Goal: Information Seeking & Learning: Find contact information

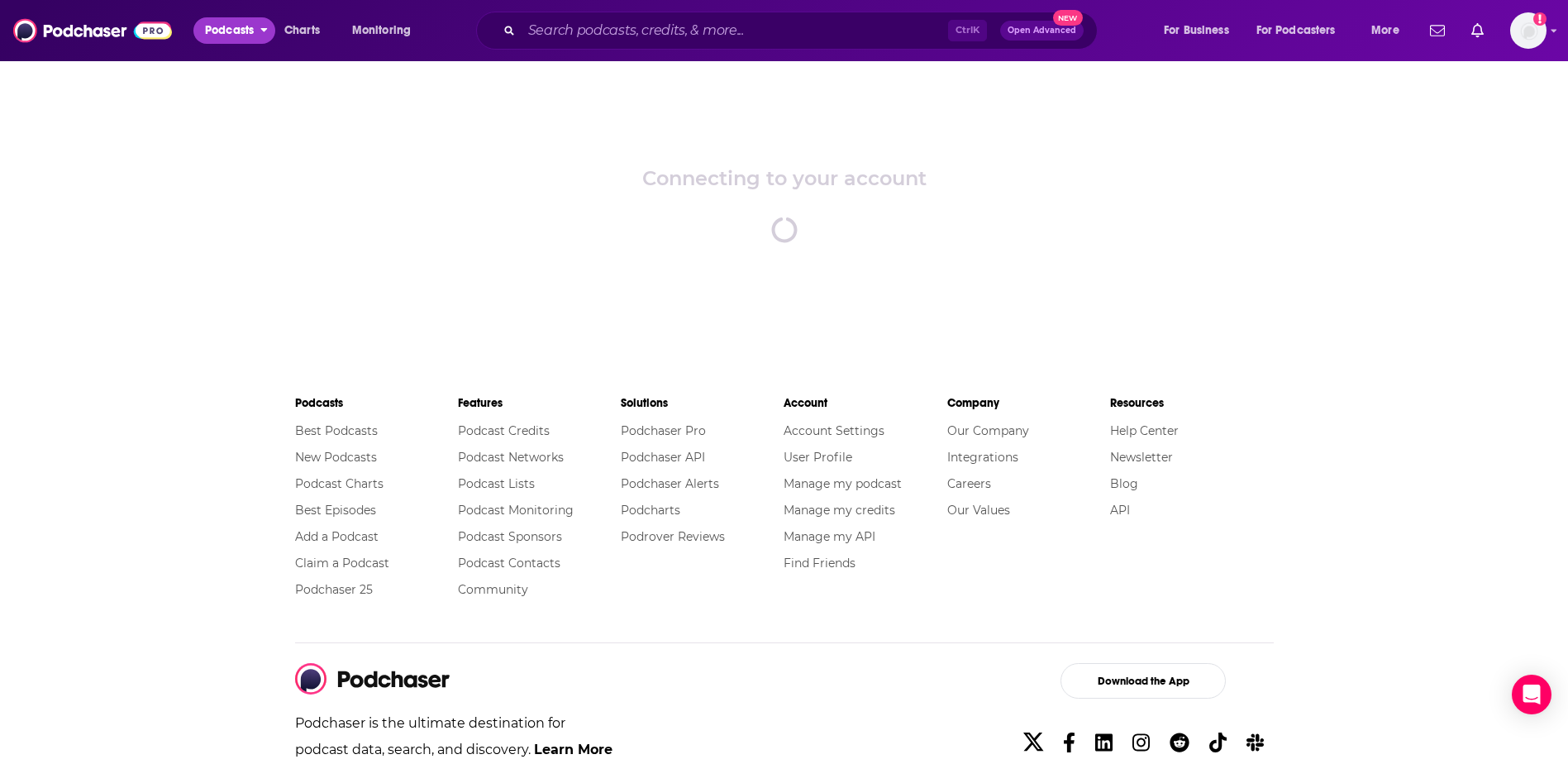
click at [228, 22] on span "Podcasts" at bounding box center [229, 31] width 49 height 23
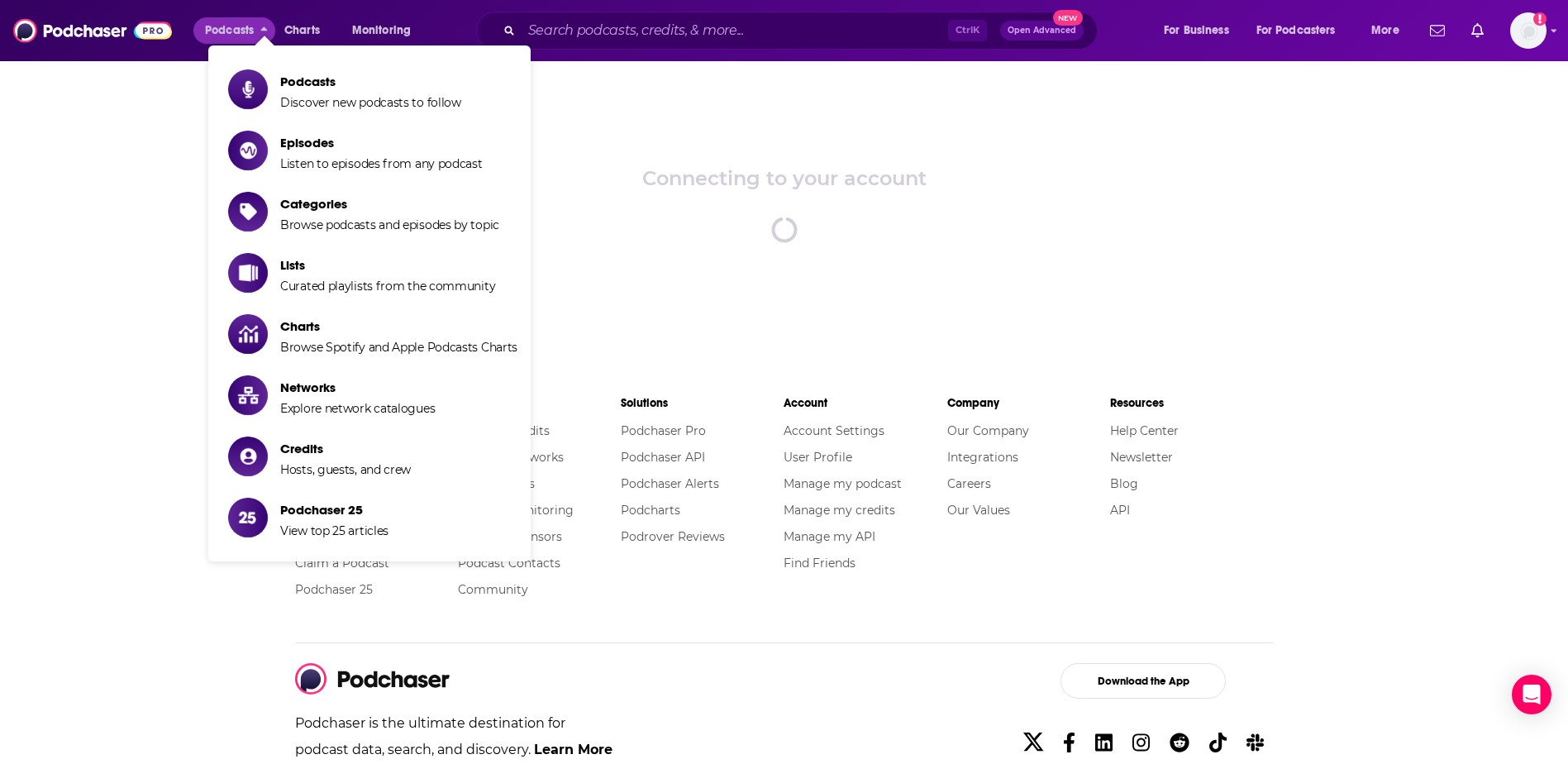
click at [283, 68] on li "Podcasts Discover new podcasts to follow" at bounding box center [370, 89] width 323 height 55
click at [310, 109] on span "Discover new podcasts to follow" at bounding box center [371, 102] width 181 height 14
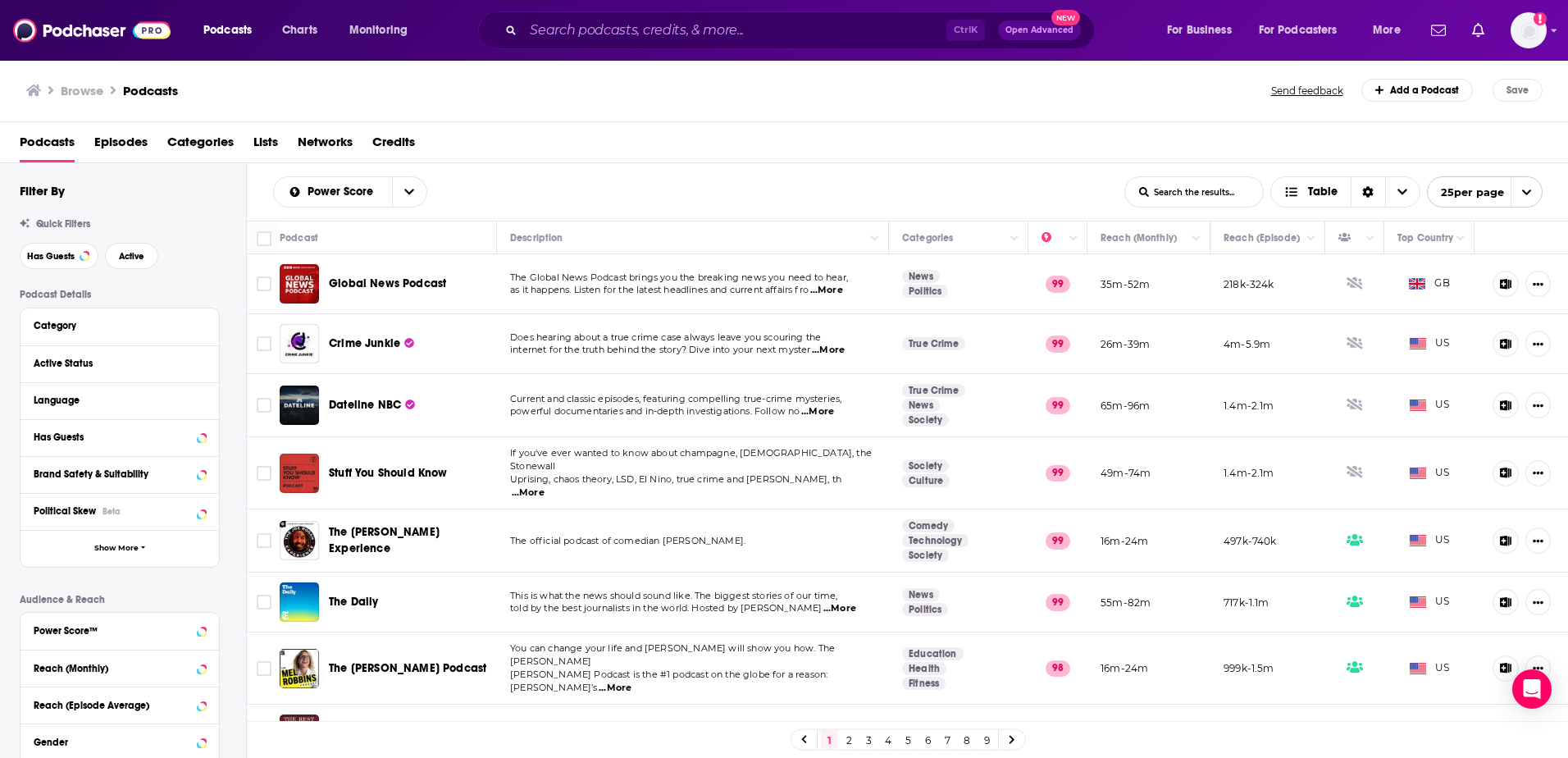
click at [307, 137] on span "Networks" at bounding box center [325, 145] width 55 height 33
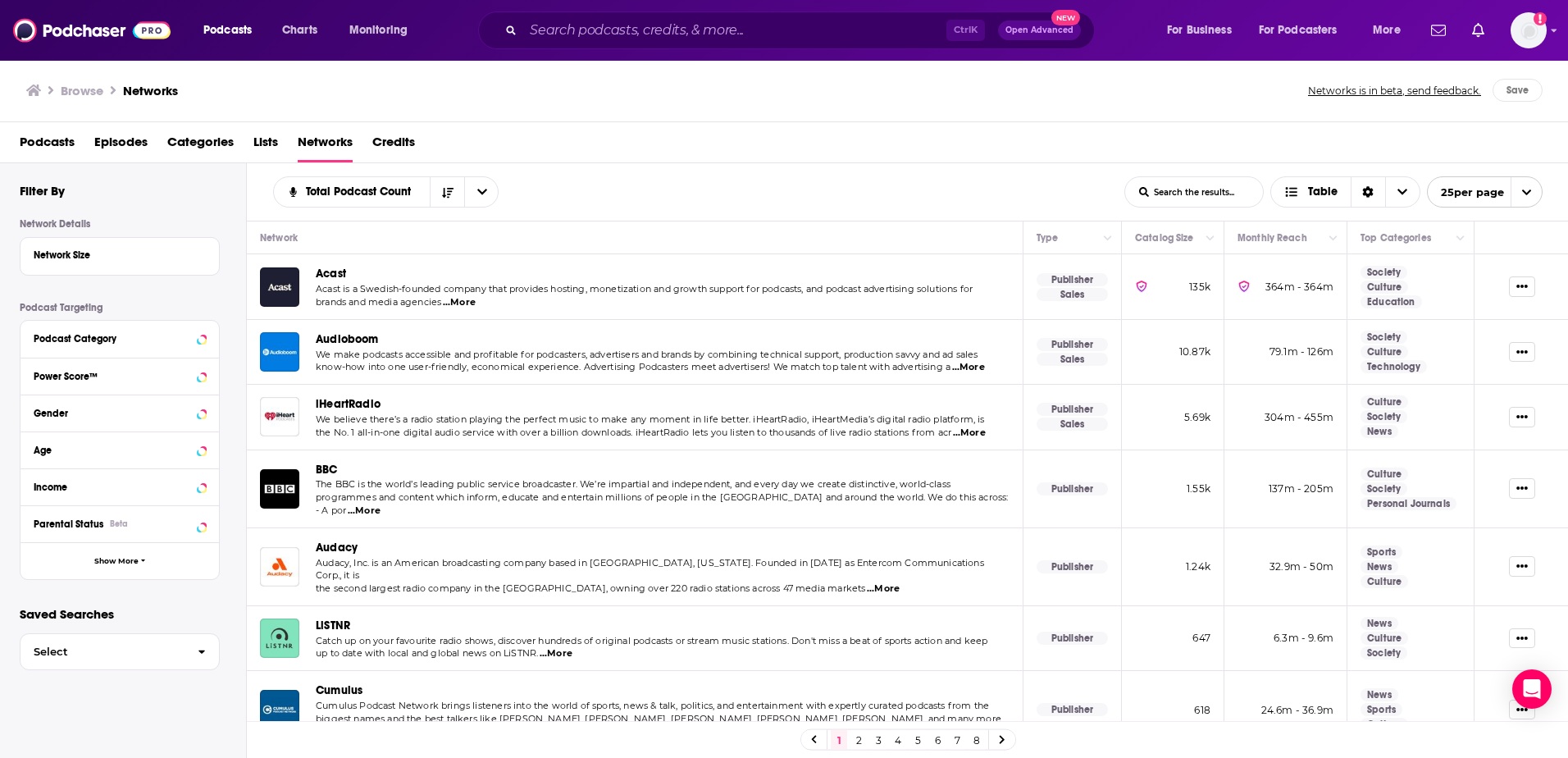
click at [33, 146] on span "Podcasts" at bounding box center [48, 145] width 55 height 33
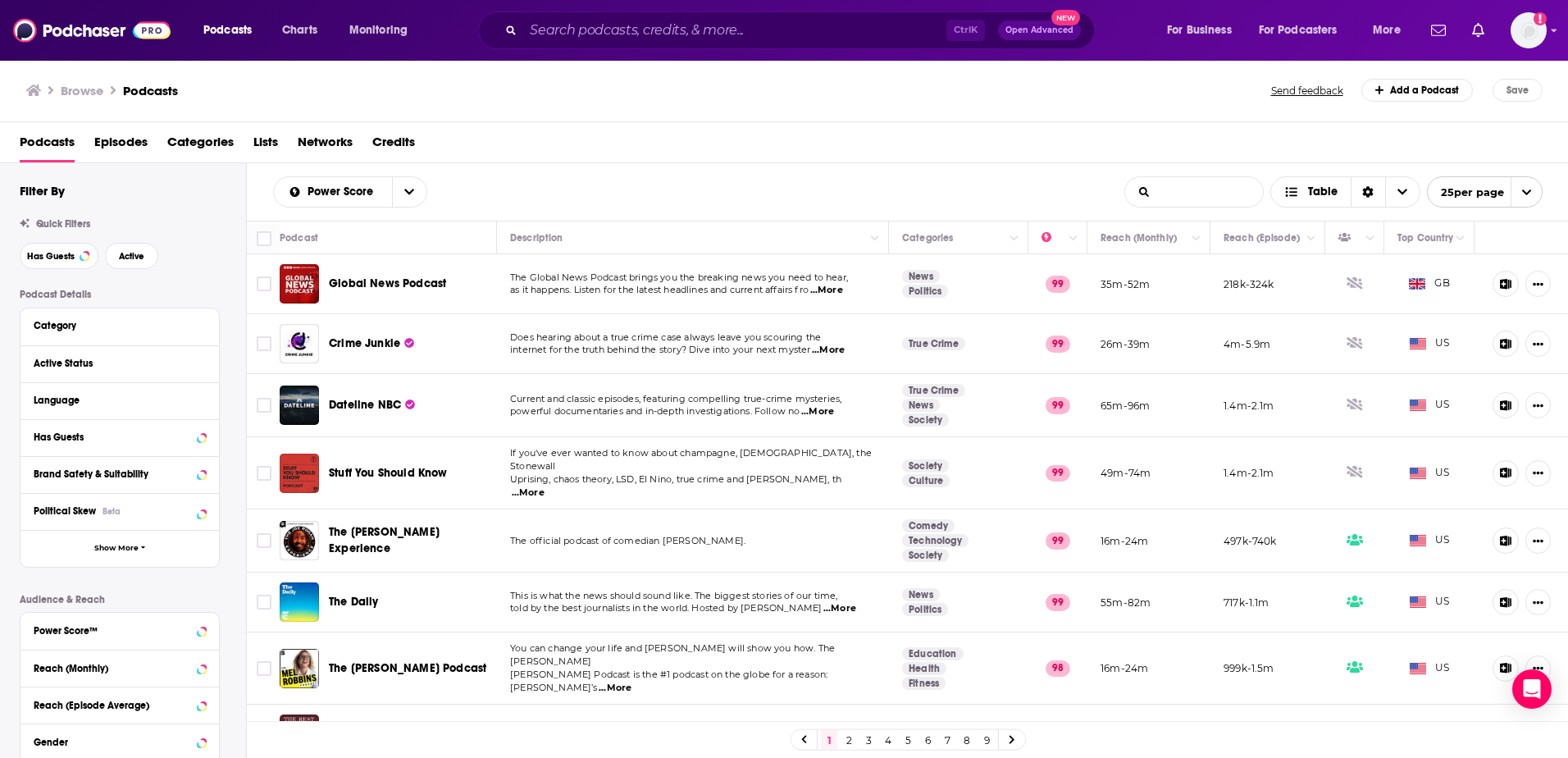
click at [1185, 185] on input "List Search Input" at bounding box center [1194, 192] width 138 height 30
paste input "Take-Away"
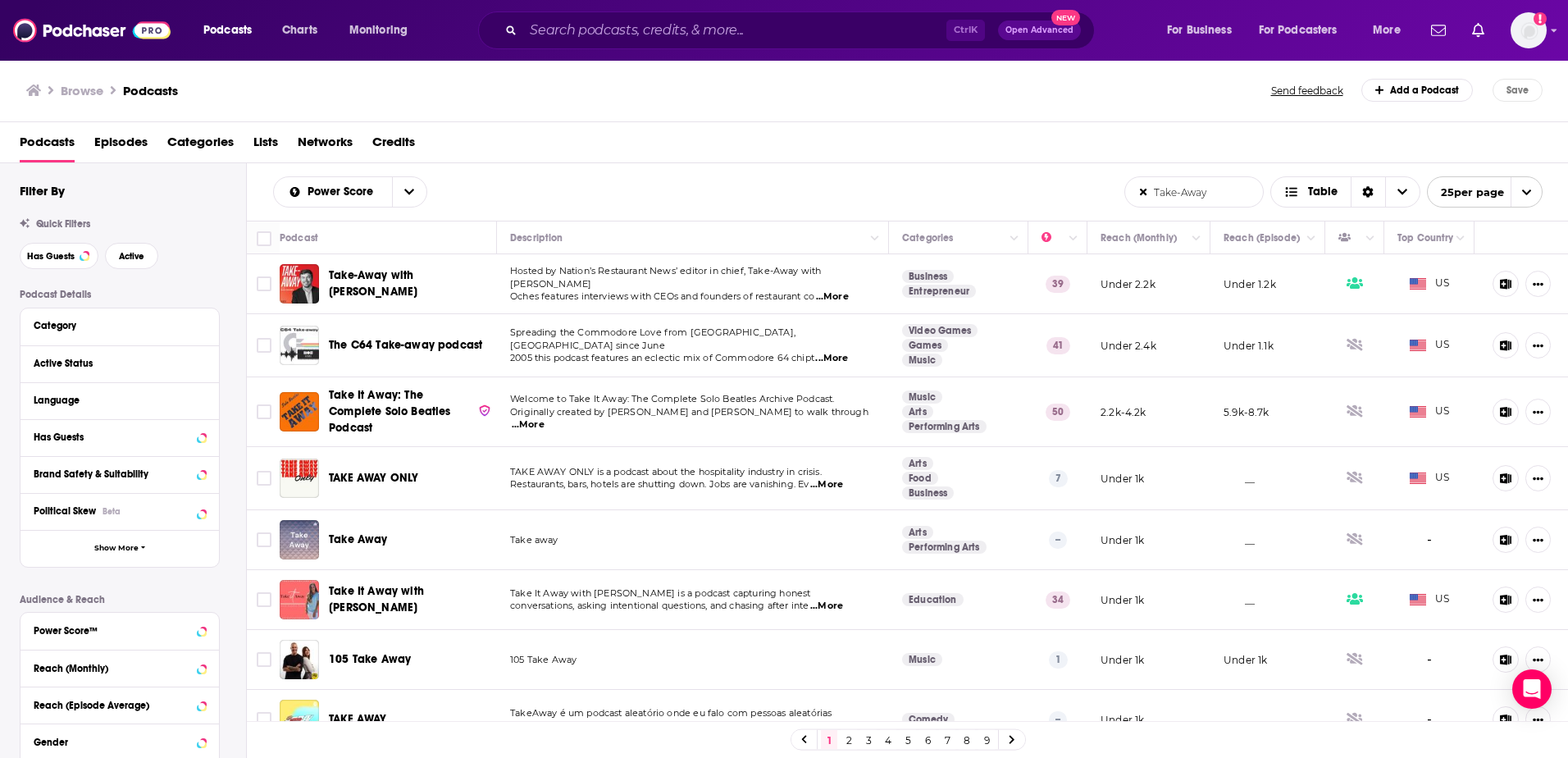
type input "Take-Away"
click at [1140, 196] on icon at bounding box center [1143, 192] width 7 height 10
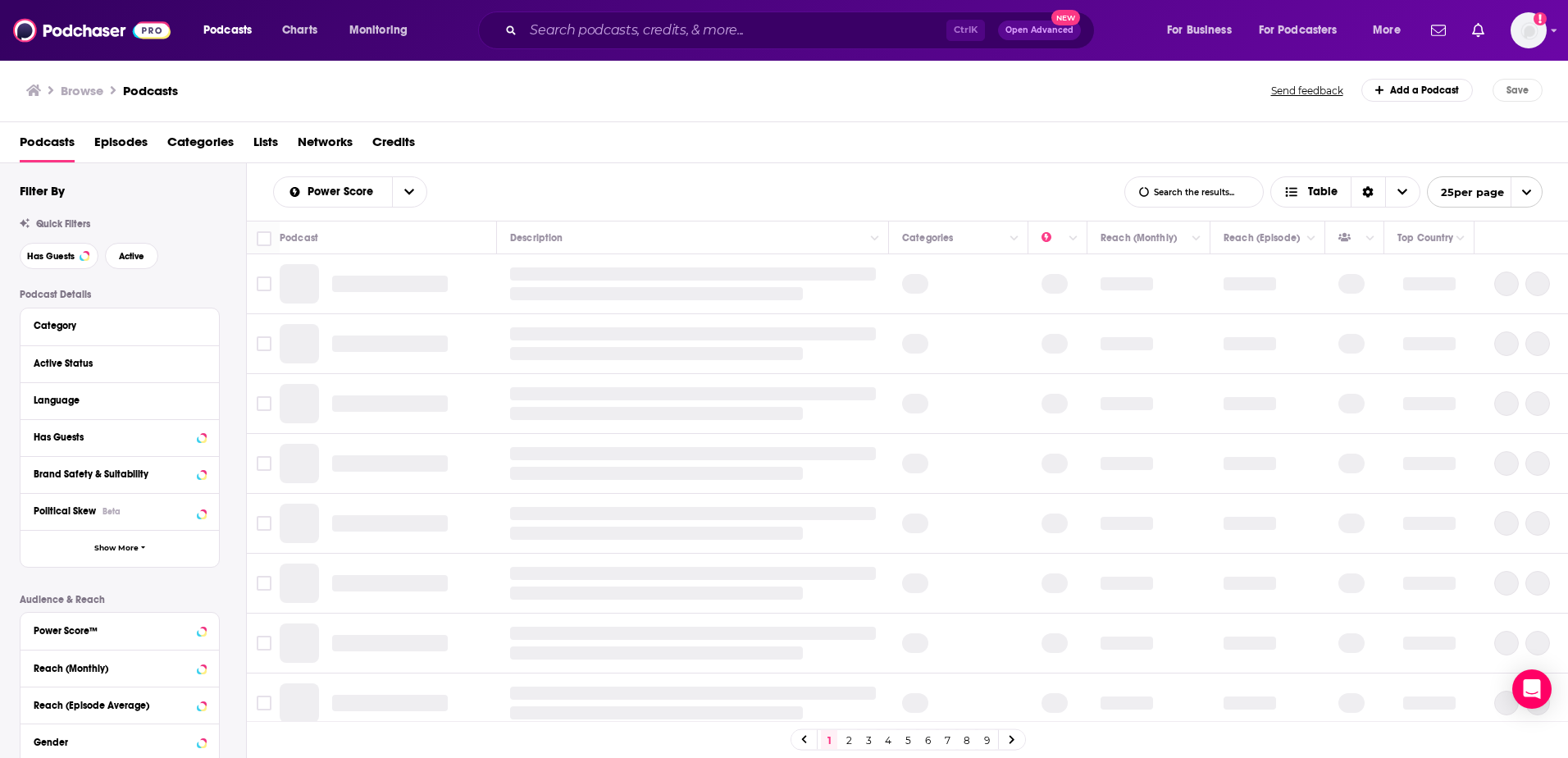
drag, startPoint x: 1241, startPoint y: 163, endPoint x: 1226, endPoint y: 188, distance: 29.2
click at [1237, 174] on div "Power Score List Search Input Search the results... Table List Search Input Sea…" at bounding box center [907, 192] width 1322 height 57
click at [1226, 188] on input "List Search Input" at bounding box center [1194, 192] width 138 height 30
click at [1198, 197] on input "menu" at bounding box center [1194, 192] width 138 height 30
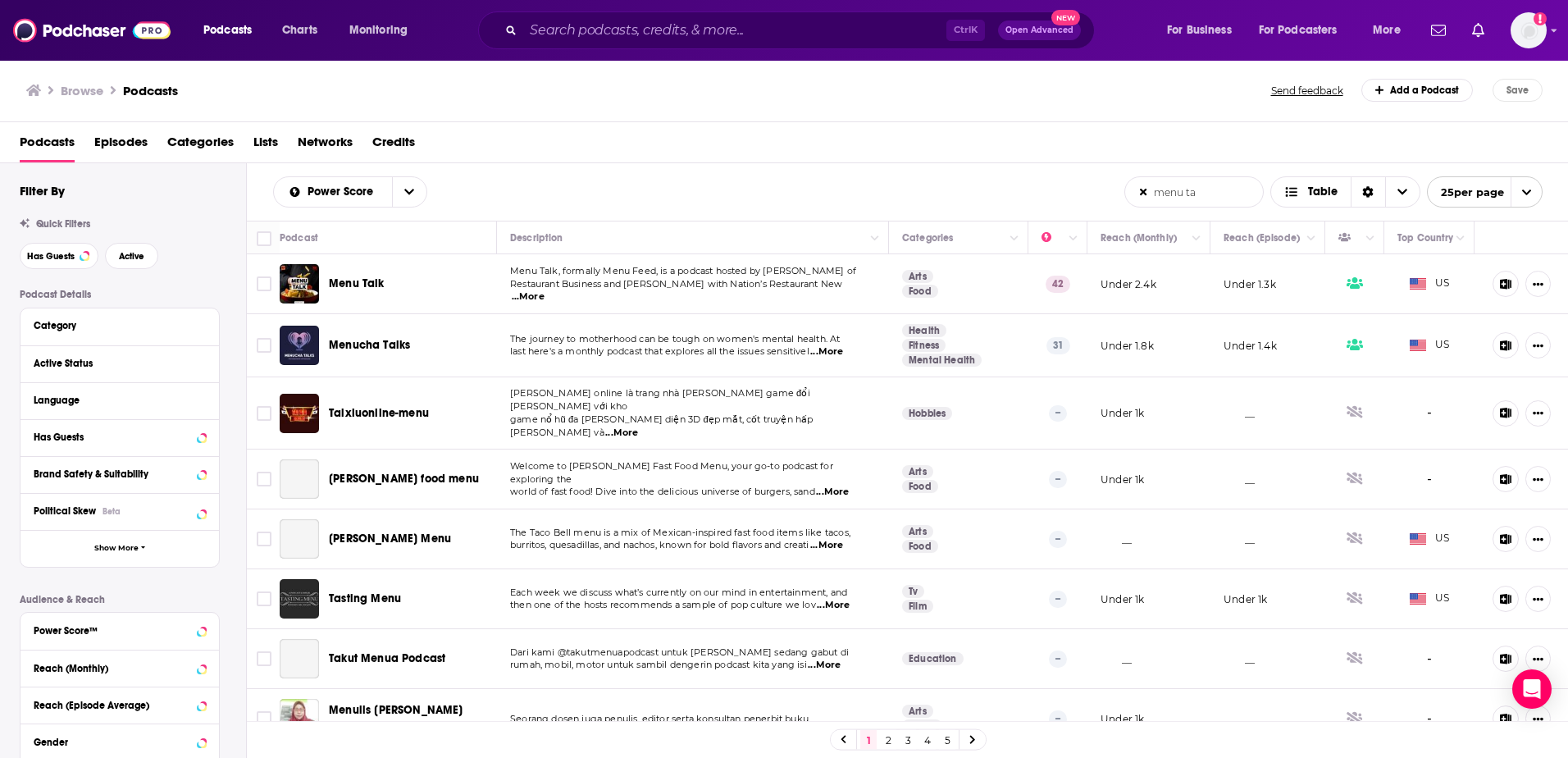
type input "menu ta"
click at [1142, 186] on input "menu ta" at bounding box center [1194, 192] width 138 height 30
click at [1142, 194] on icon at bounding box center [1144, 193] width 8 height 8
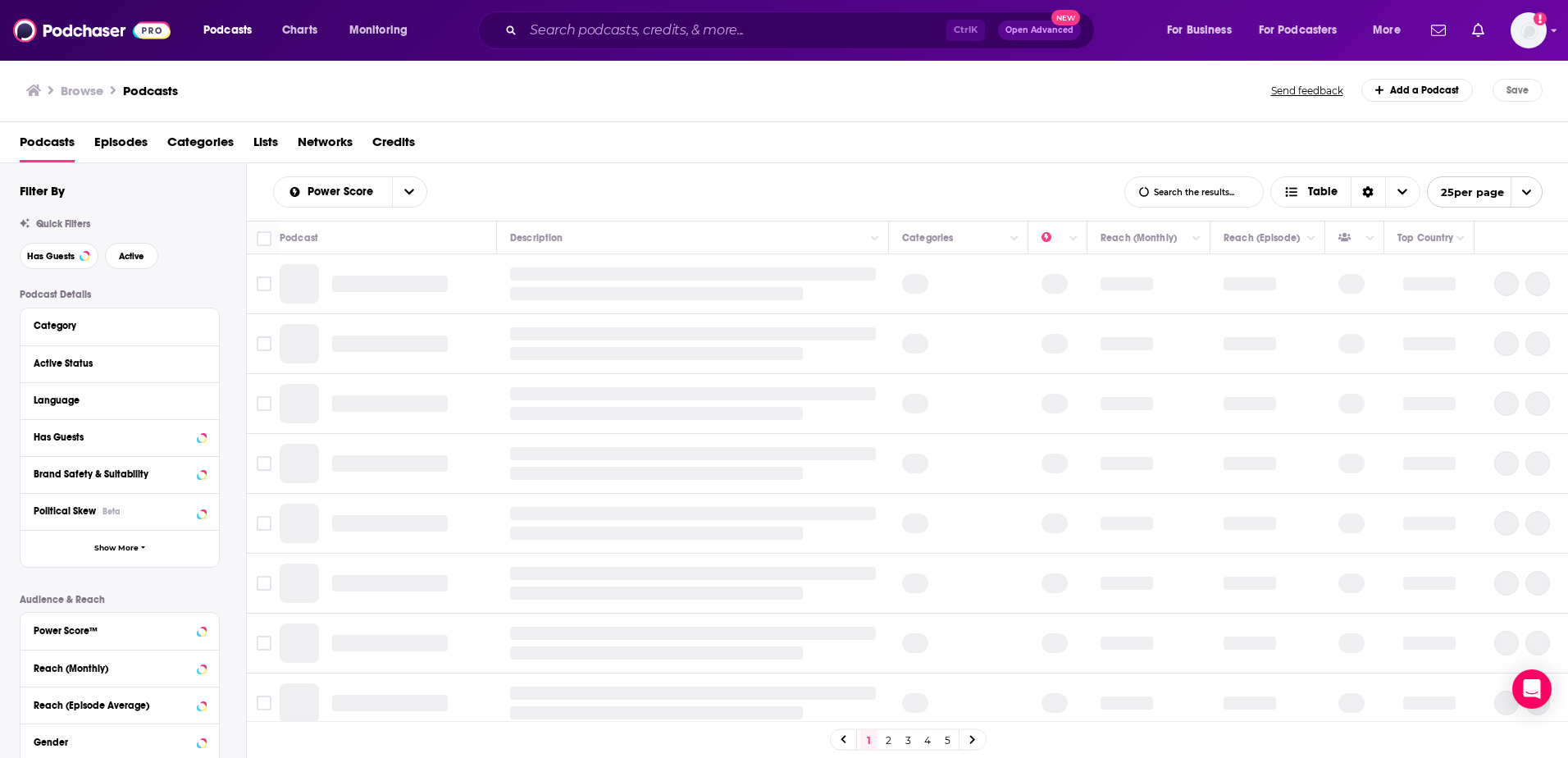
click at [1179, 192] on input "List Search Input" at bounding box center [1194, 192] width 138 height 30
paste input "Restaurant Daily"
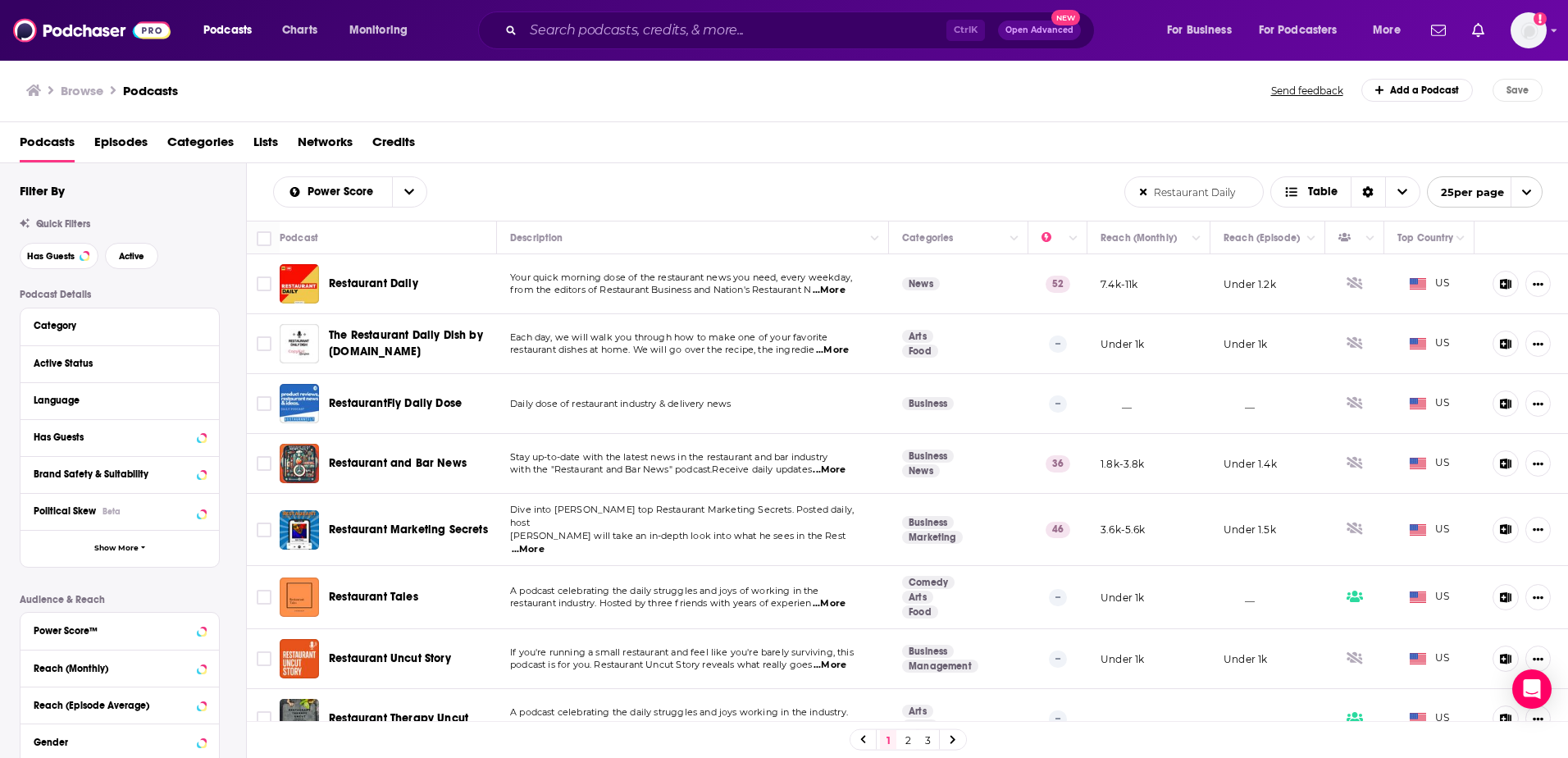
type input "Restaurant Daily"
click at [835, 469] on span "...More" at bounding box center [829, 470] width 32 height 13
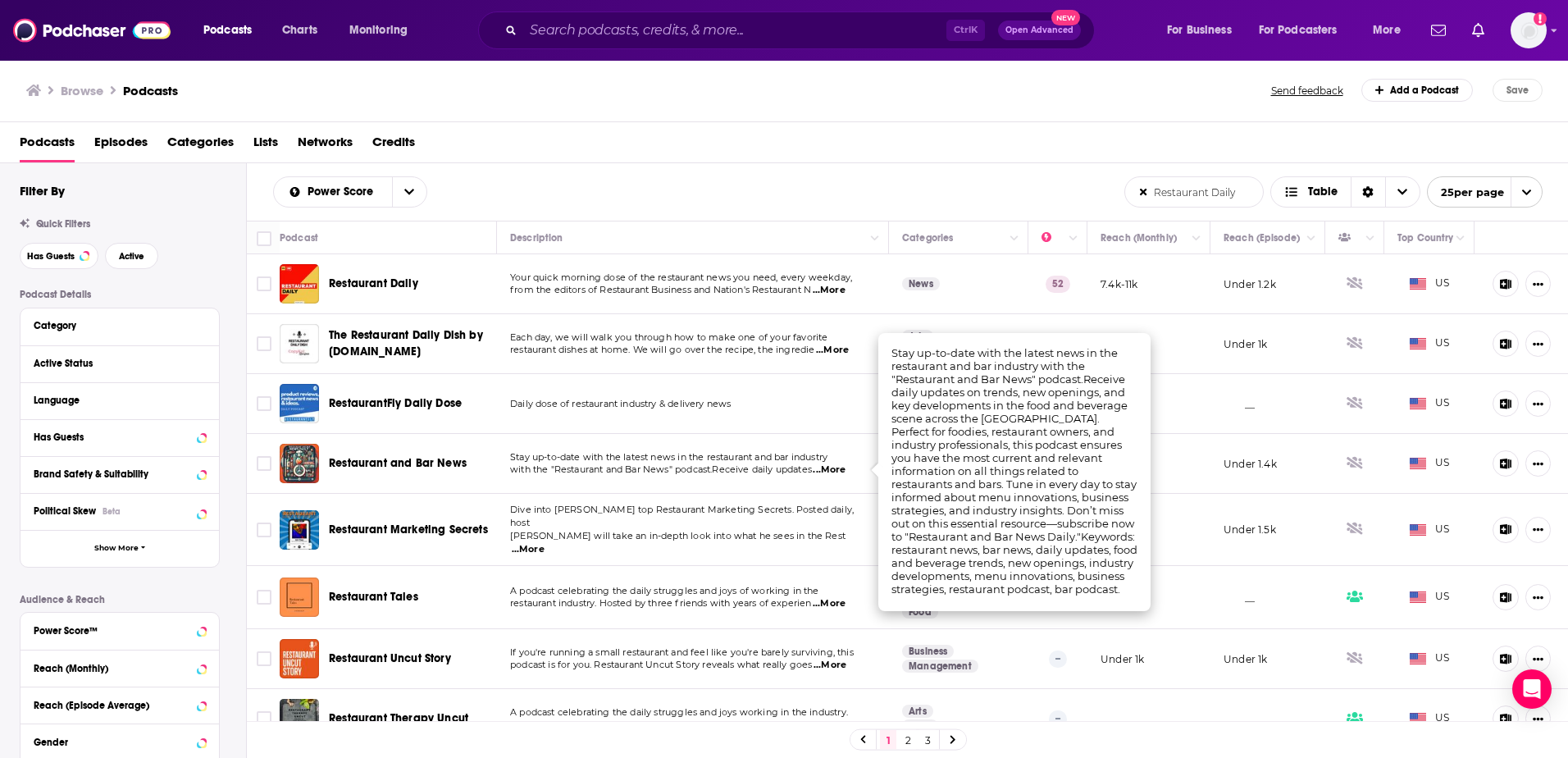
click at [835, 469] on span "...More" at bounding box center [829, 470] width 32 height 13
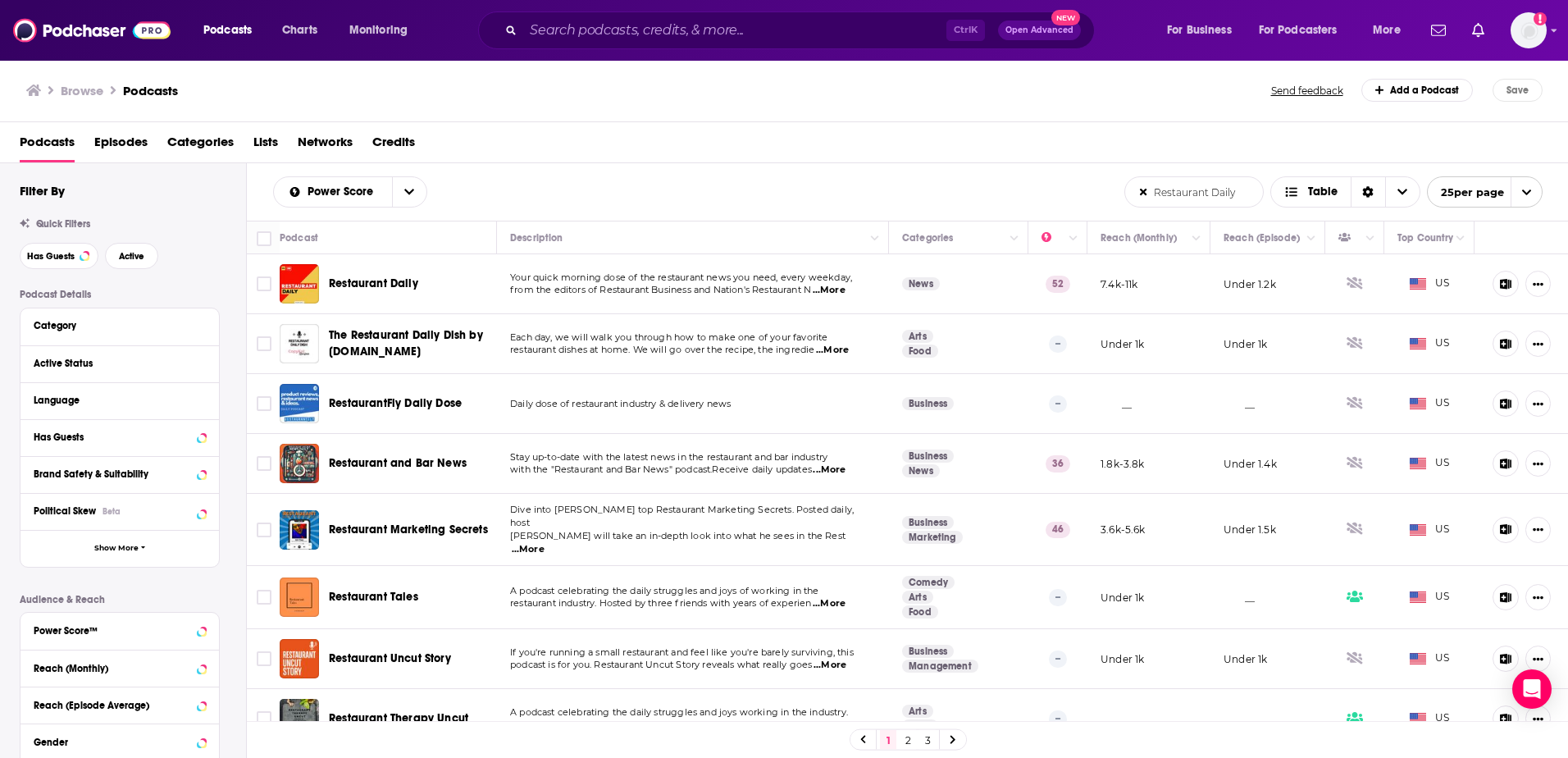
click at [377, 651] on span "Restaurant Uncut Story" at bounding box center [390, 658] width 122 height 14
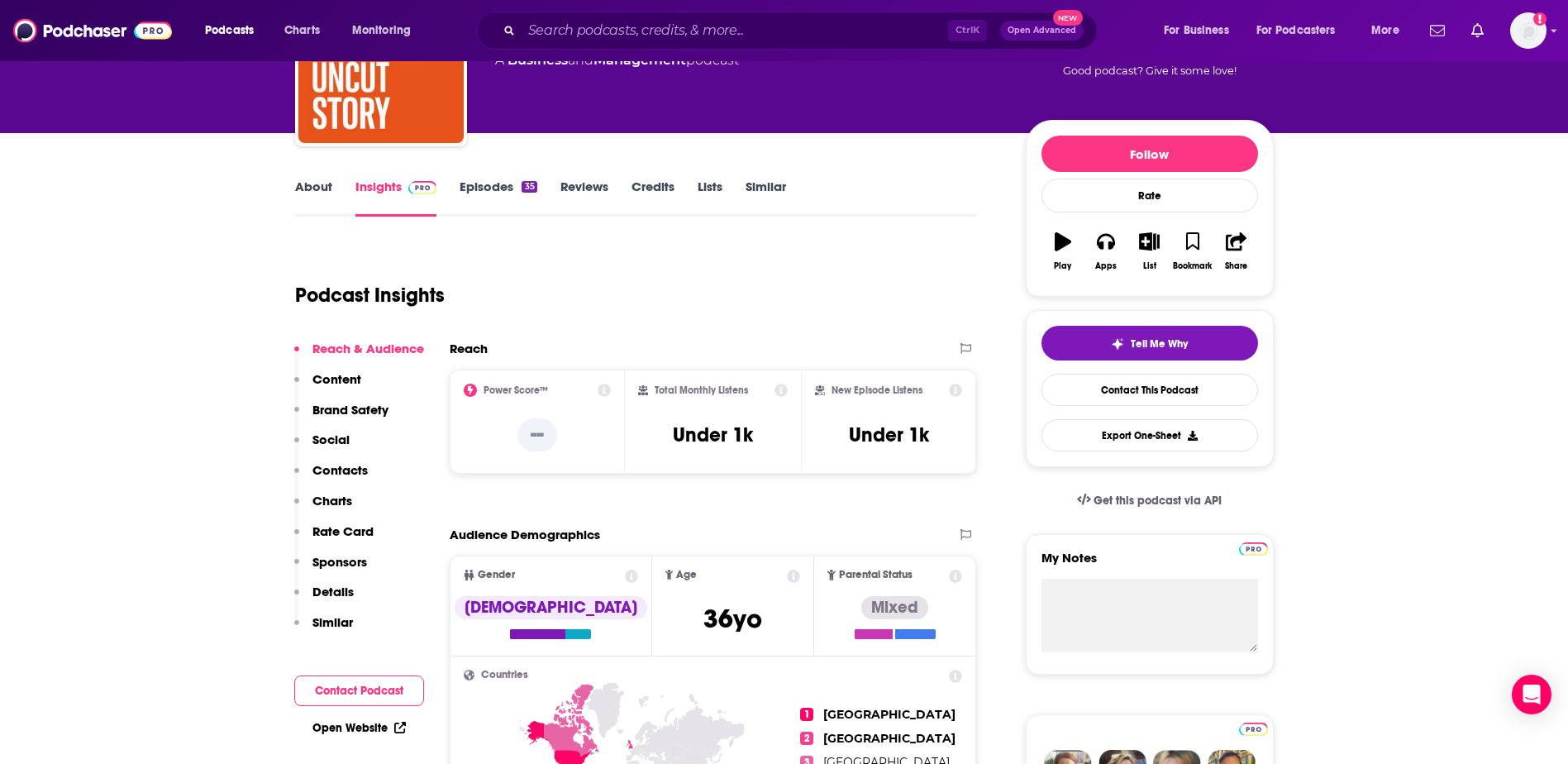
scroll to position [165, 0]
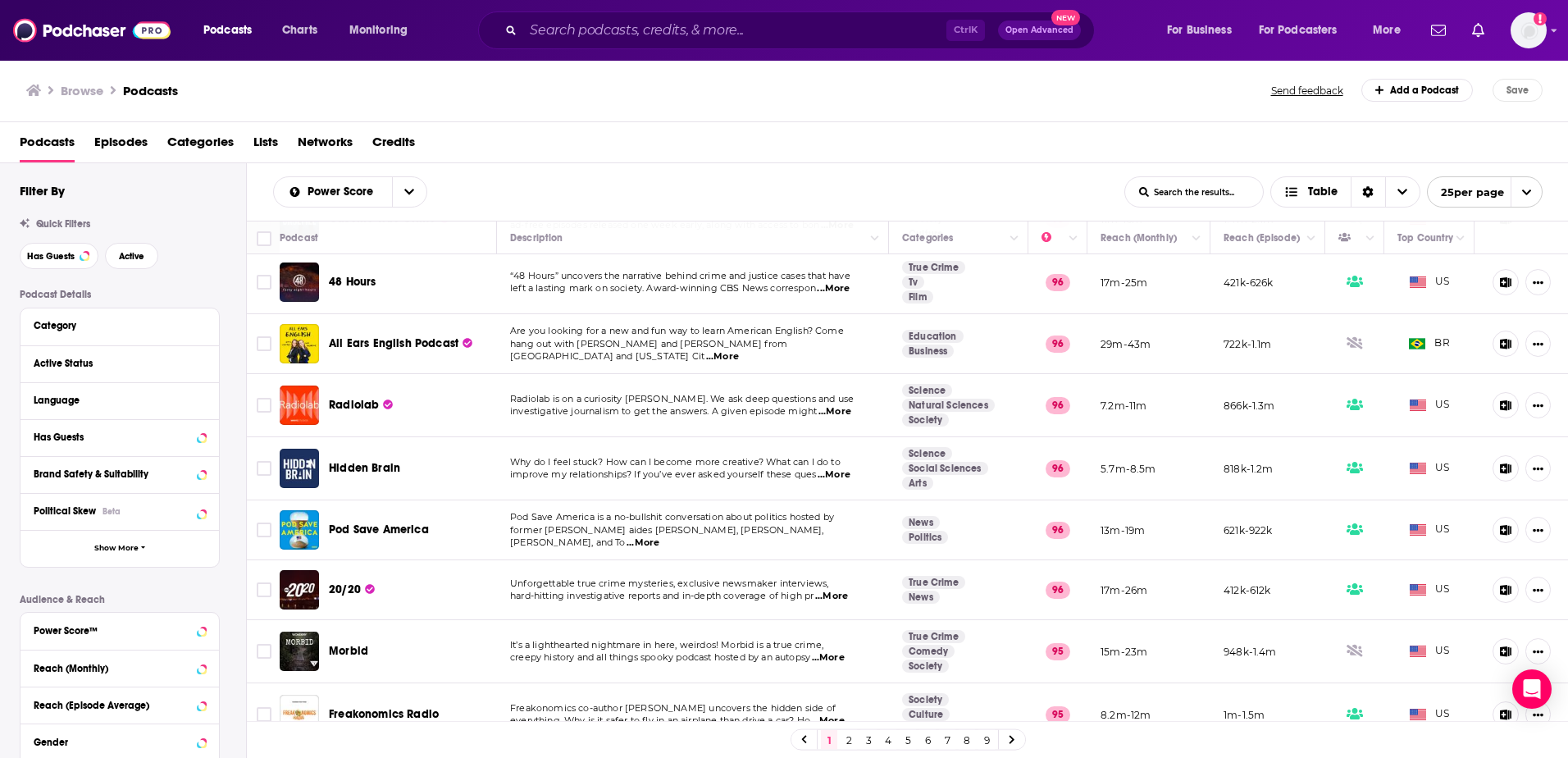
scroll to position [1076, 0]
click at [847, 746] on link "2" at bounding box center [848, 740] width 16 height 20
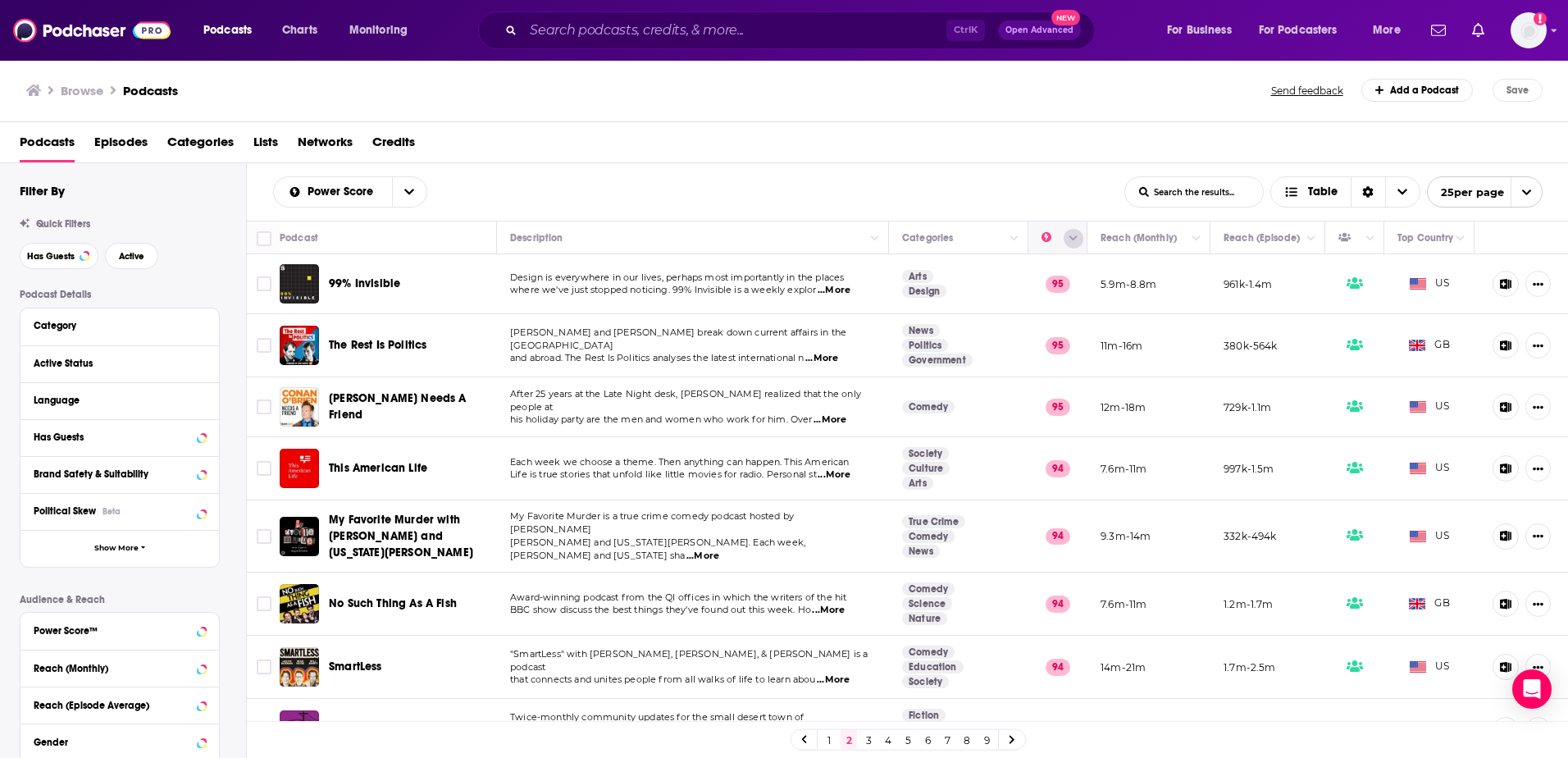
click at [1064, 244] on button "Column Actions" at bounding box center [1073, 238] width 20 height 20
click at [989, 172] on div at bounding box center [784, 379] width 1568 height 758
click at [828, 745] on link "1" at bounding box center [828, 740] width 16 height 20
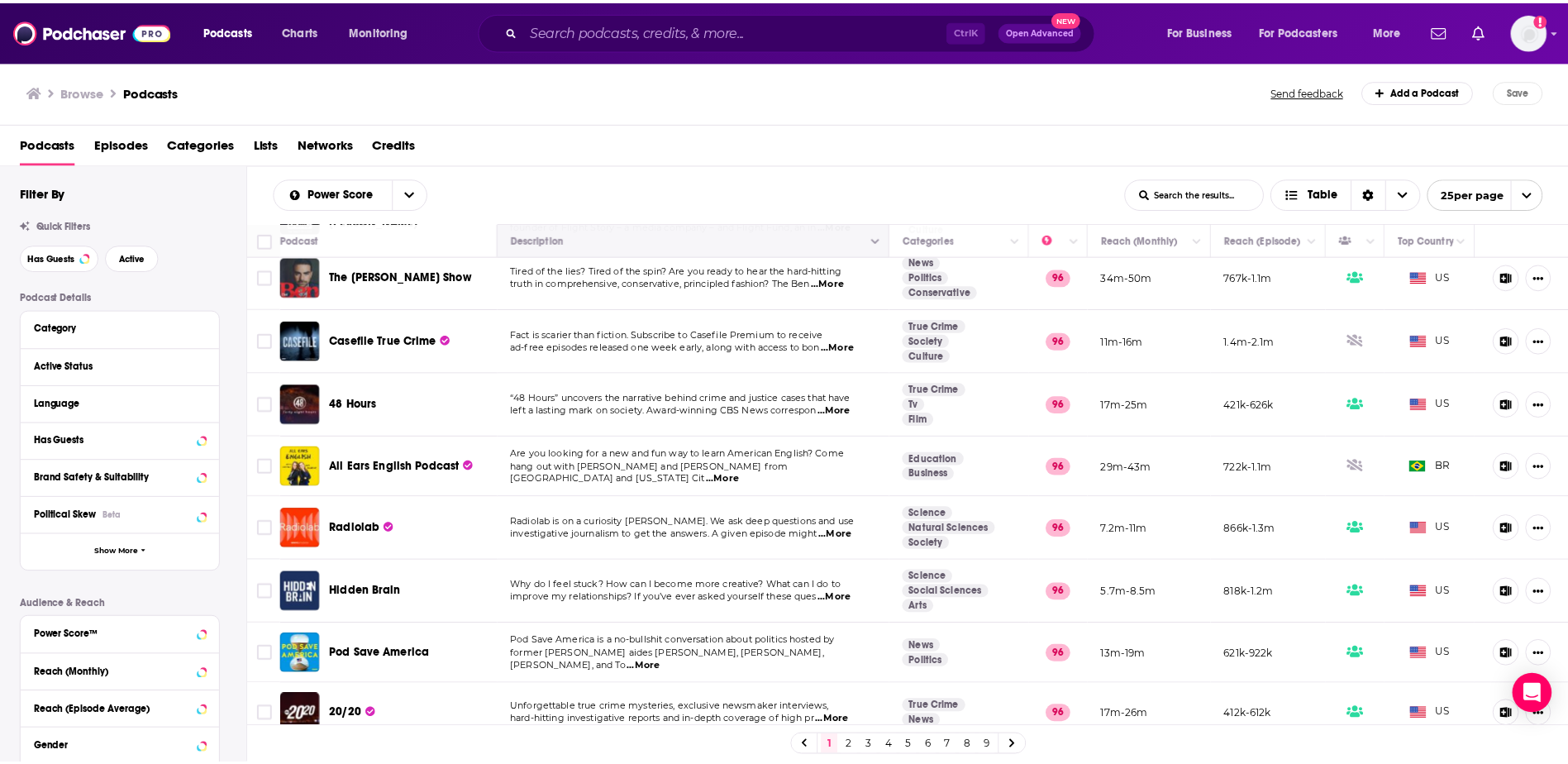
scroll to position [993, 0]
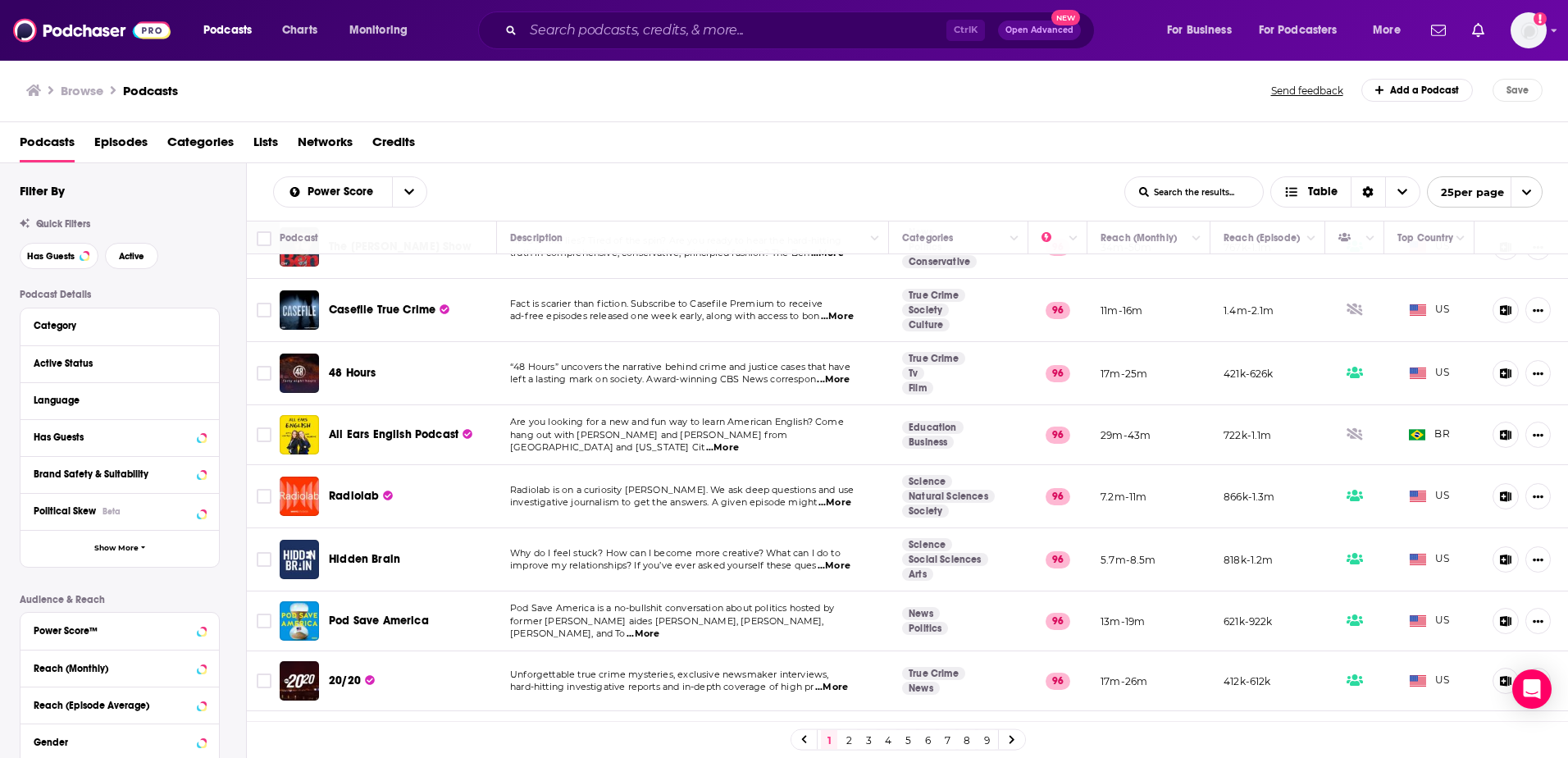
click at [580, 429] on span "hang out with [PERSON_NAME] and [PERSON_NAME] from [GEOGRAPHIC_DATA] and [US_ST…" at bounding box center [649, 441] width 278 height 25
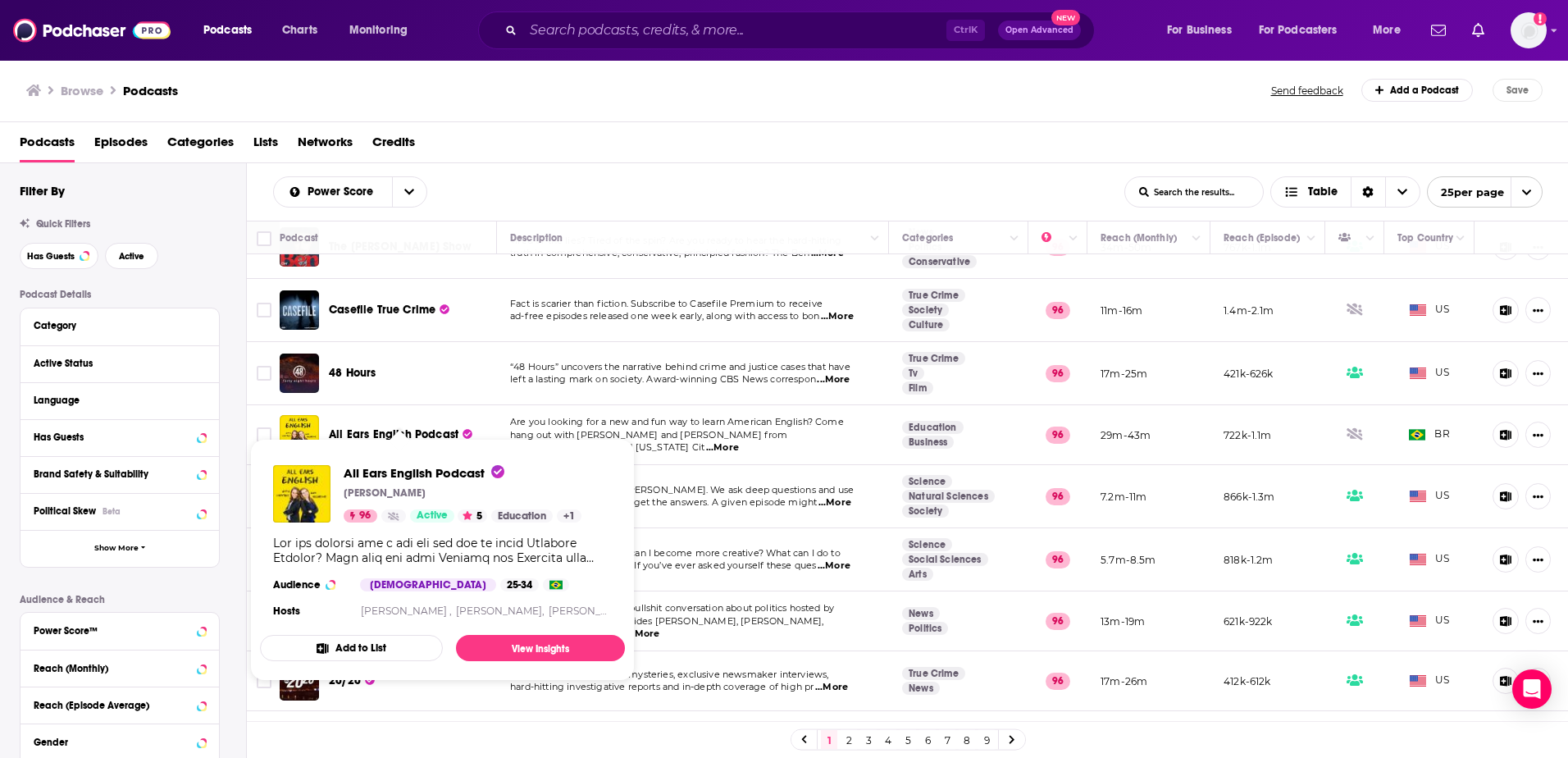
click at [378, 427] on span "All Ears English Podcast" at bounding box center [394, 434] width 130 height 14
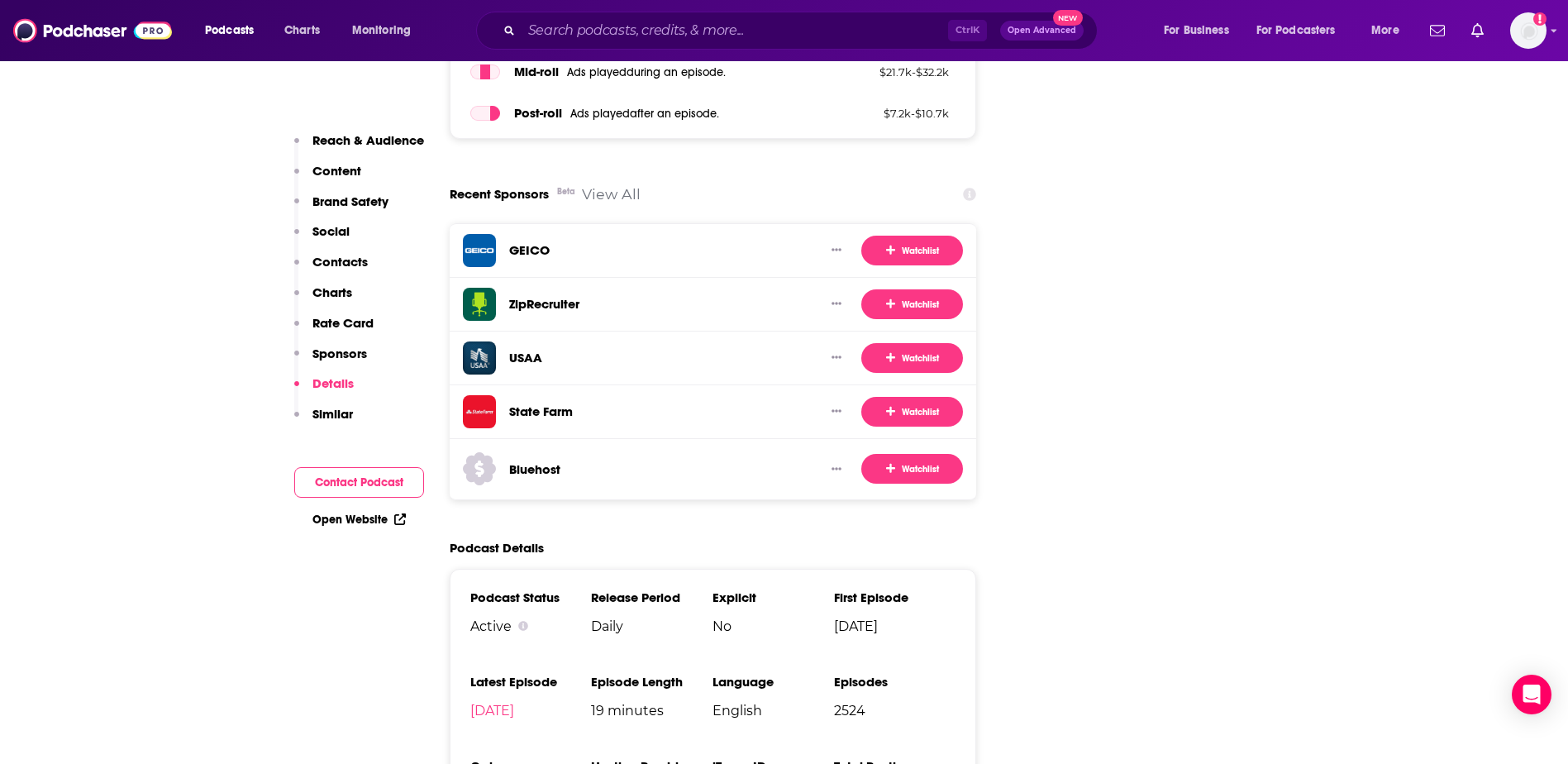
scroll to position [2398, 0]
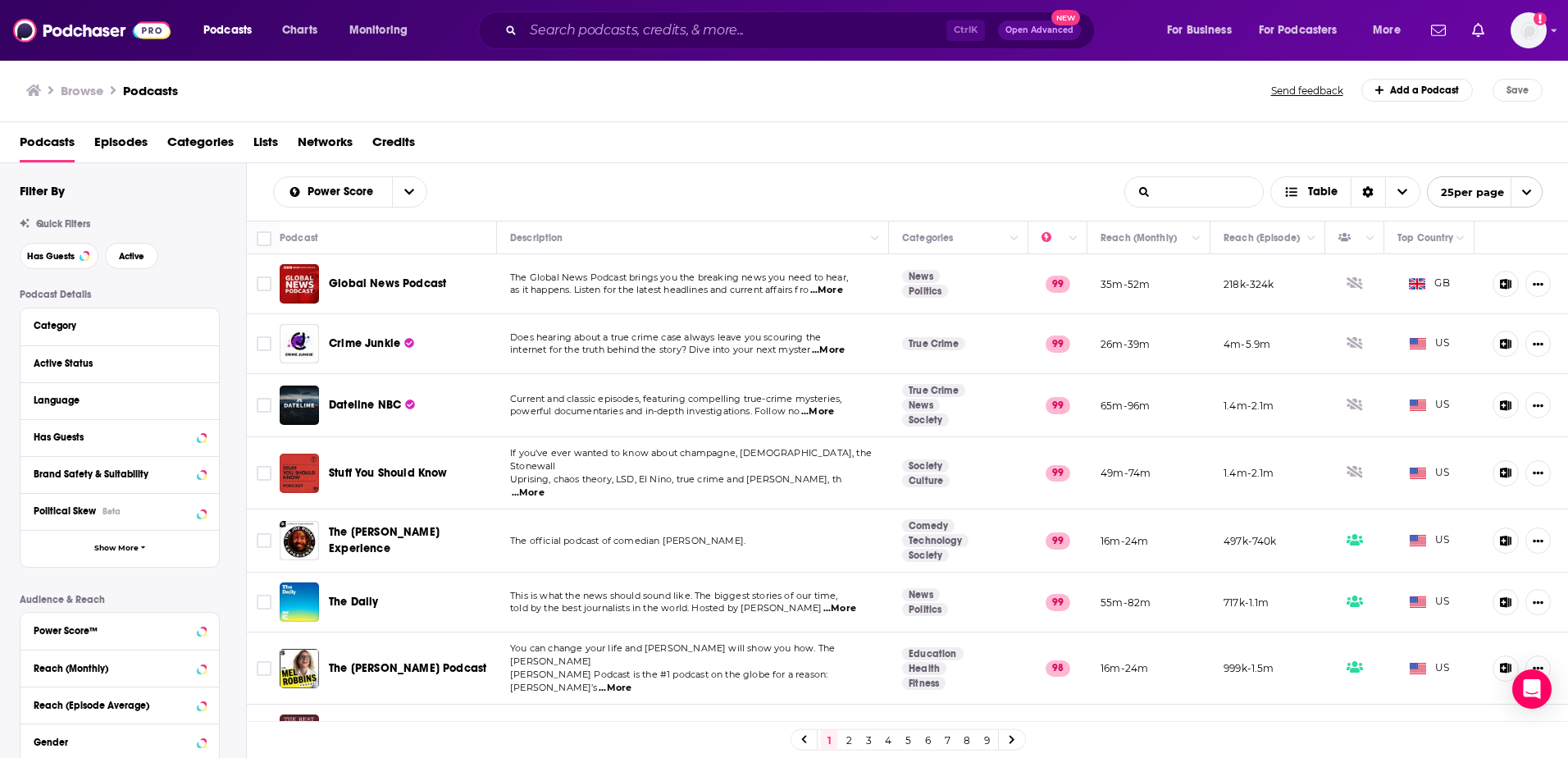
click at [1157, 191] on input "List Search Input" at bounding box center [1194, 192] width 138 height 30
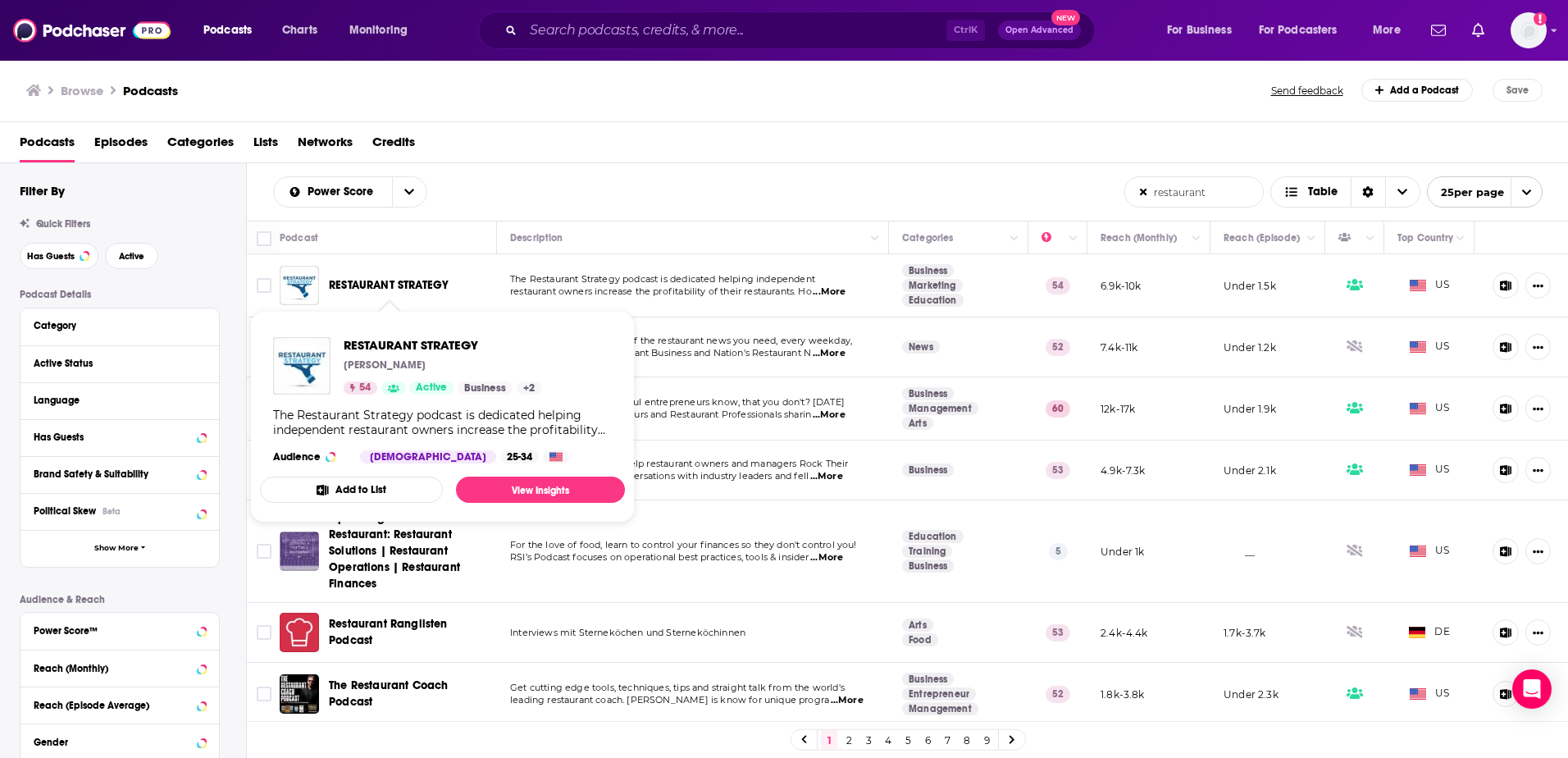
type input "restaurant"
click at [434, 279] on span "RESTAURANT STRATEGY" at bounding box center [389, 285] width 120 height 14
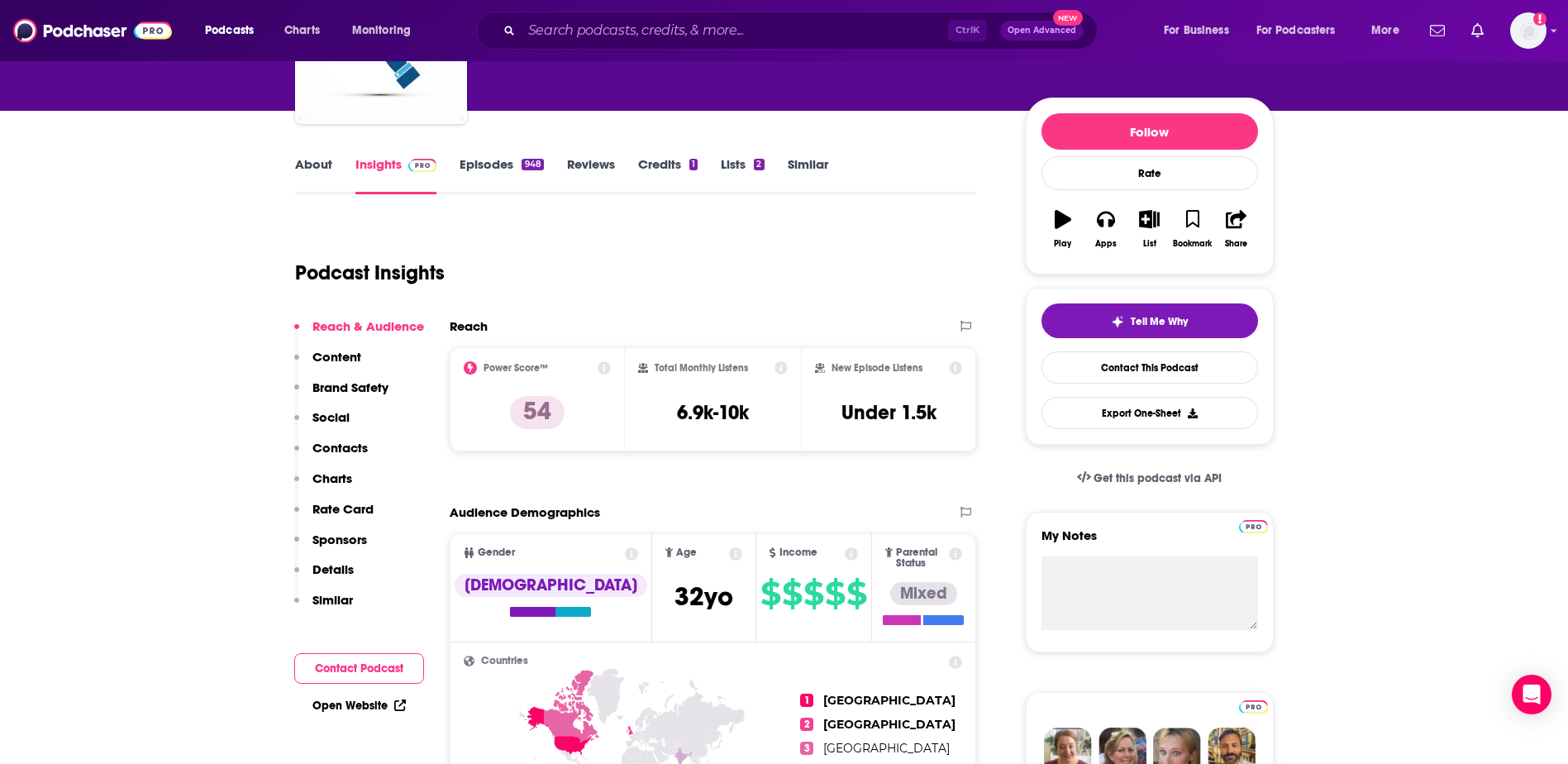
scroll to position [165, 0]
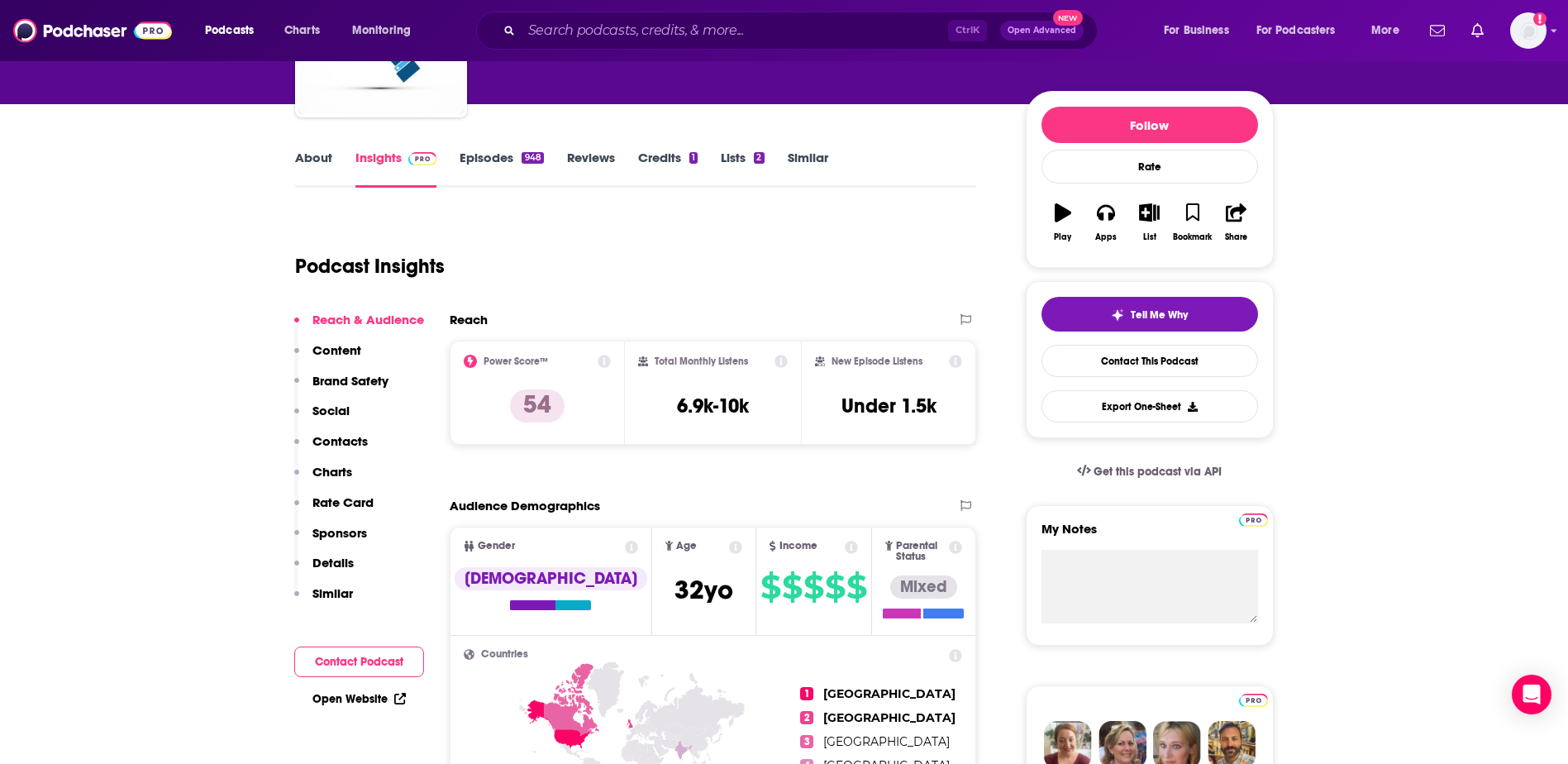
click at [313, 356] on p "Content" at bounding box center [336, 350] width 49 height 15
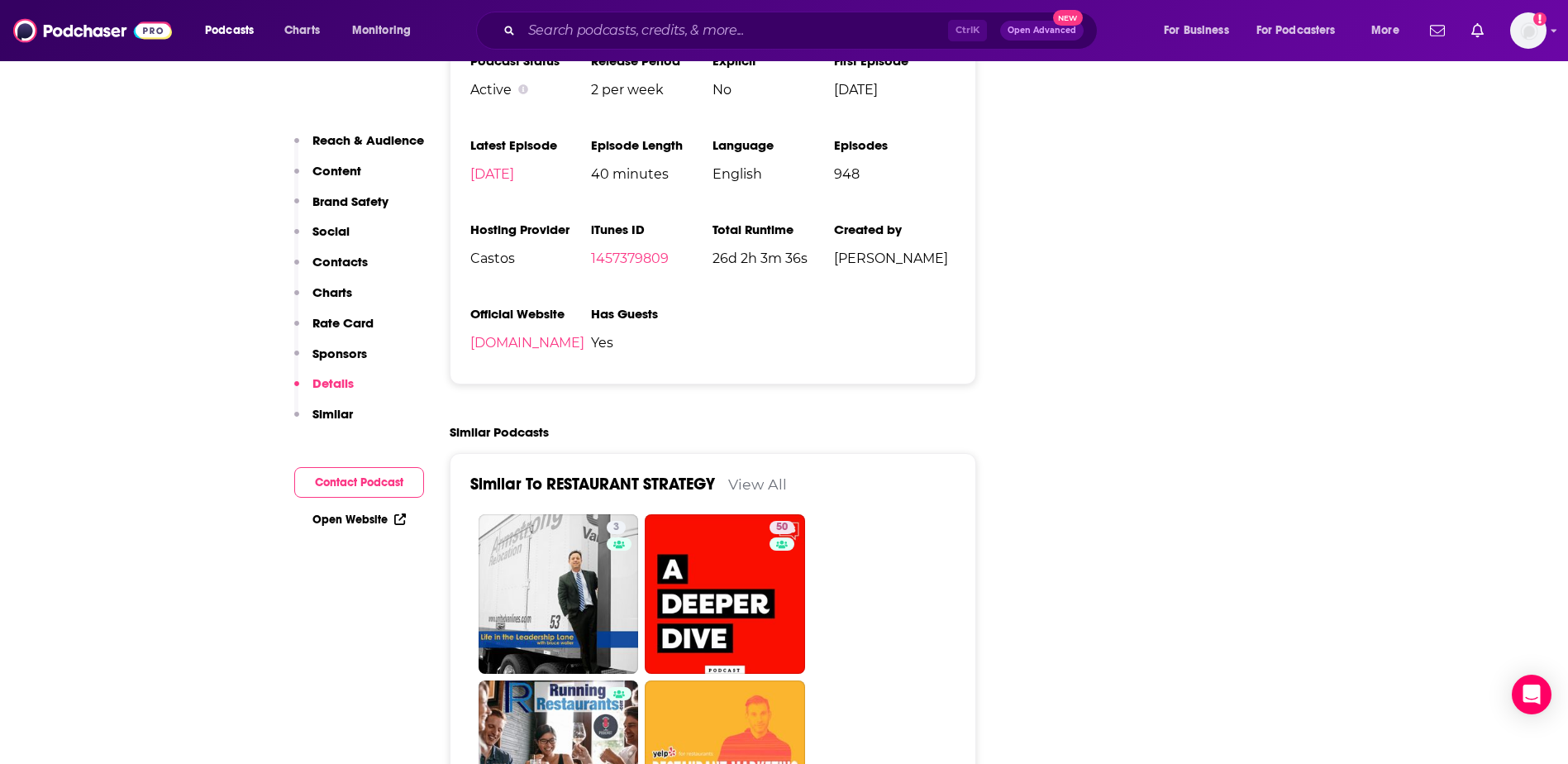
scroll to position [3139, 0]
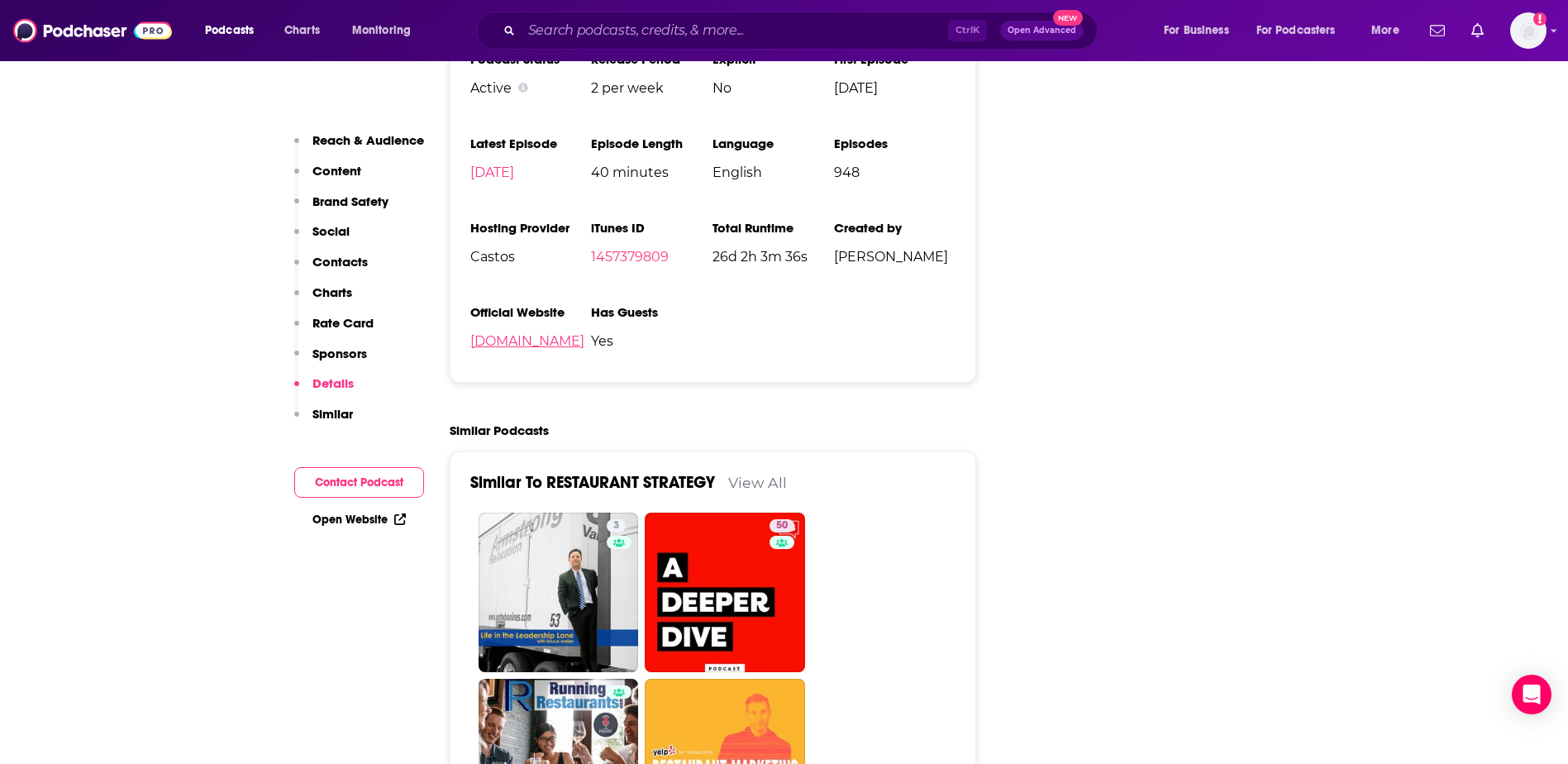
click at [584, 333] on link "[DOMAIN_NAME]" at bounding box center [527, 341] width 114 height 15
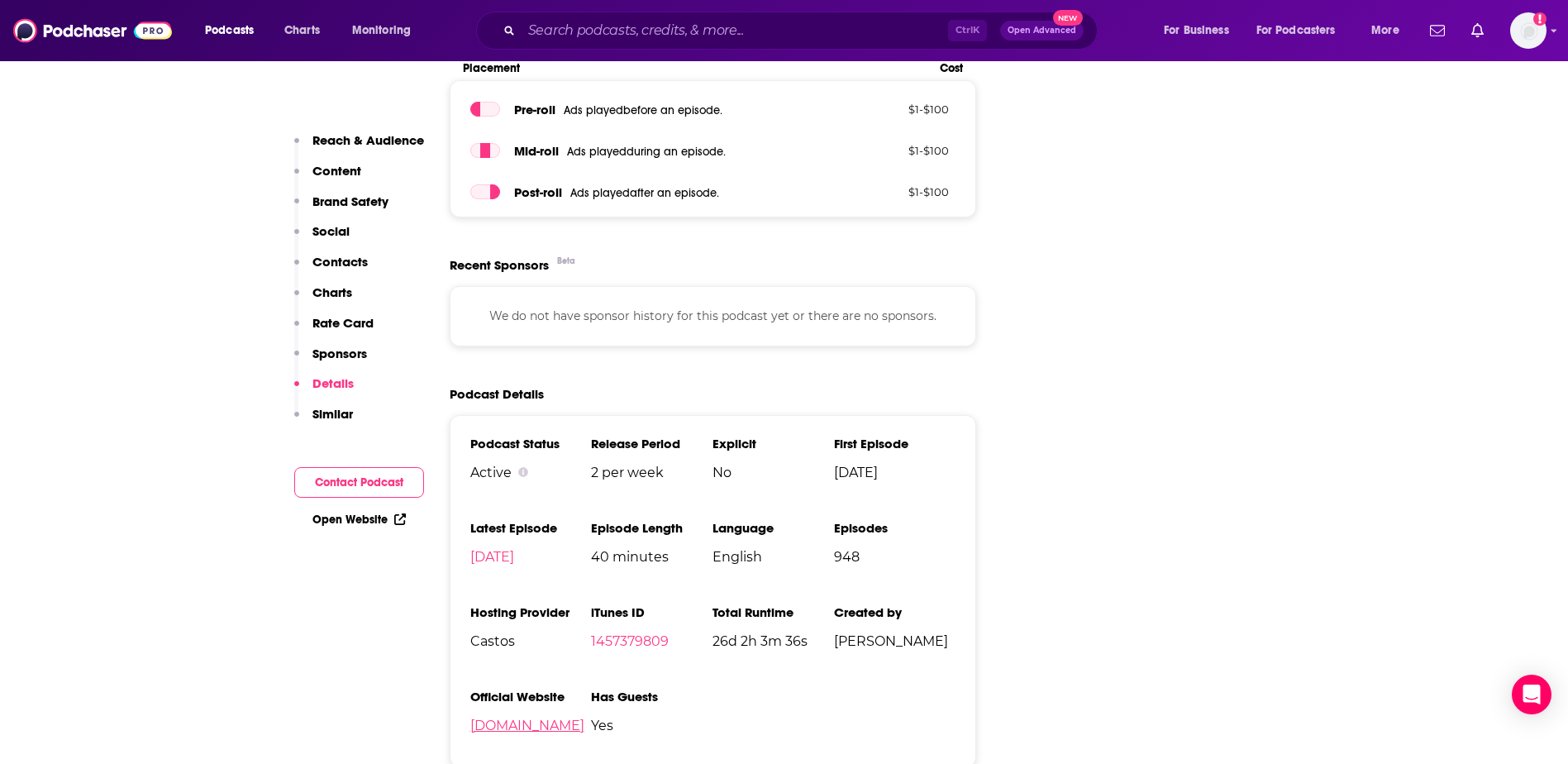
scroll to position [2394, 0]
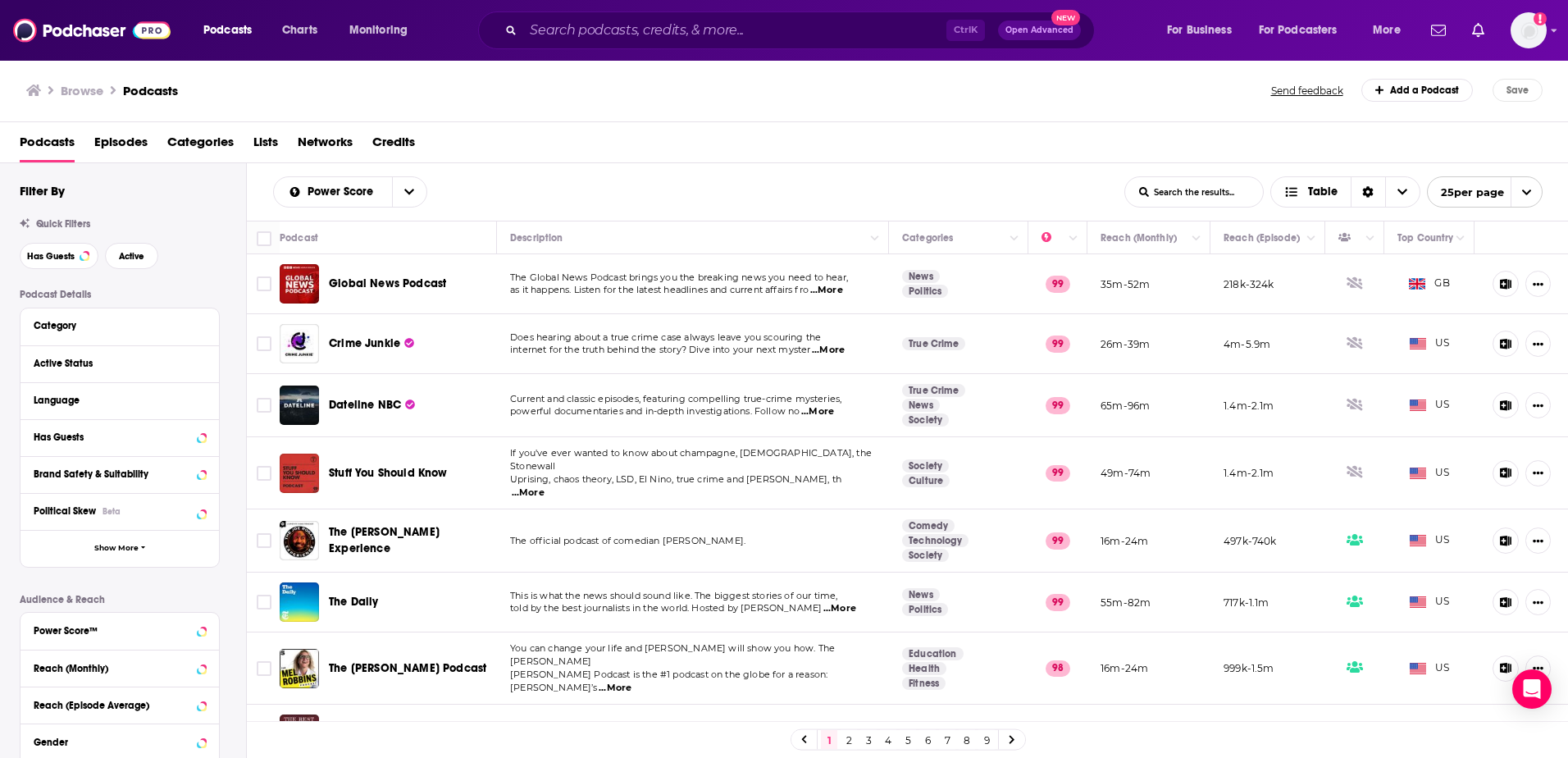
click at [1191, 200] on input "List Search Input" at bounding box center [1194, 192] width 138 height 30
type input "e"
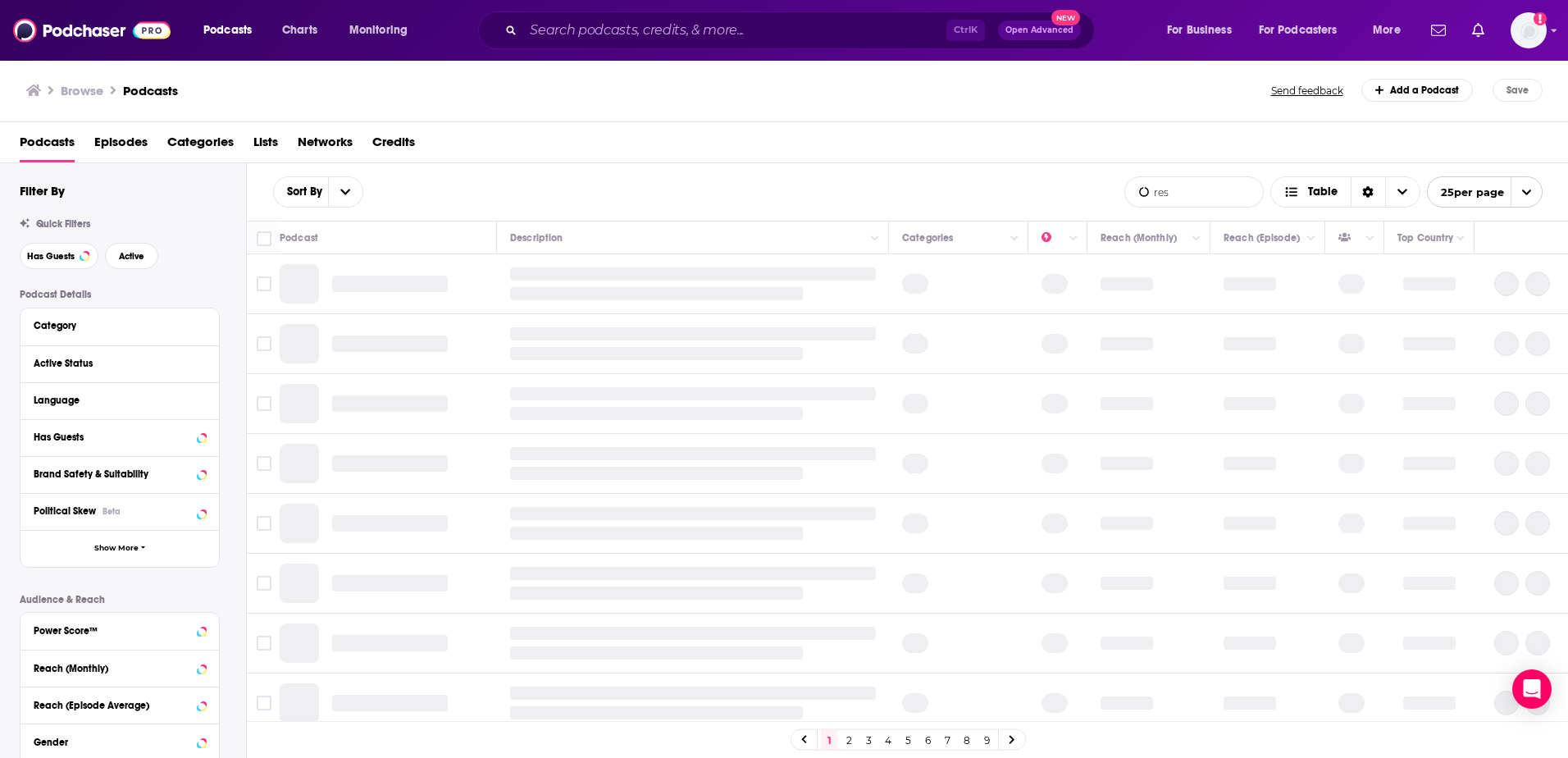
click at [1205, 177] on input "res" at bounding box center [1194, 192] width 138 height 30
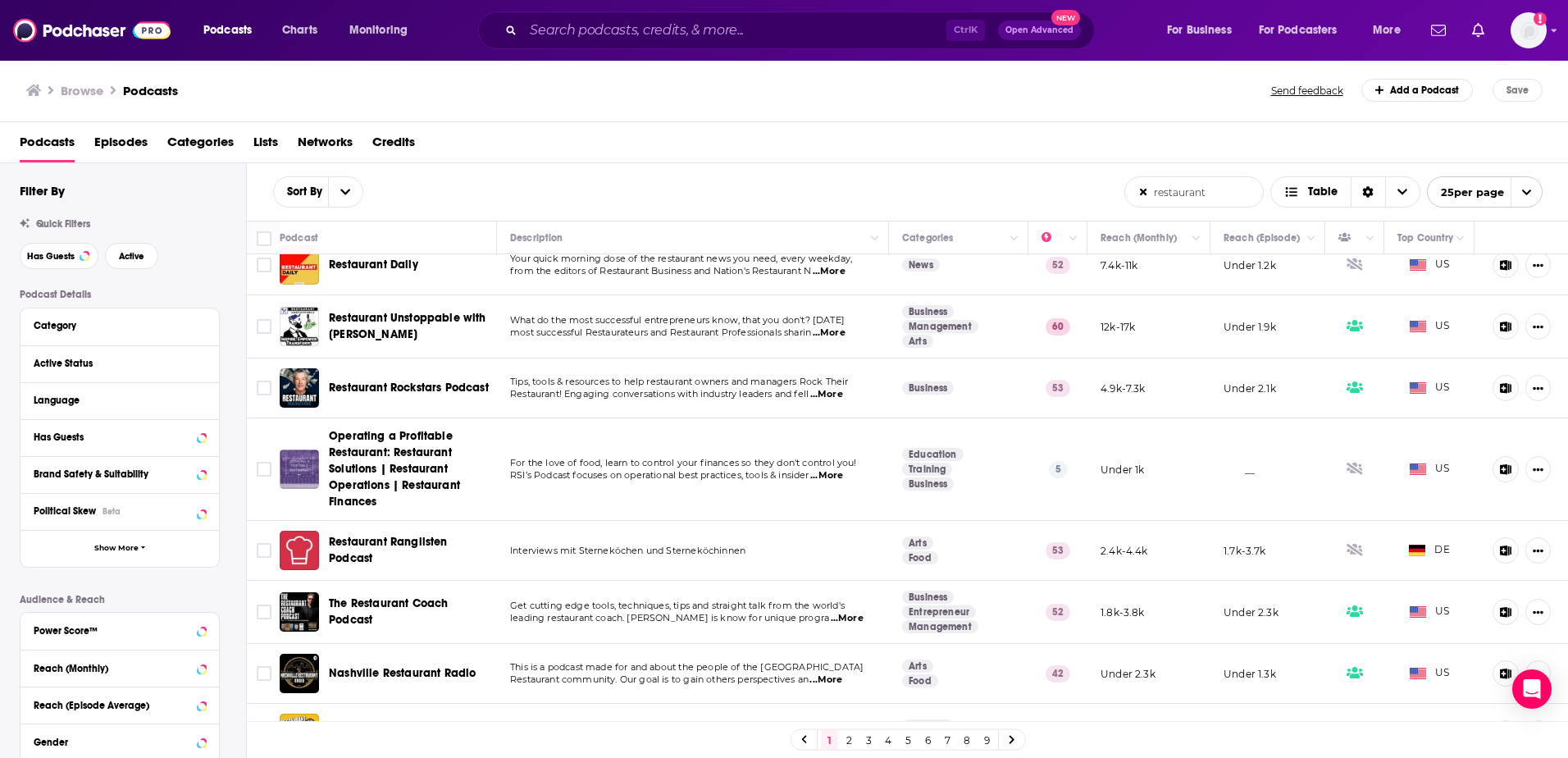
scroll to position [164, 0]
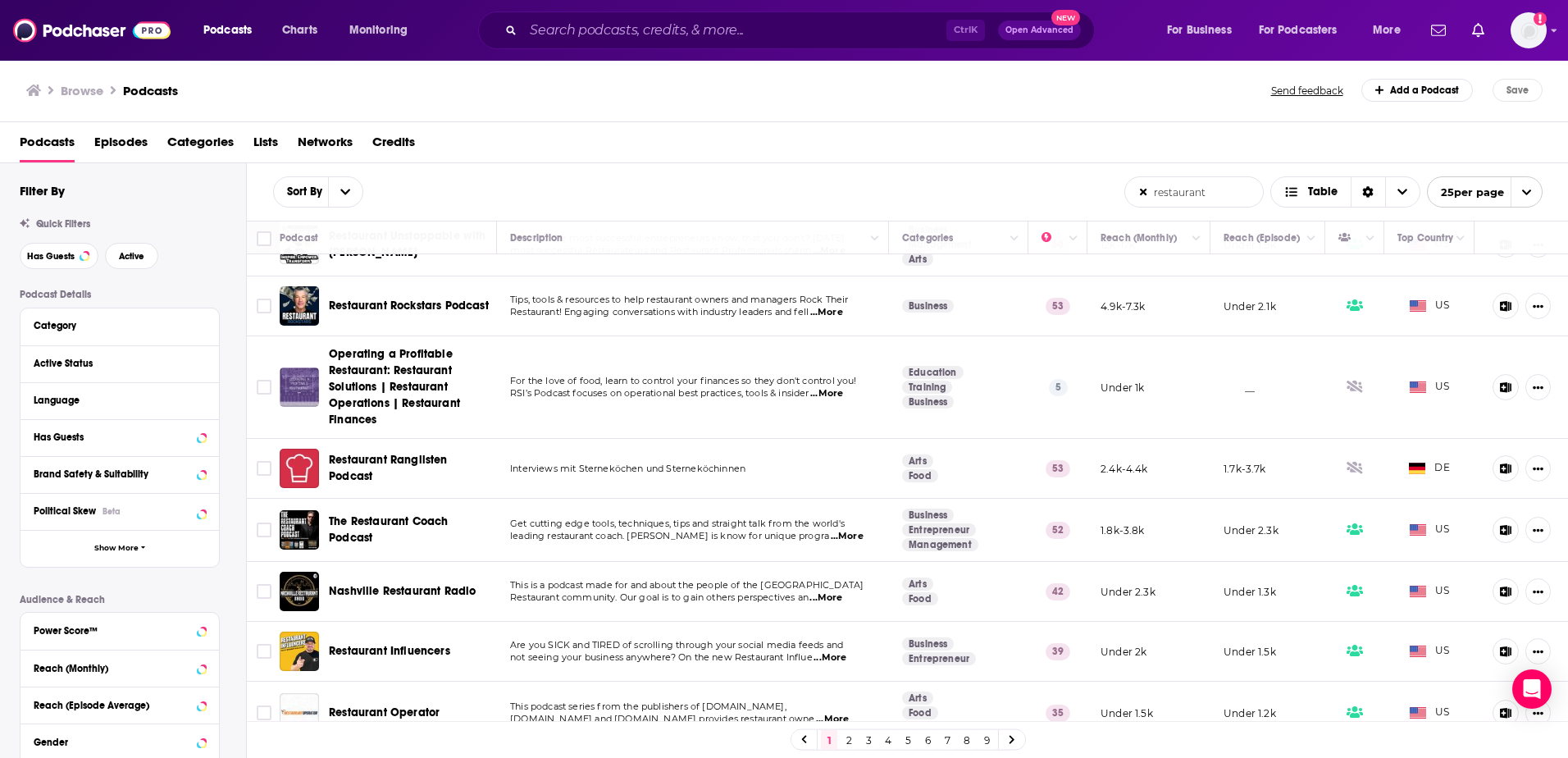
type input "restaurant"
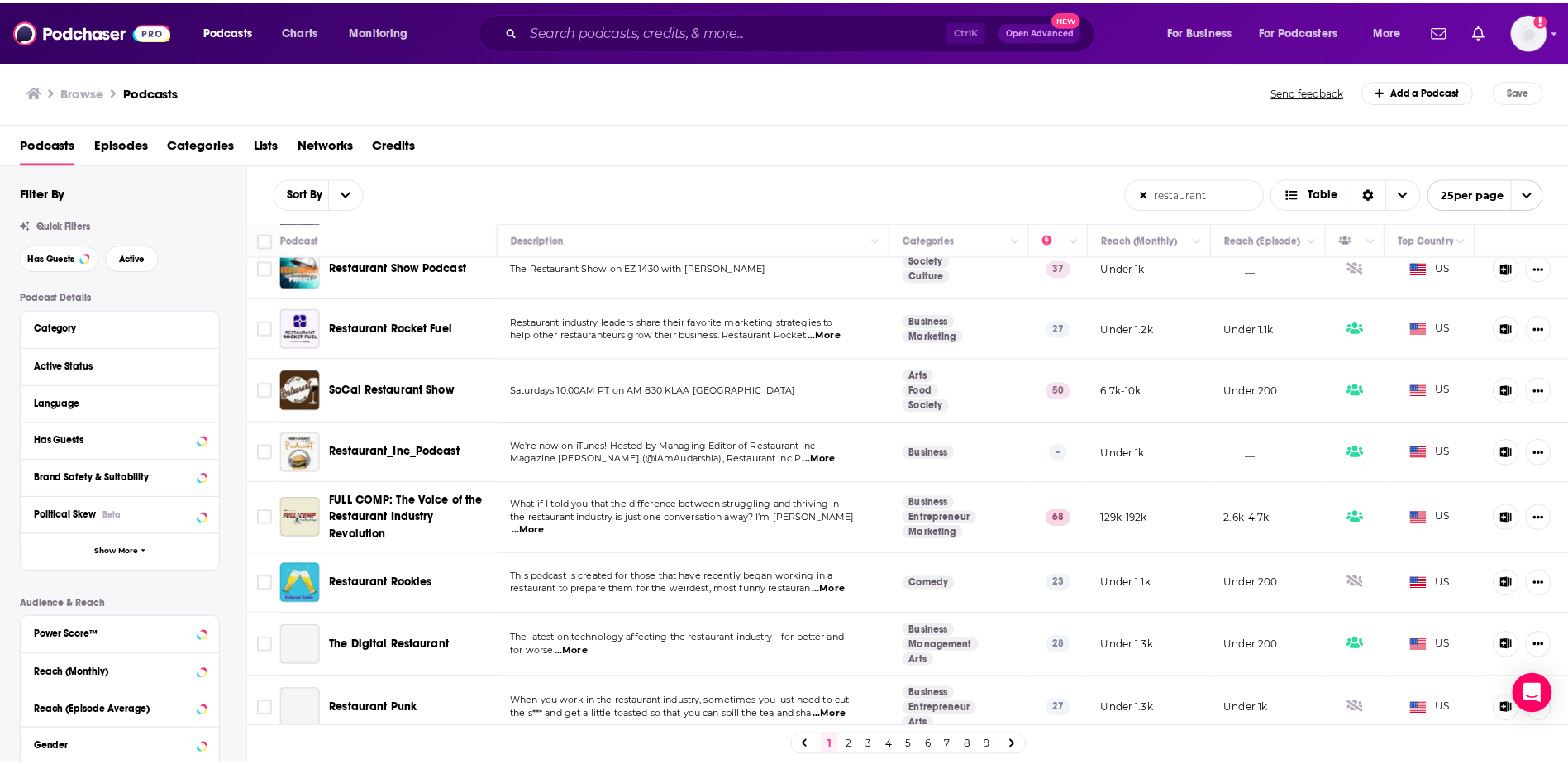
scroll to position [993, 0]
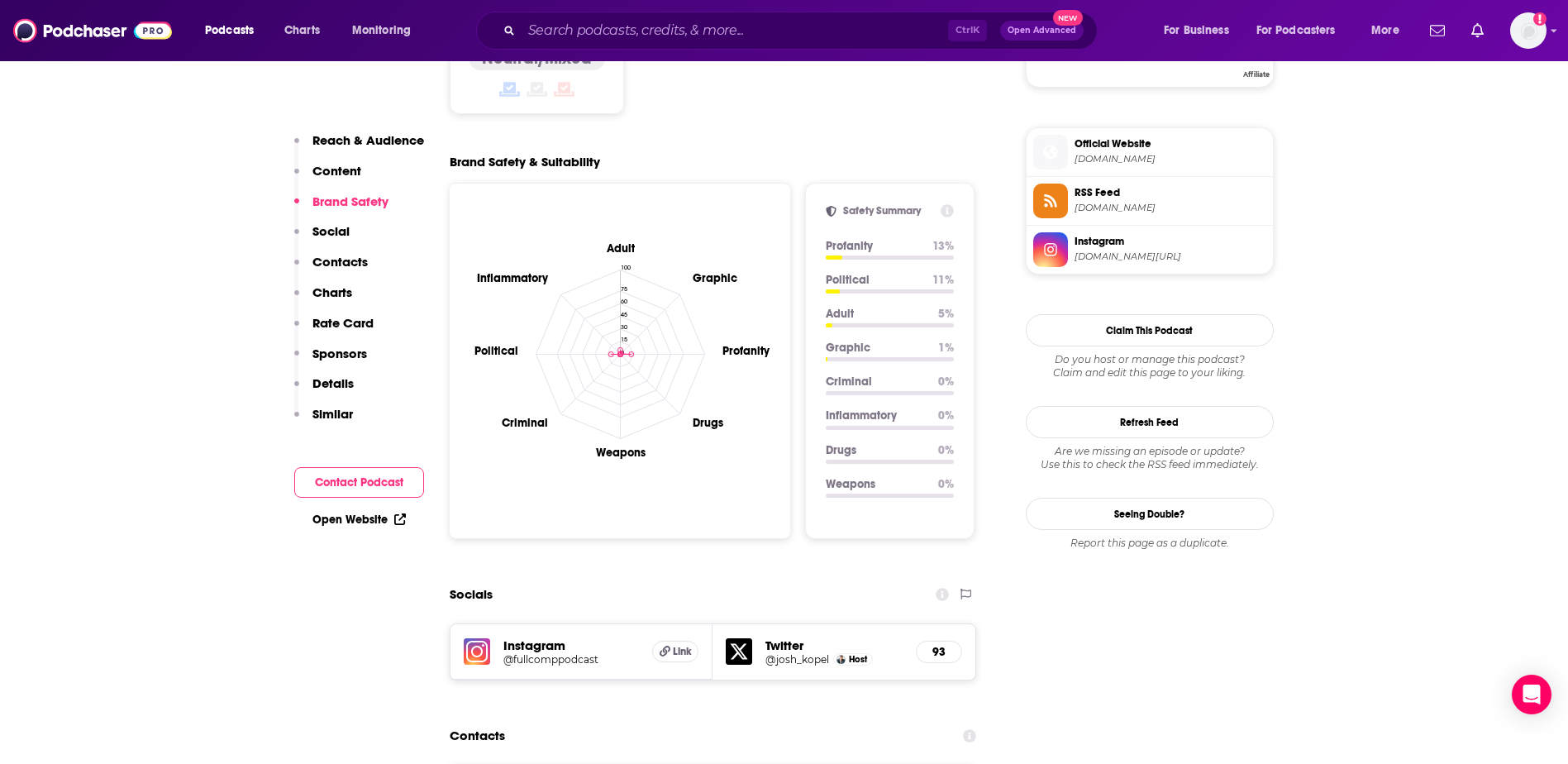
scroll to position [1654, 0]
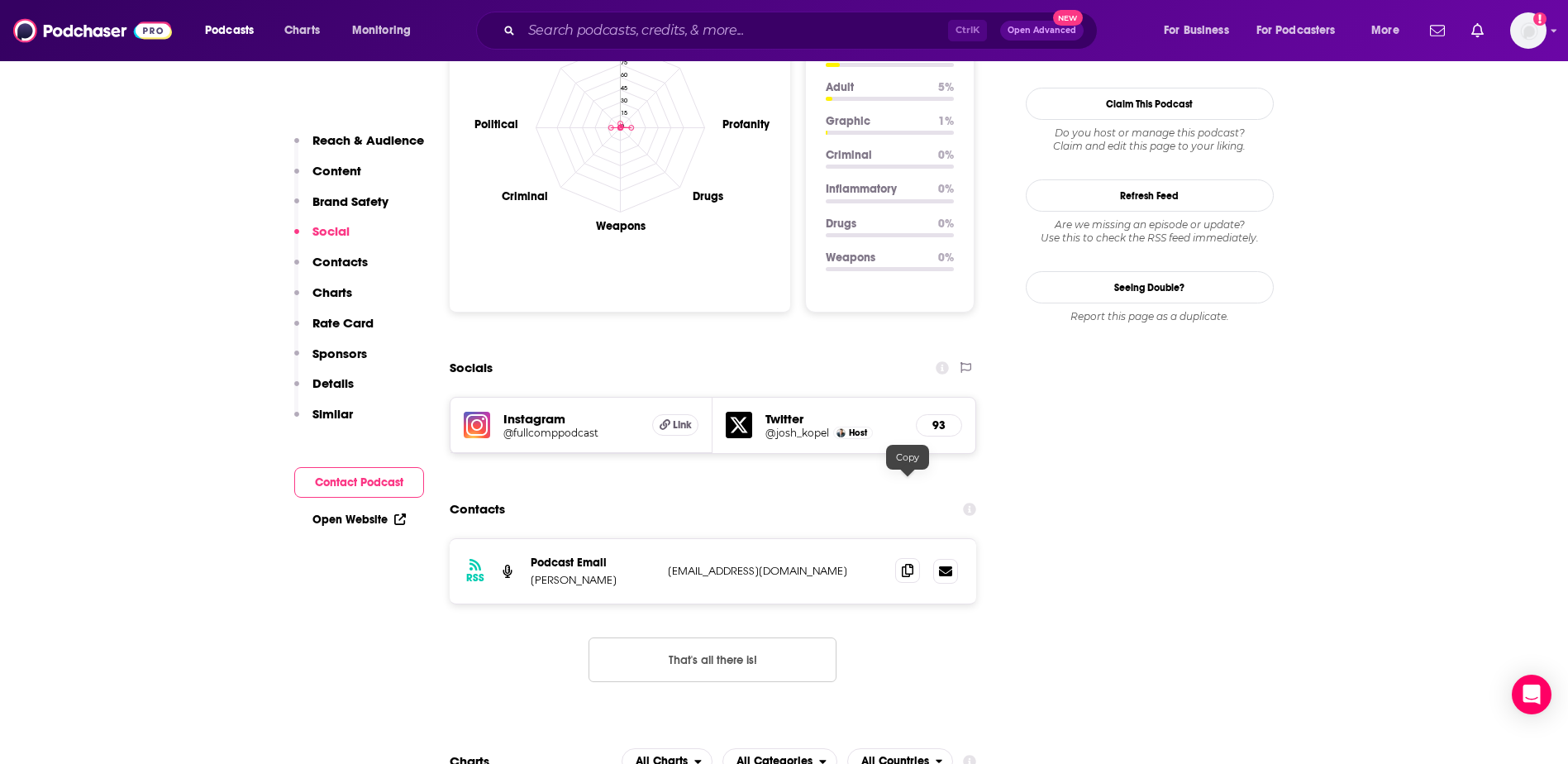
click at [905, 564] on icon at bounding box center [908, 571] width 12 height 13
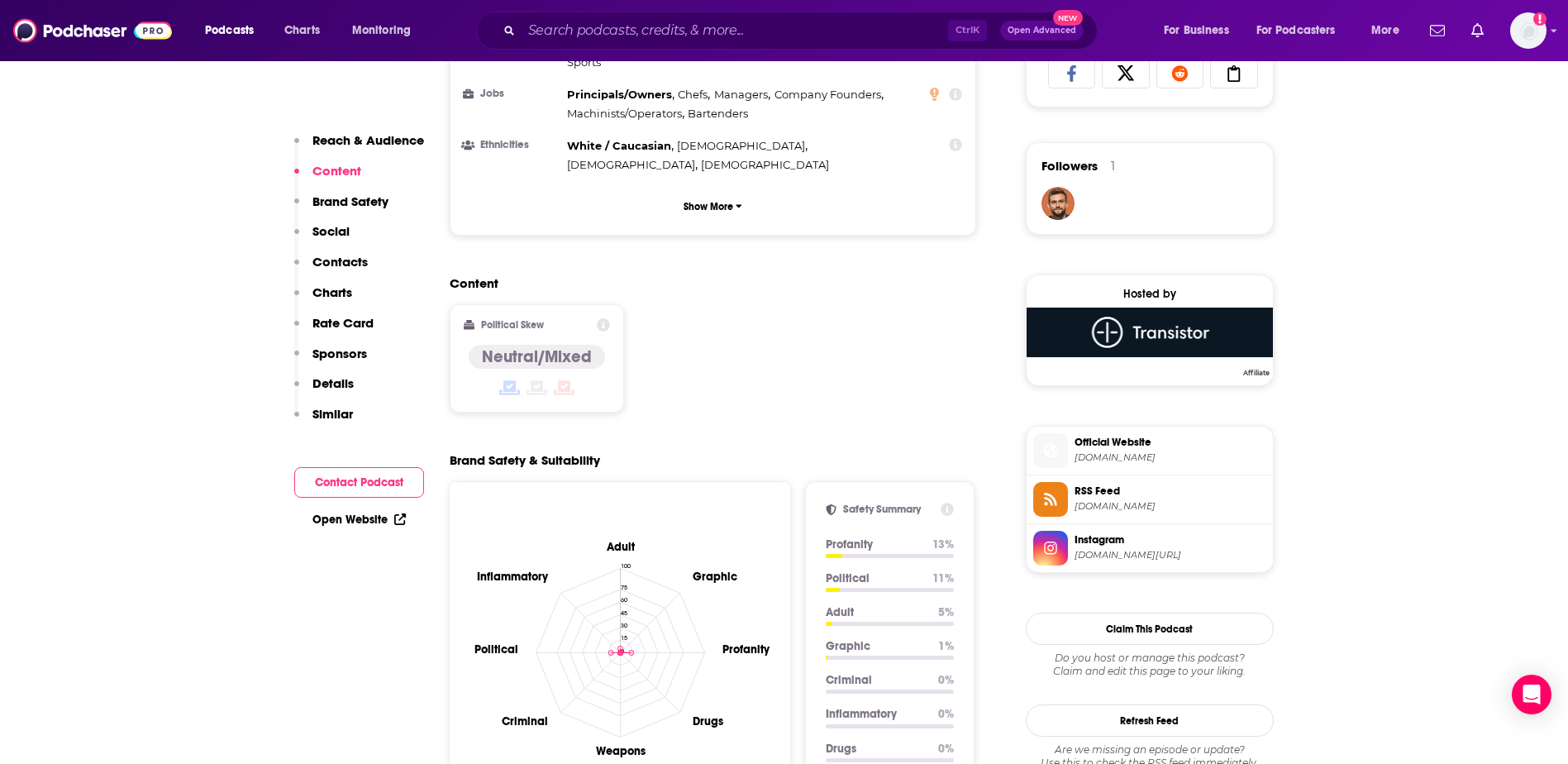
scroll to position [1075, 0]
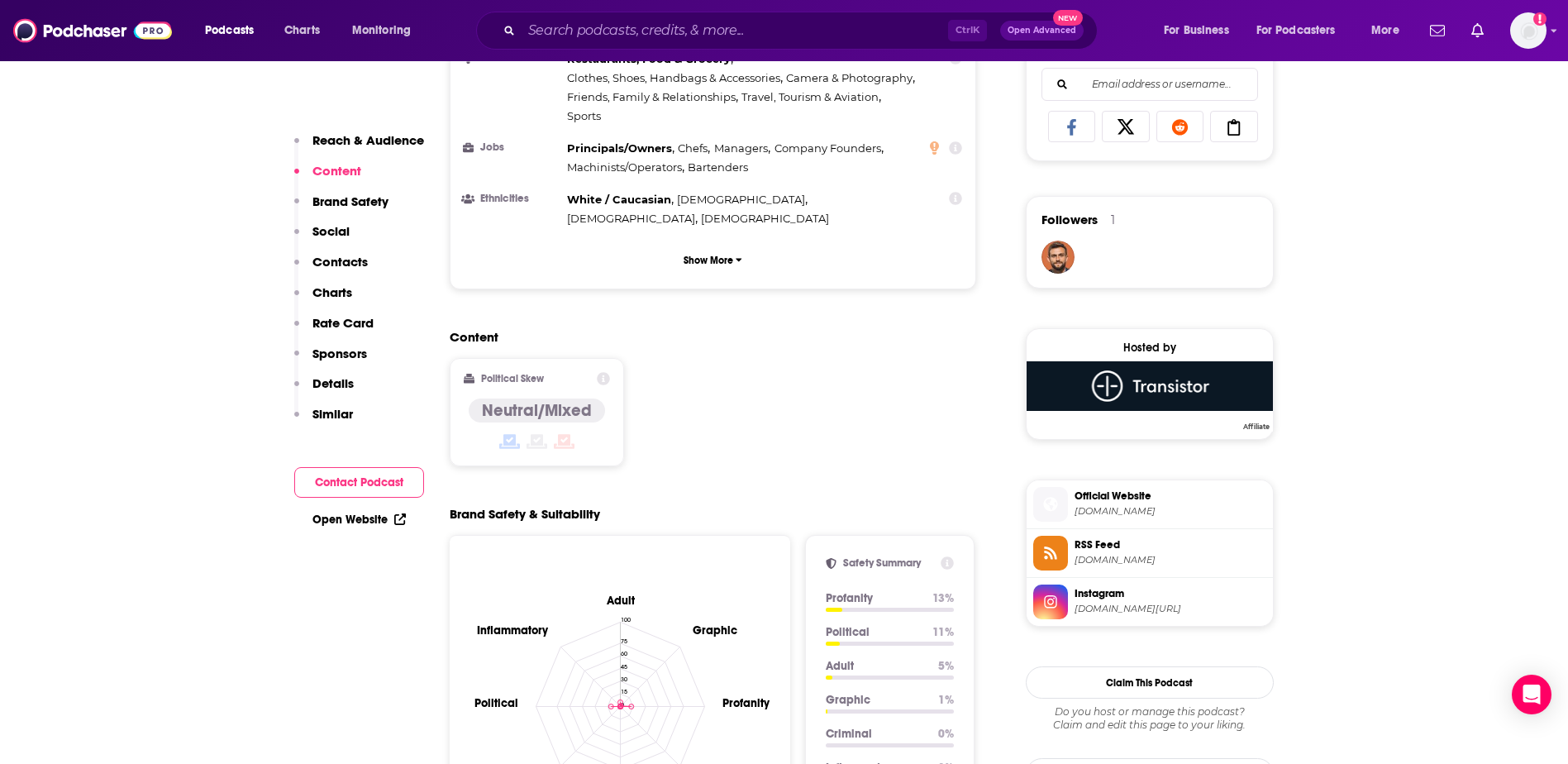
click at [1090, 505] on span "Official Website [DOMAIN_NAME]" at bounding box center [1167, 504] width 199 height 33
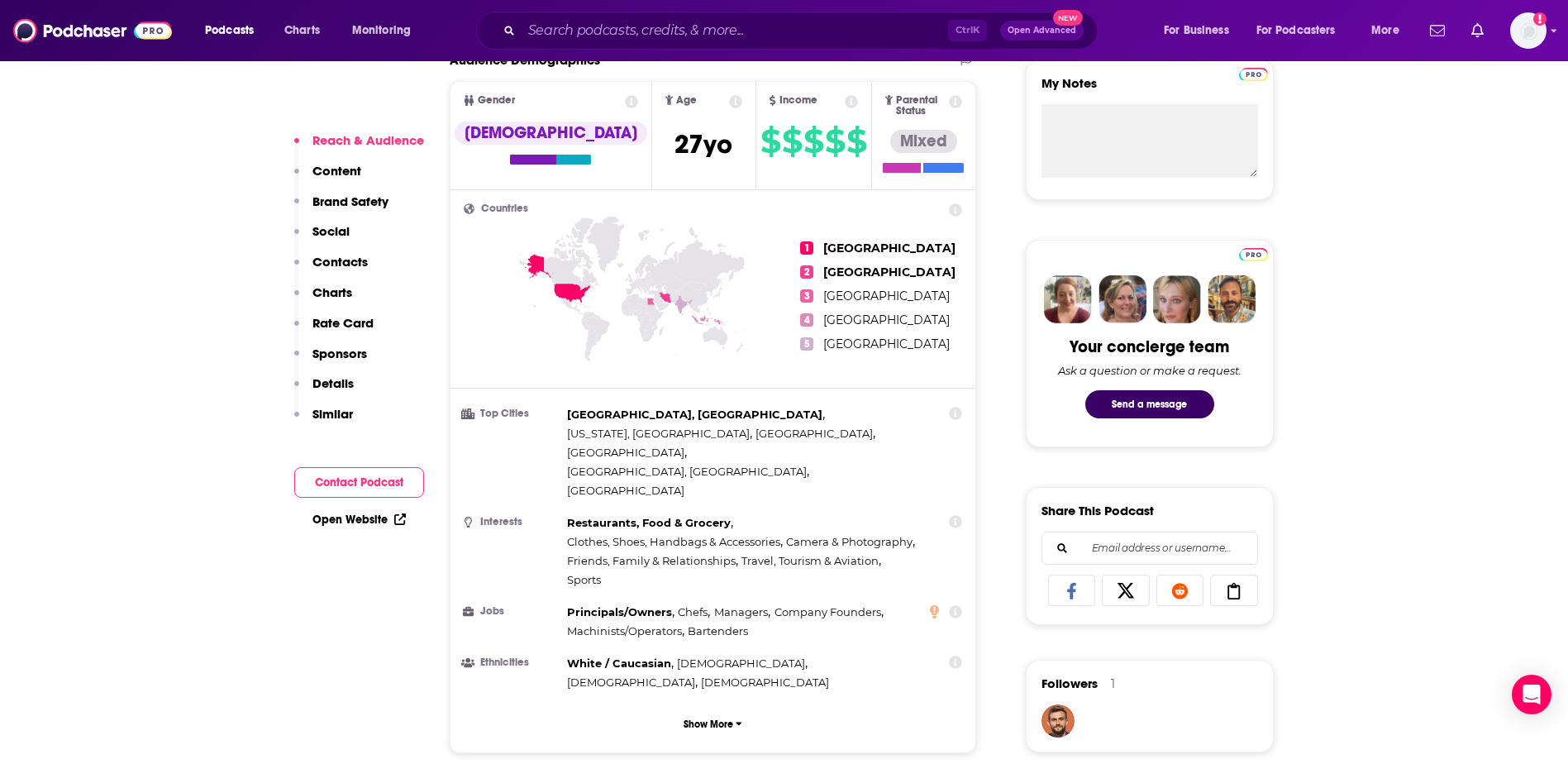
scroll to position [661, 0]
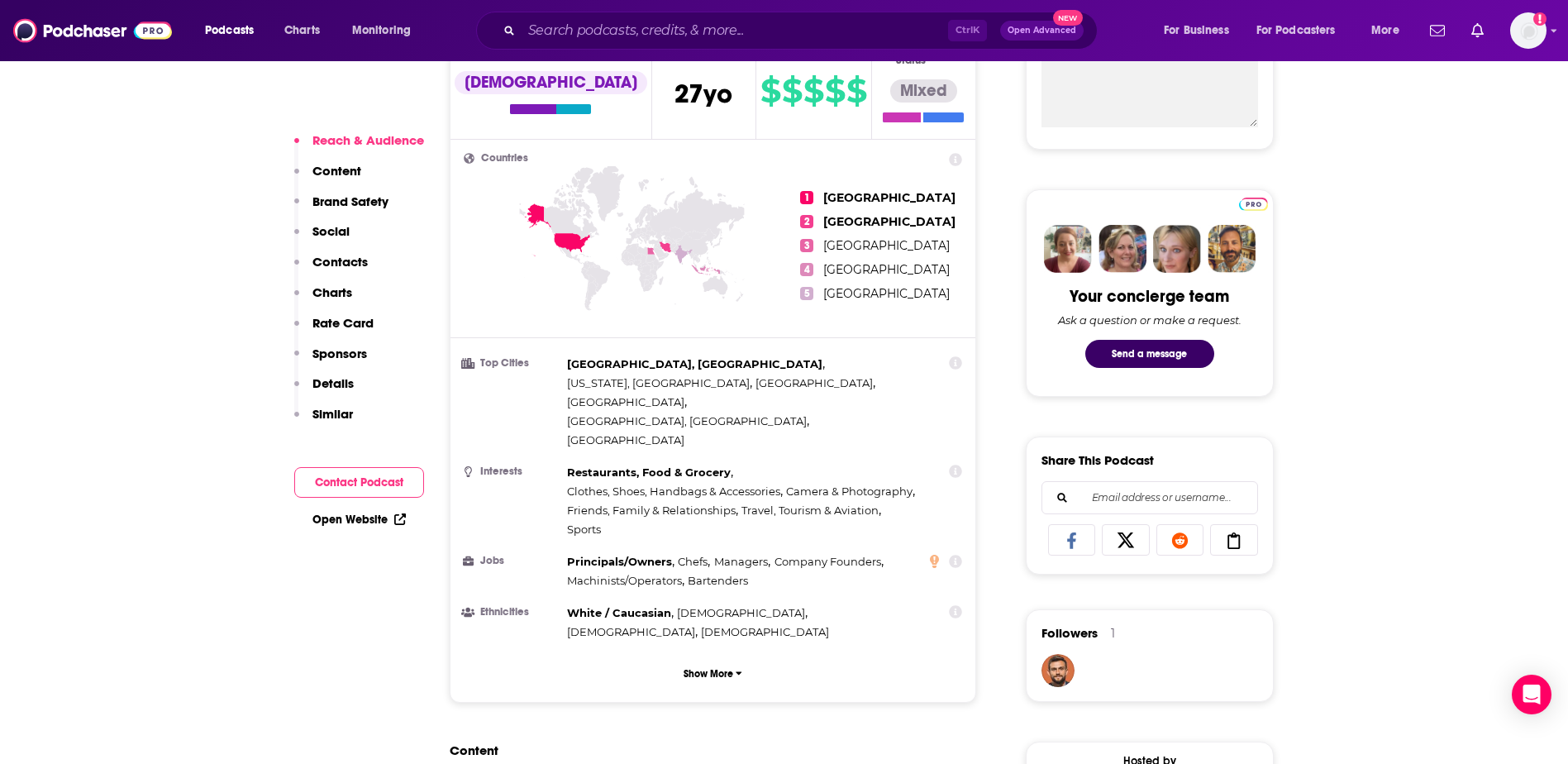
click at [350, 484] on button "Contact Podcast" at bounding box center [358, 482] width 130 height 31
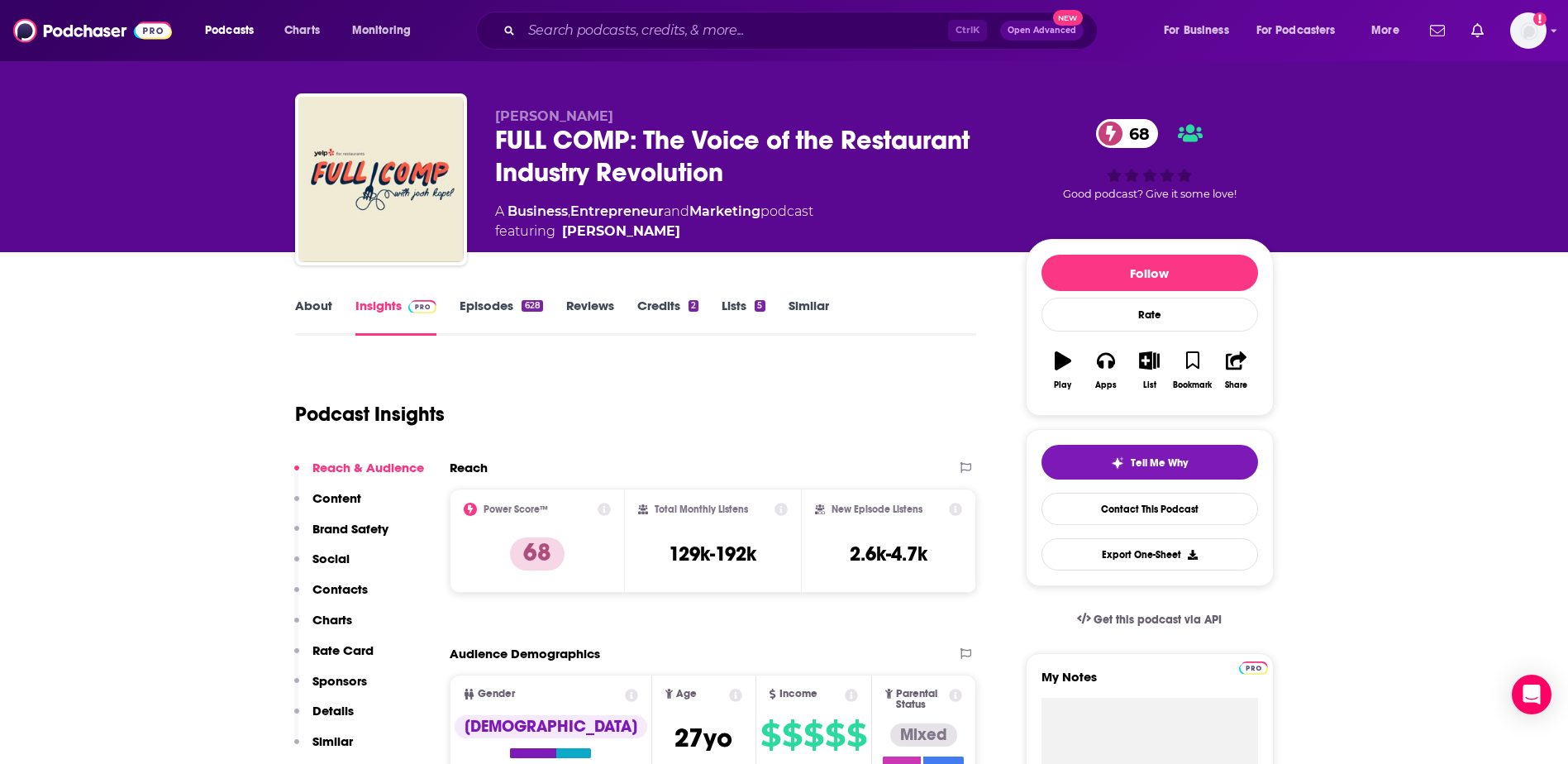
scroll to position [0, 0]
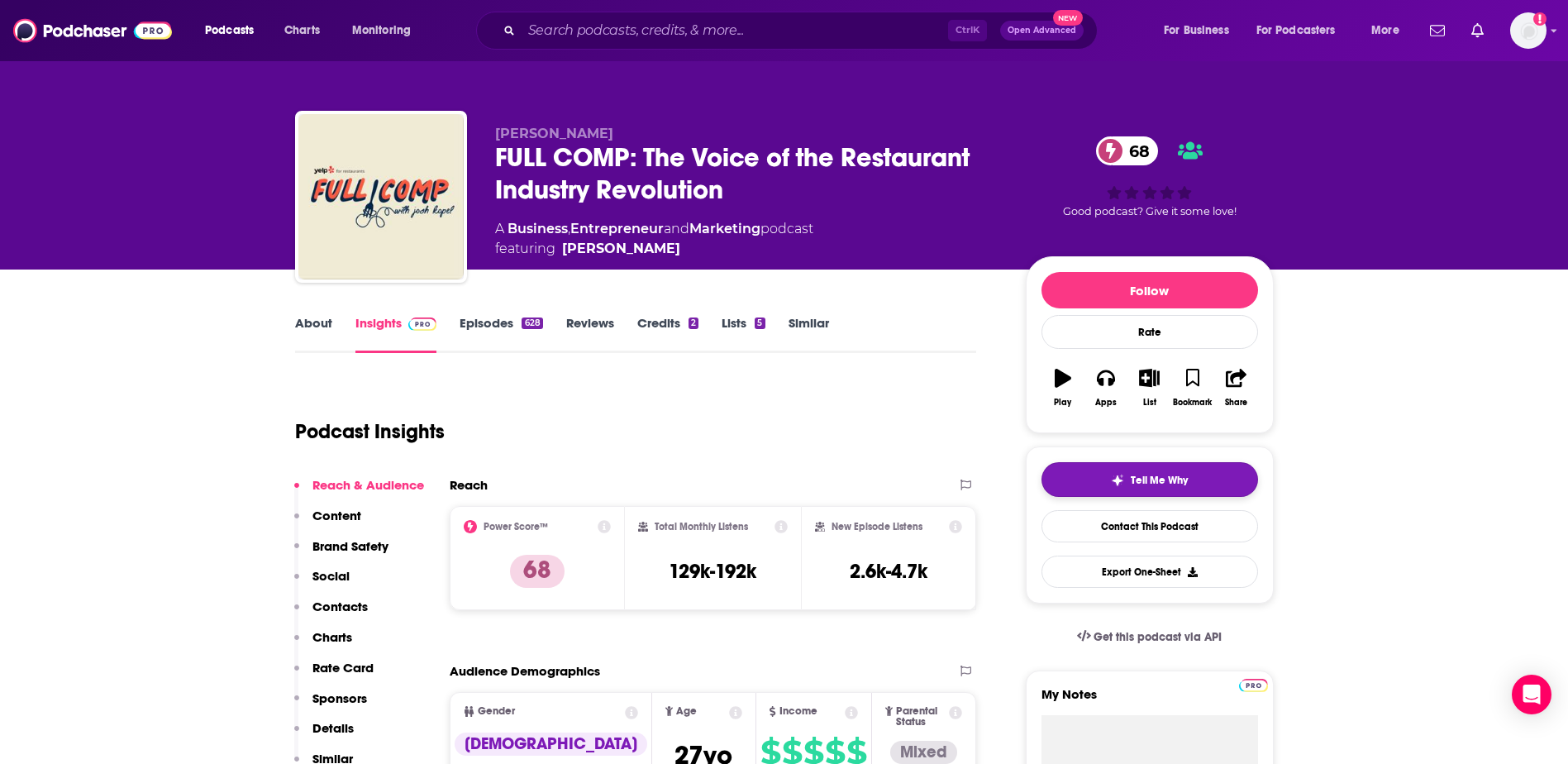
click at [1131, 475] on span "Tell Me Why" at bounding box center [1159, 481] width 57 height 13
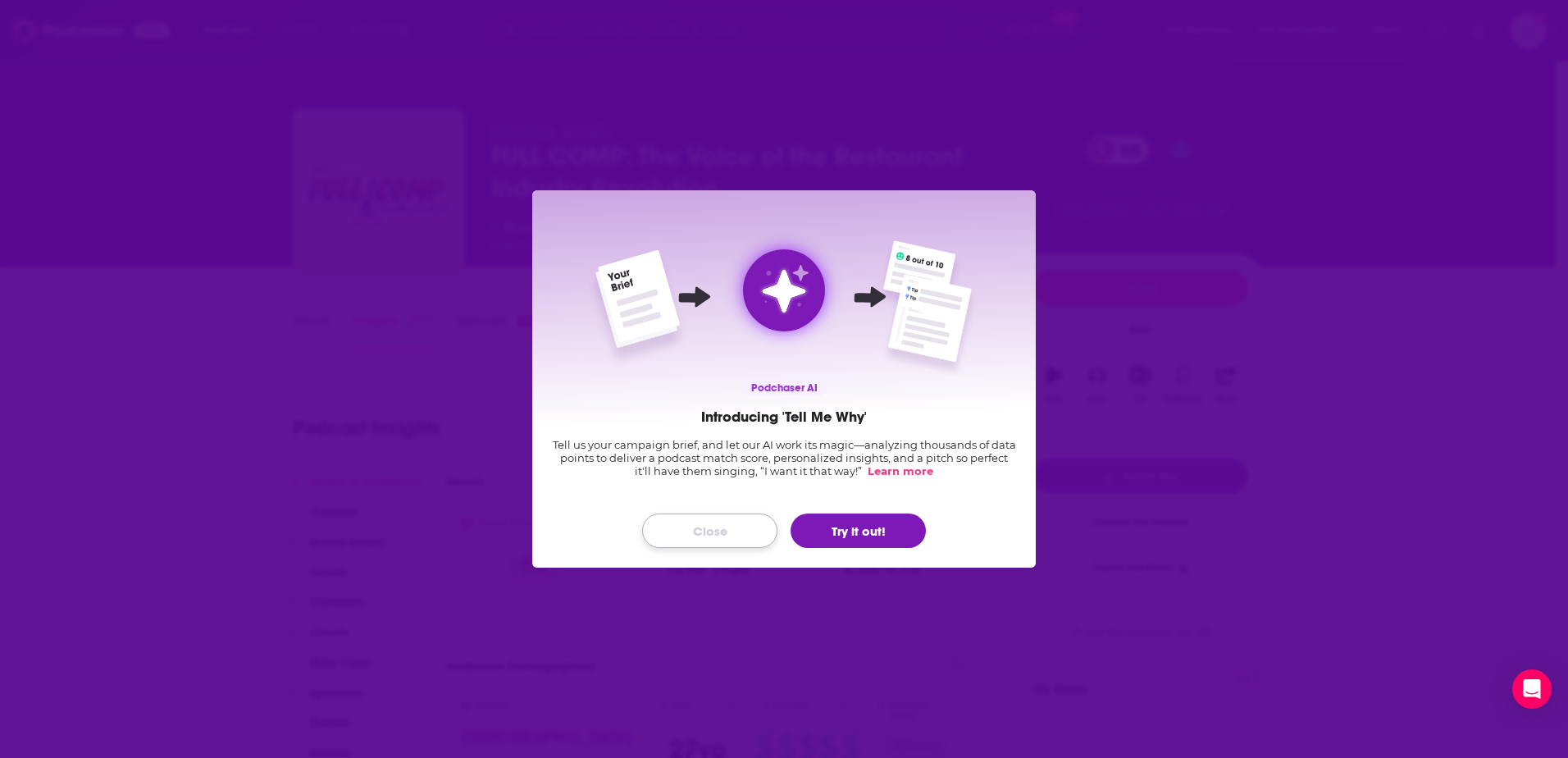
click at [723, 534] on button "Close" at bounding box center [710, 531] width 135 height 34
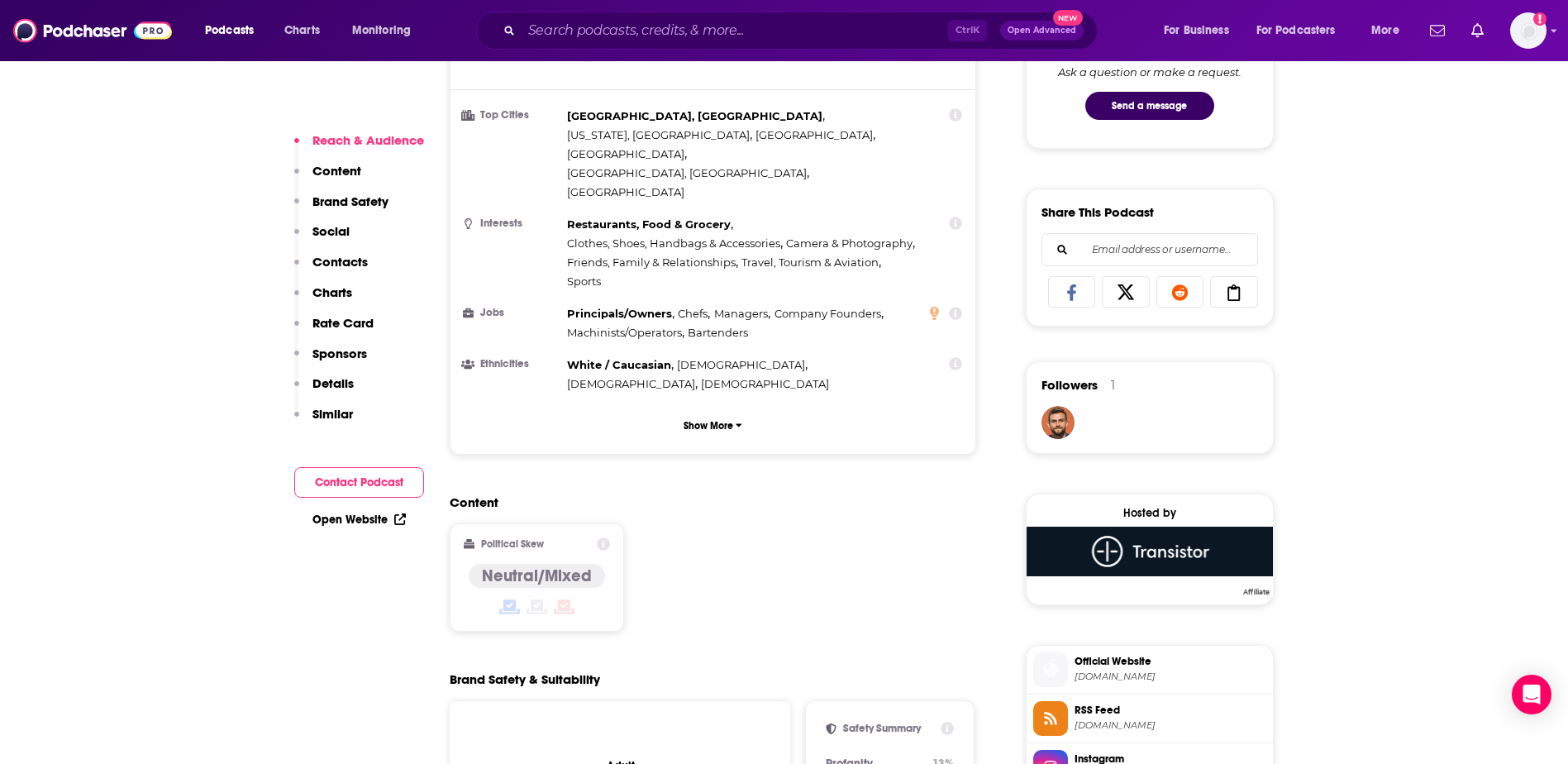
scroll to position [993, 0]
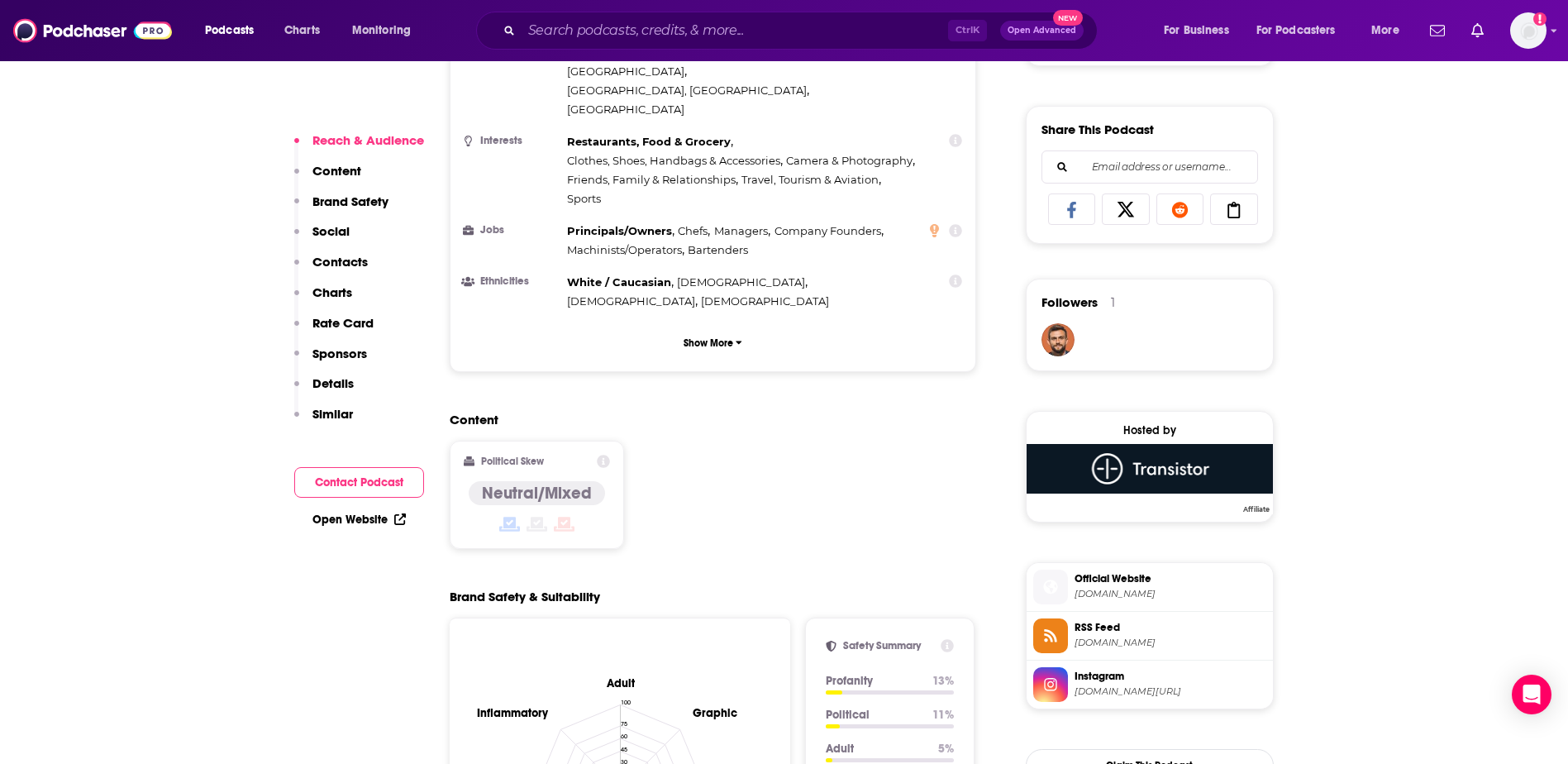
click at [1228, 215] on icon at bounding box center [1235, 209] width 46 height 16
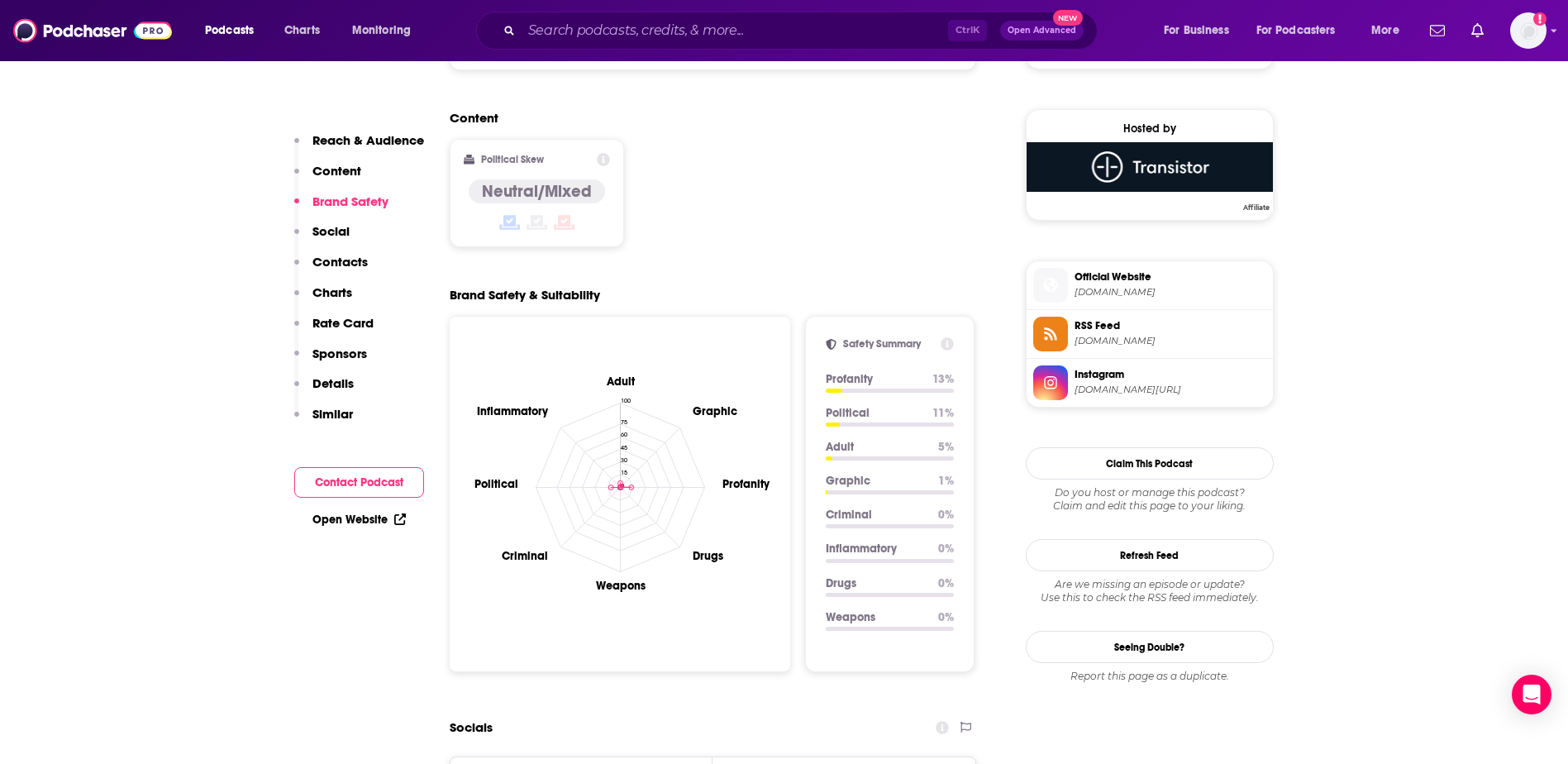
scroll to position [1323, 0]
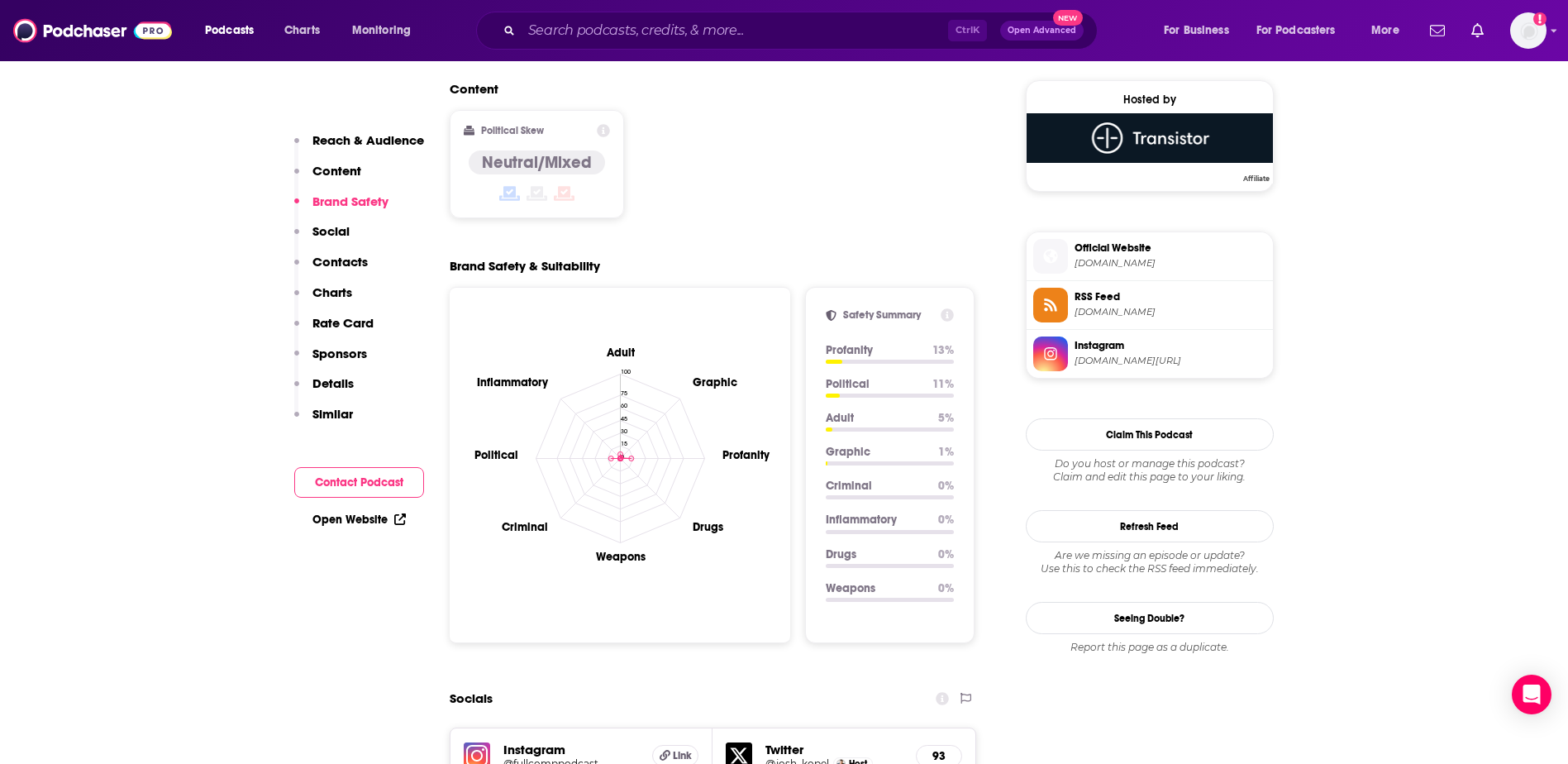
click at [1111, 353] on span "Instagram" at bounding box center [1171, 345] width 192 height 14
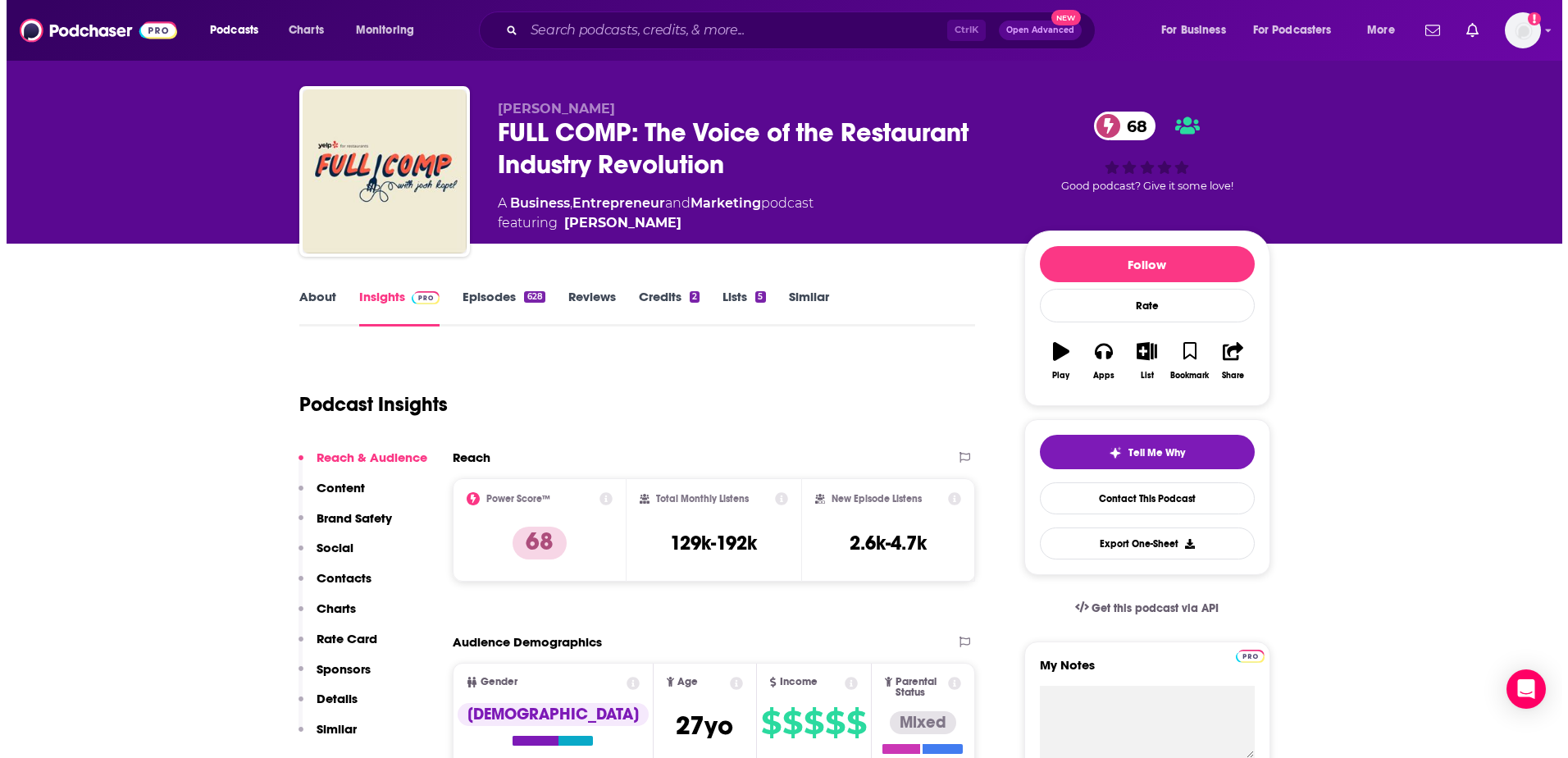
scroll to position [0, 0]
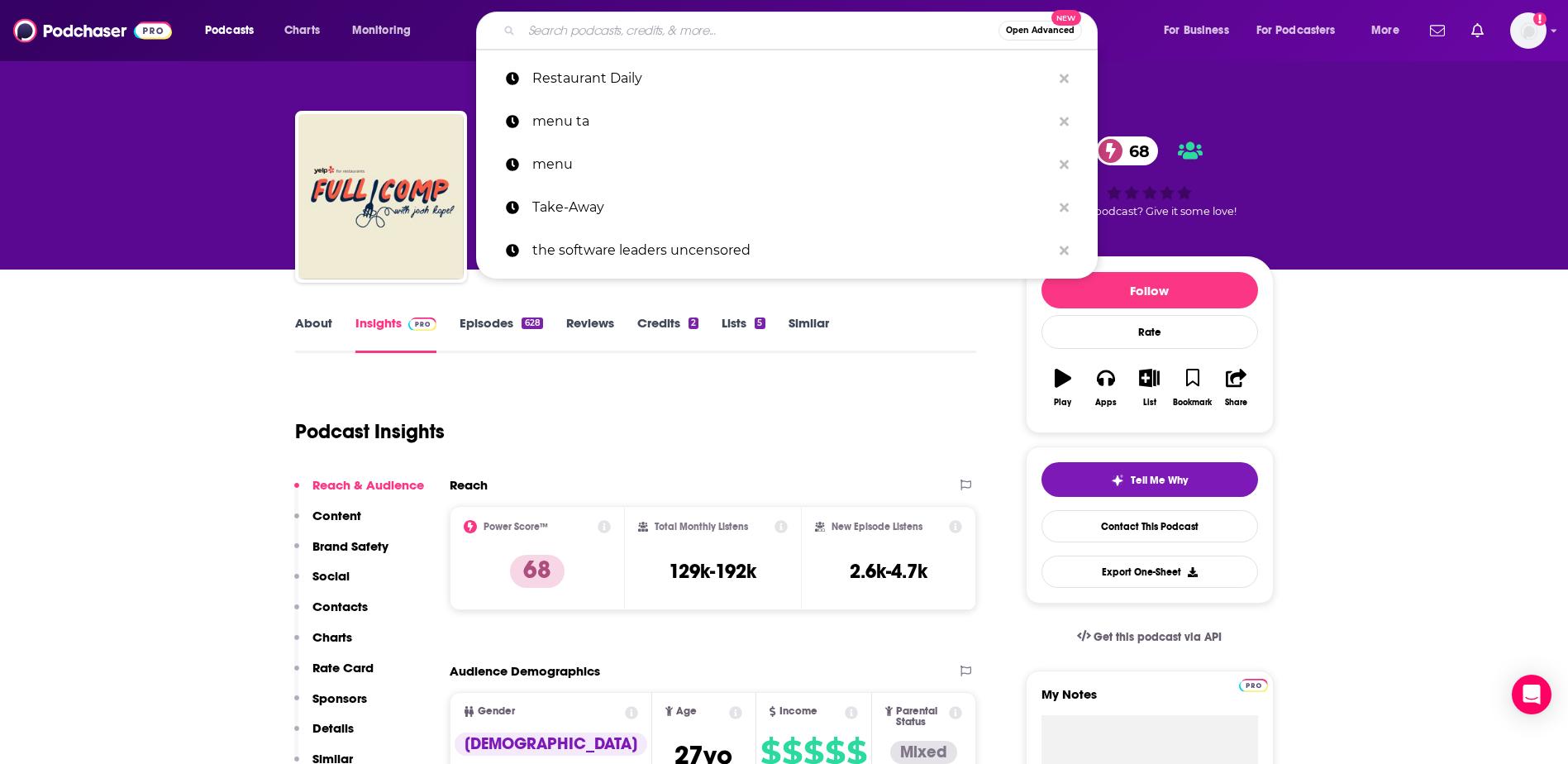
click at [725, 27] on input "Search podcasts, credits, & more..." at bounding box center [760, 31] width 477 height 27
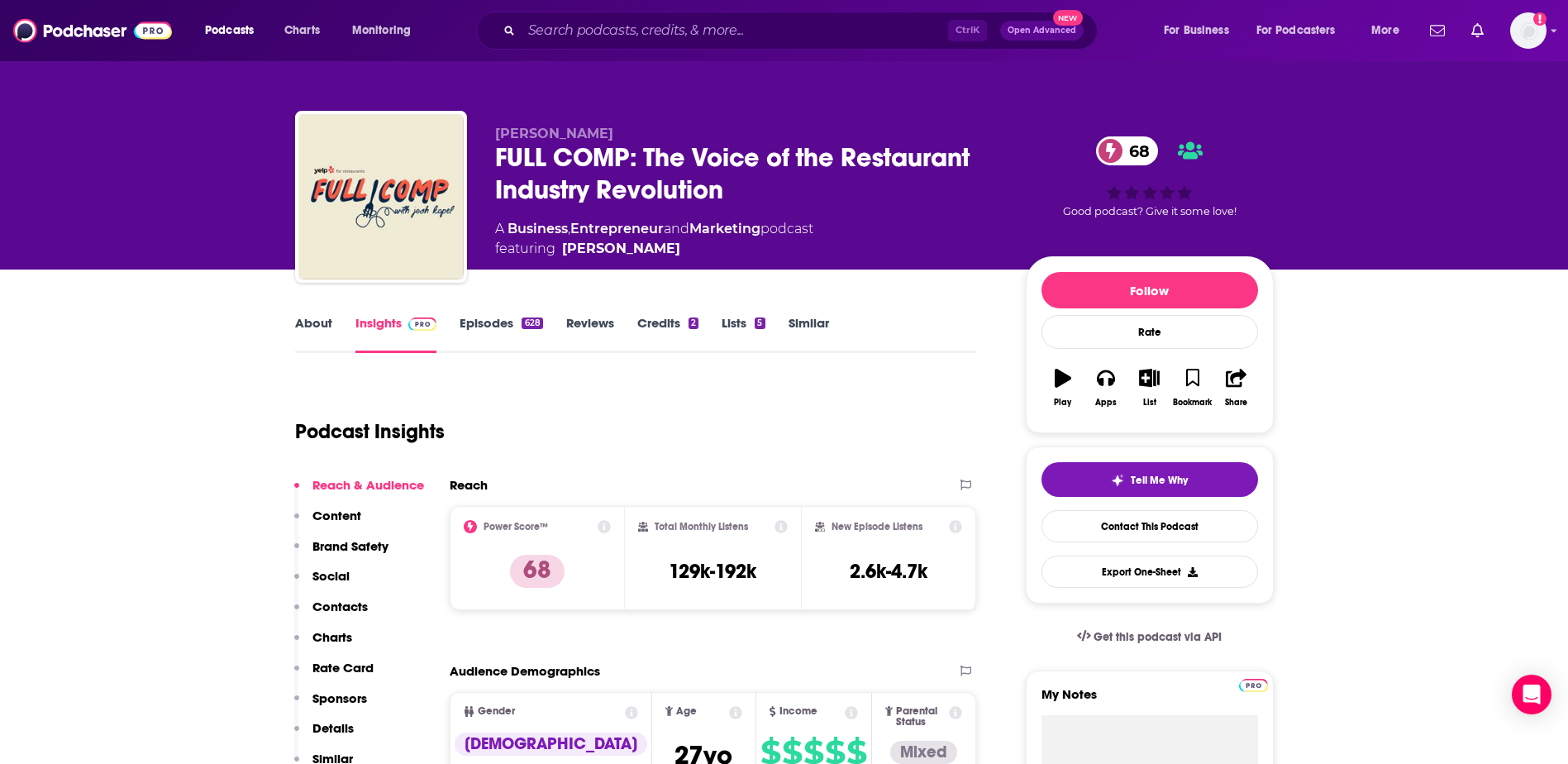
click at [741, 8] on div "Podcasts Charts Monitoring Ctrl K Open Advanced New For Business For Podcasters…" at bounding box center [784, 31] width 1568 height 62
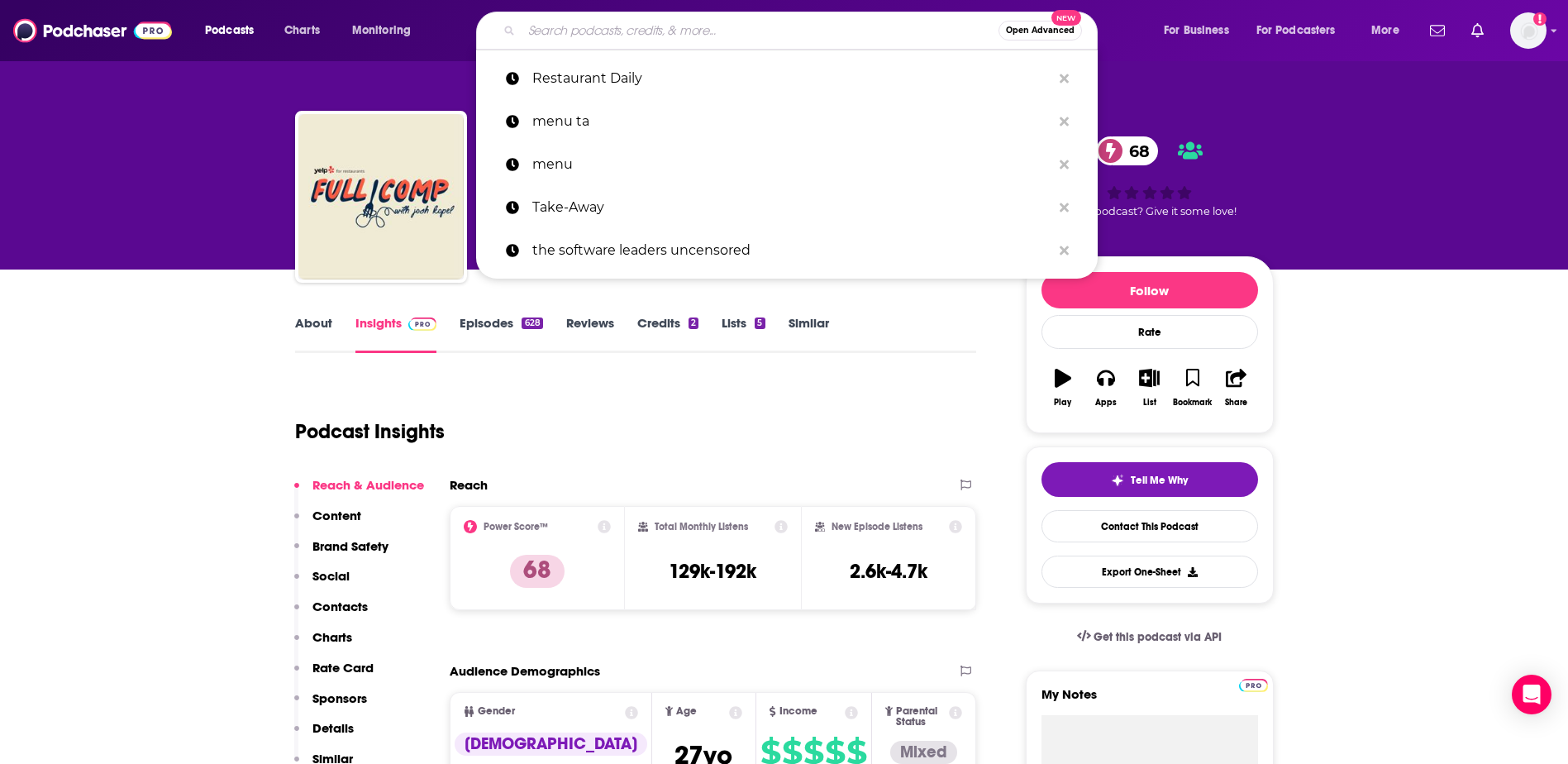
click at [734, 21] on input "Search podcasts, credits, & more..." at bounding box center [760, 31] width 477 height 27
paste input "Running Restaurants"
type input "Running Restaurants"
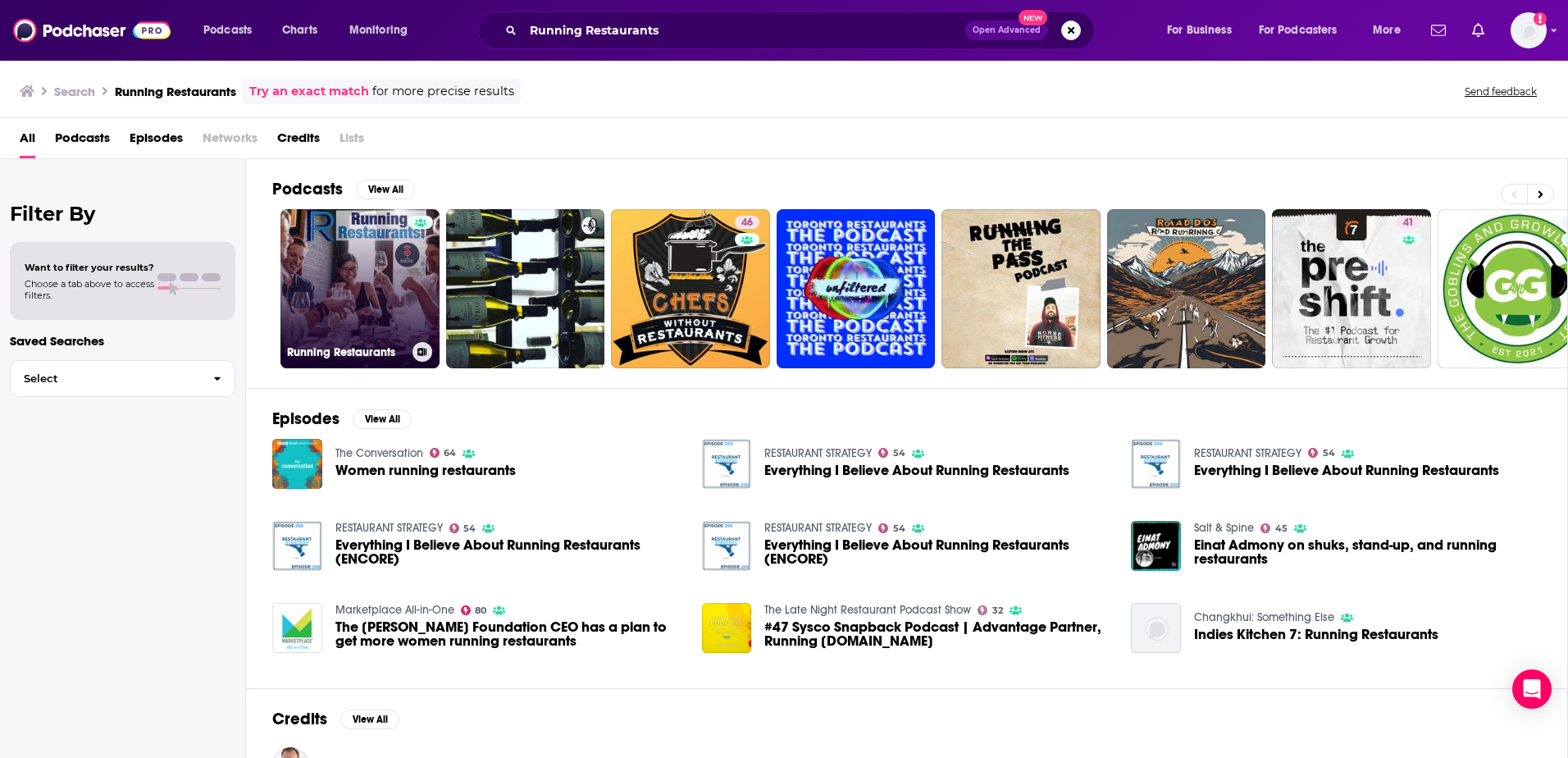
click at [344, 261] on link "Running Restaurants" at bounding box center [359, 288] width 159 height 159
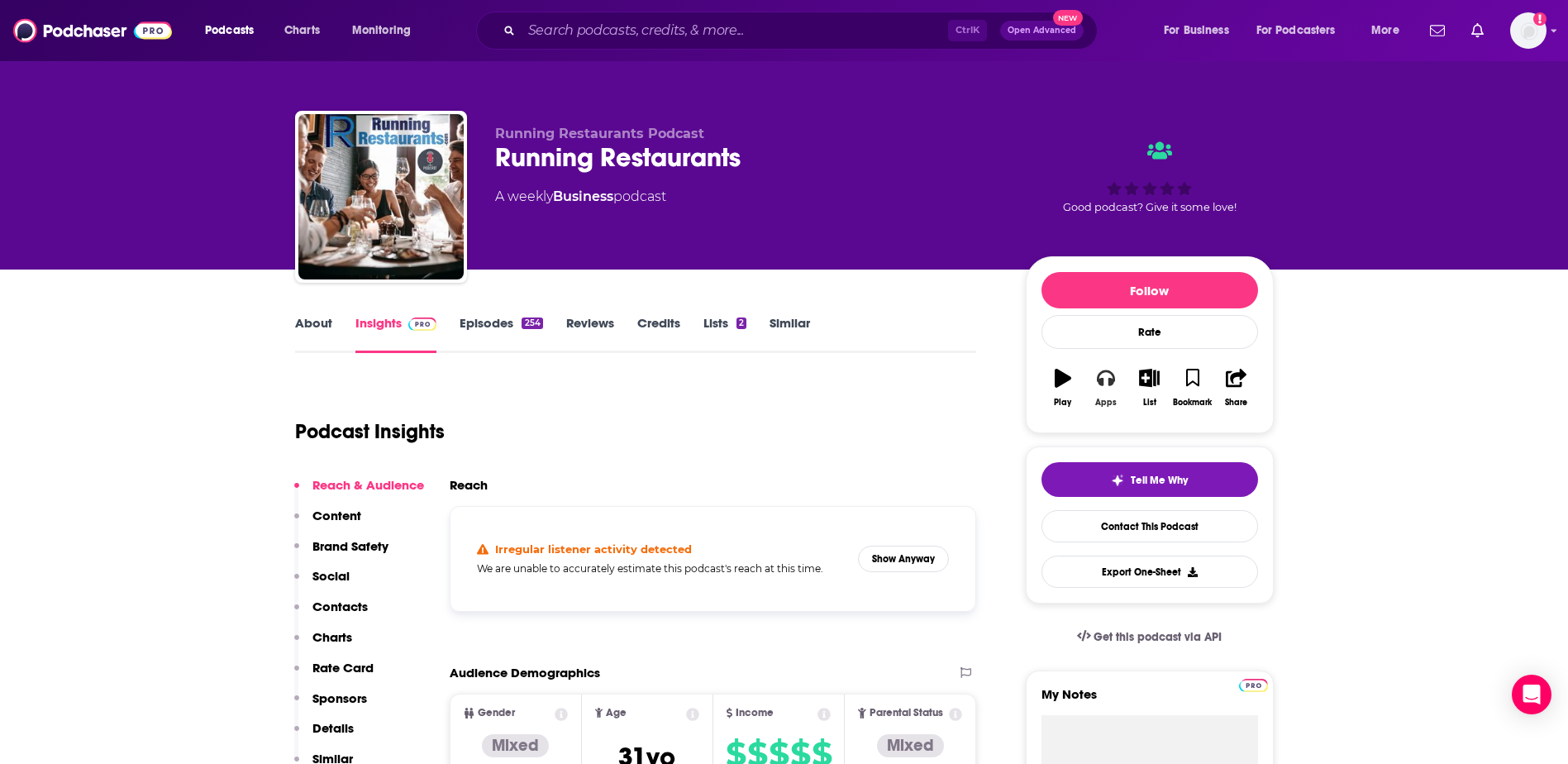
click at [1108, 382] on icon "button" at bounding box center [1106, 378] width 18 height 18
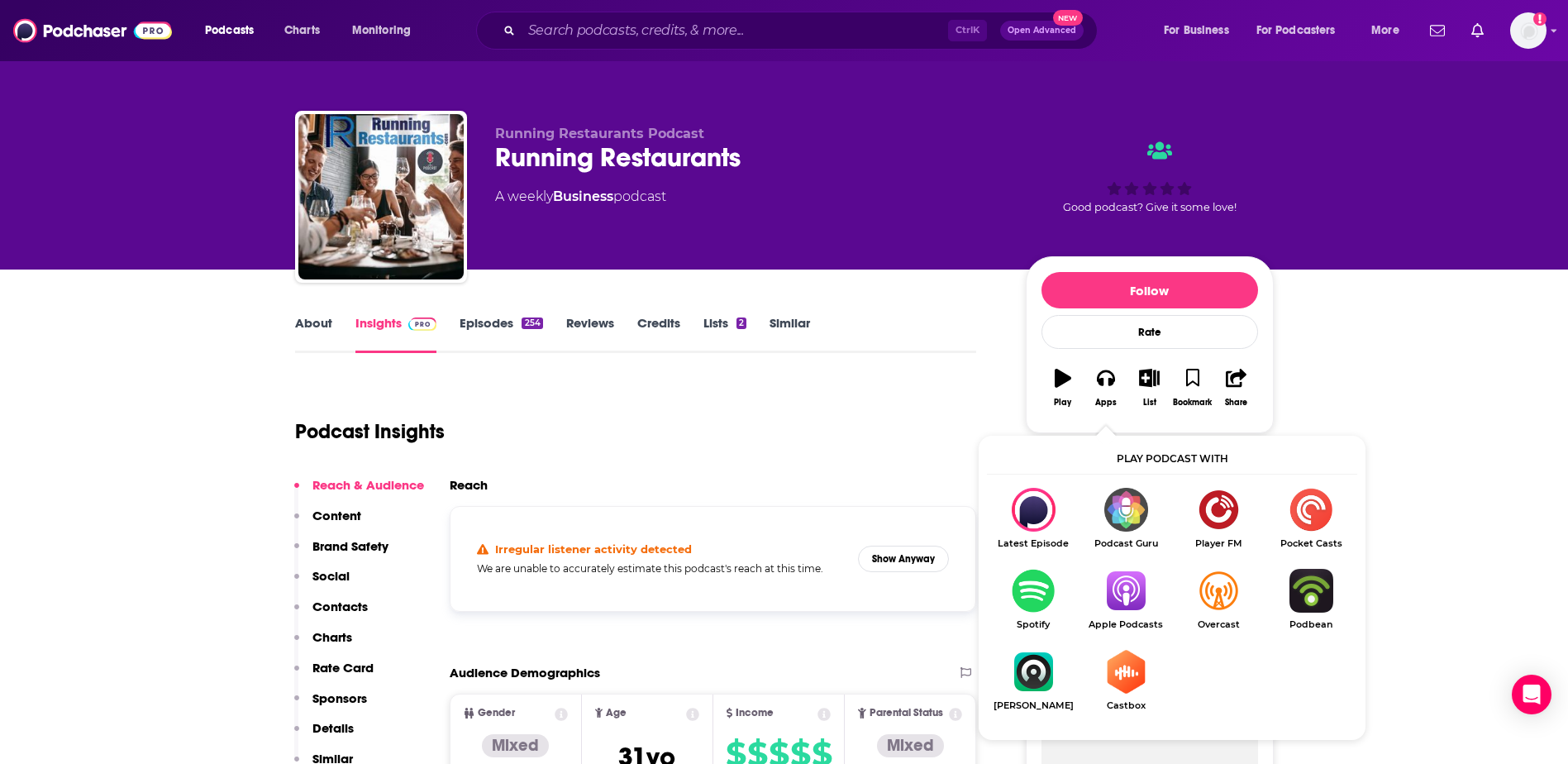
click at [1030, 592] on img "Show Listen On dropdown" at bounding box center [1033, 591] width 92 height 44
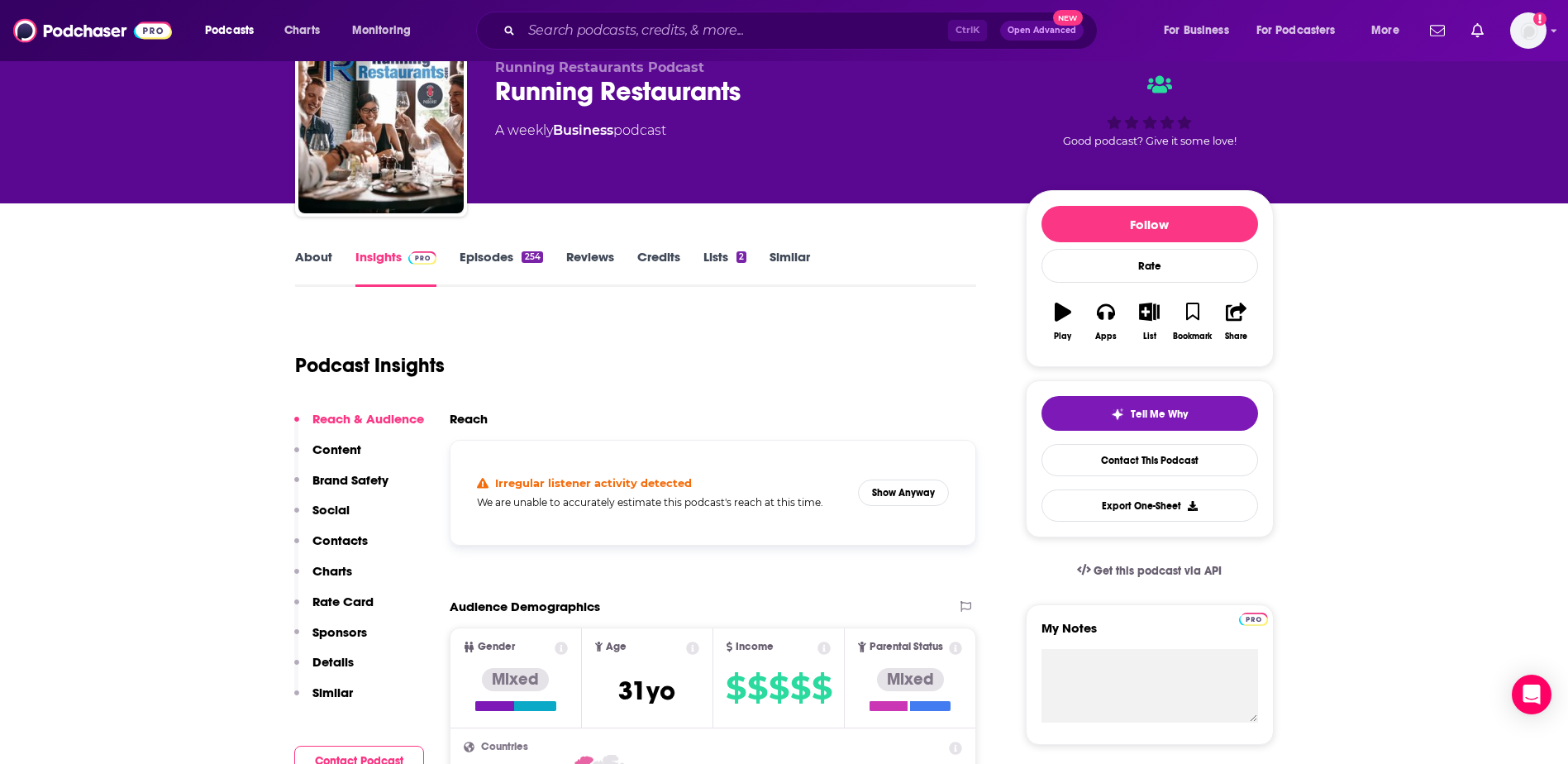
scroll to position [248, 0]
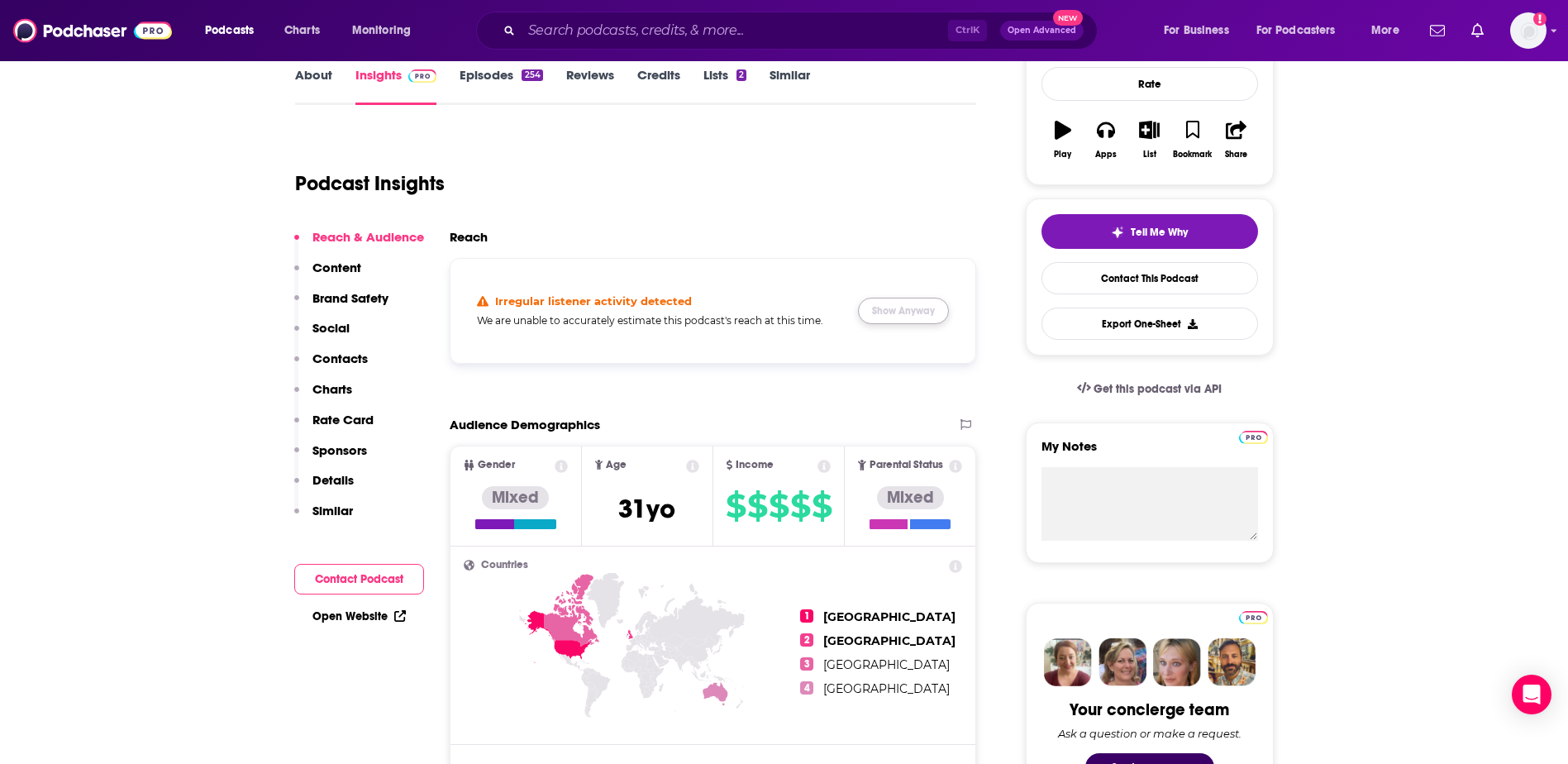
click at [893, 306] on button "Show Anyway" at bounding box center [903, 311] width 91 height 27
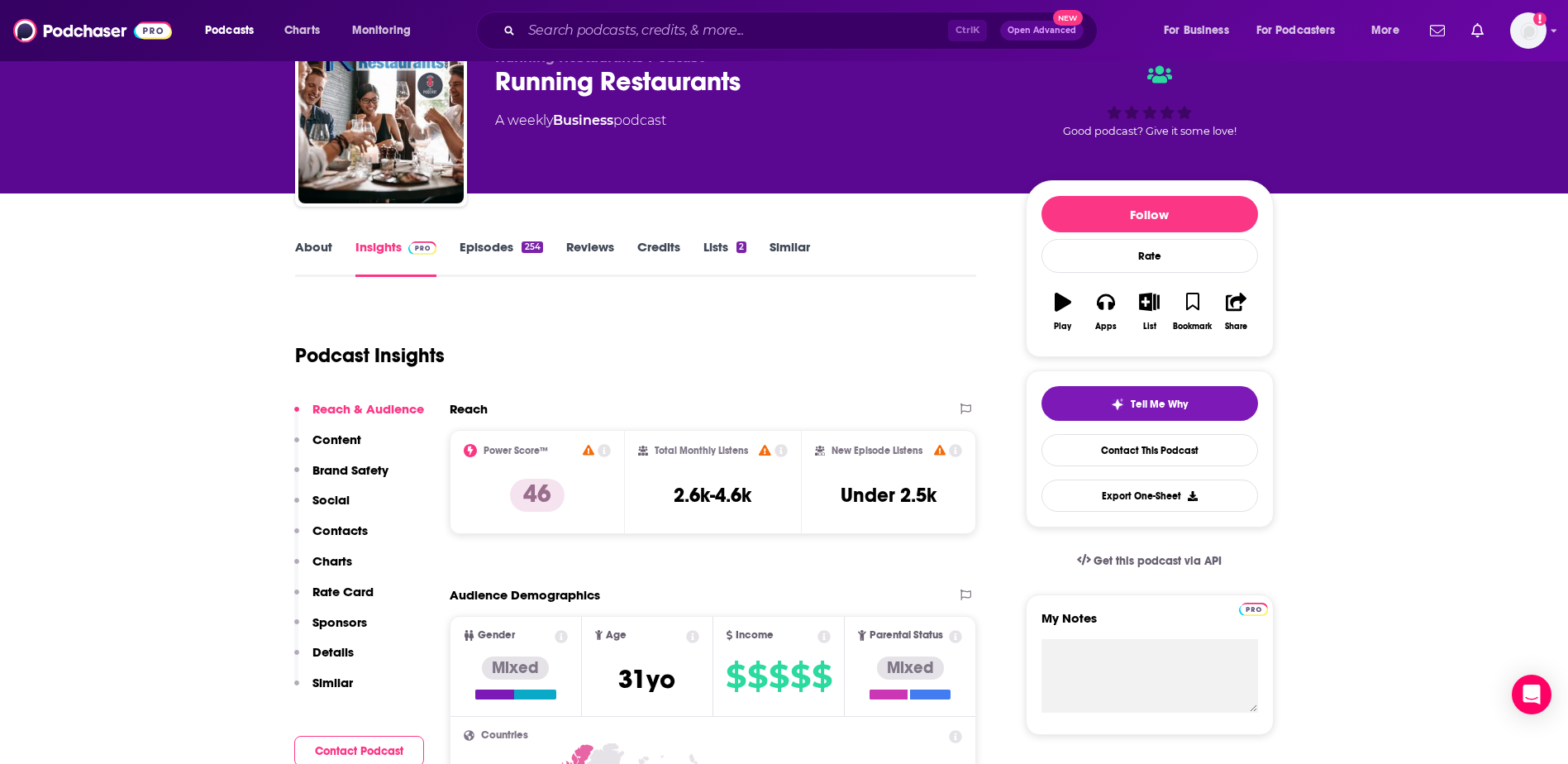
scroll to position [0, 0]
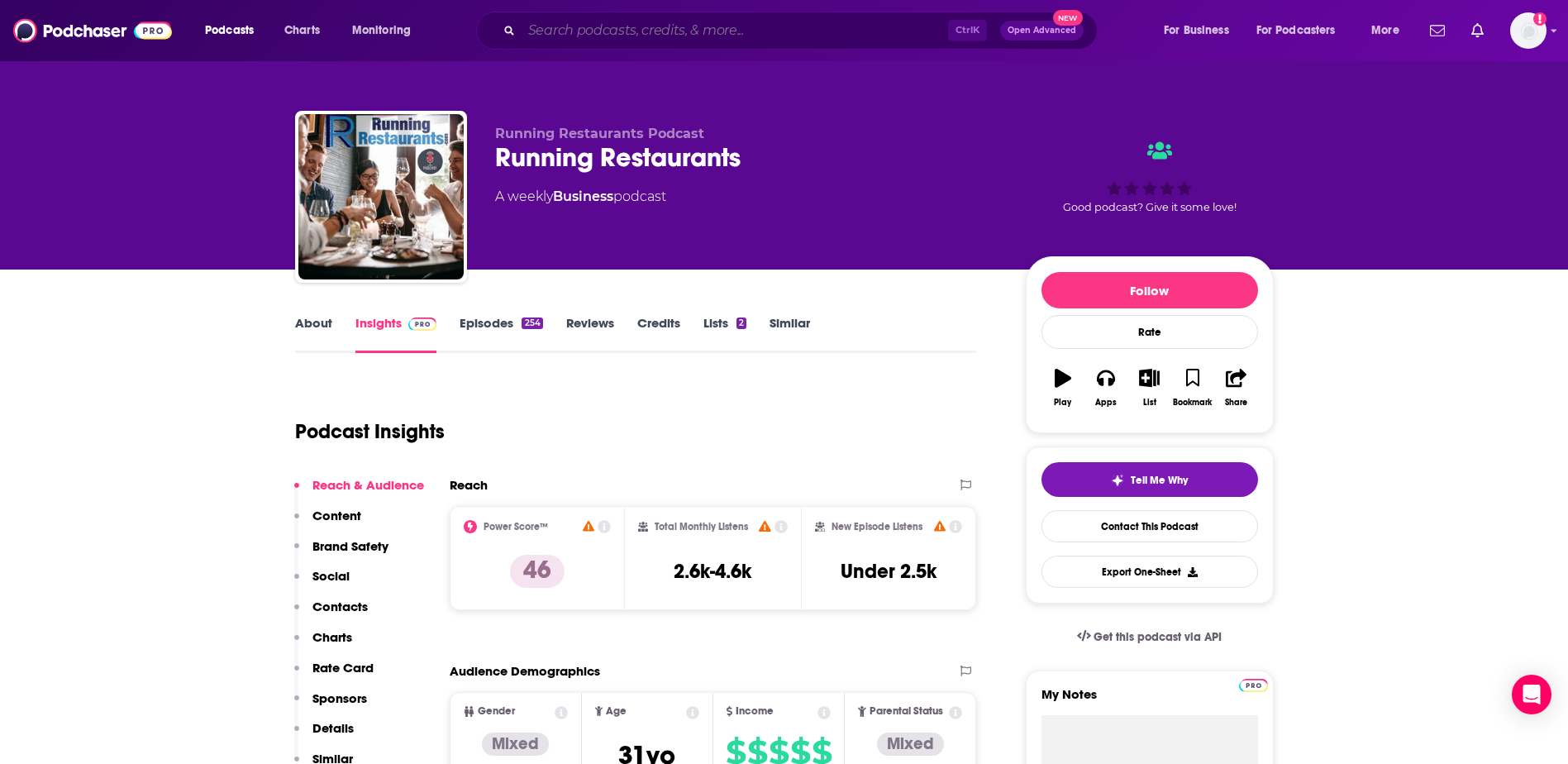
click at [715, 22] on input "Search podcasts, credits, & more..." at bounding box center [735, 31] width 427 height 27
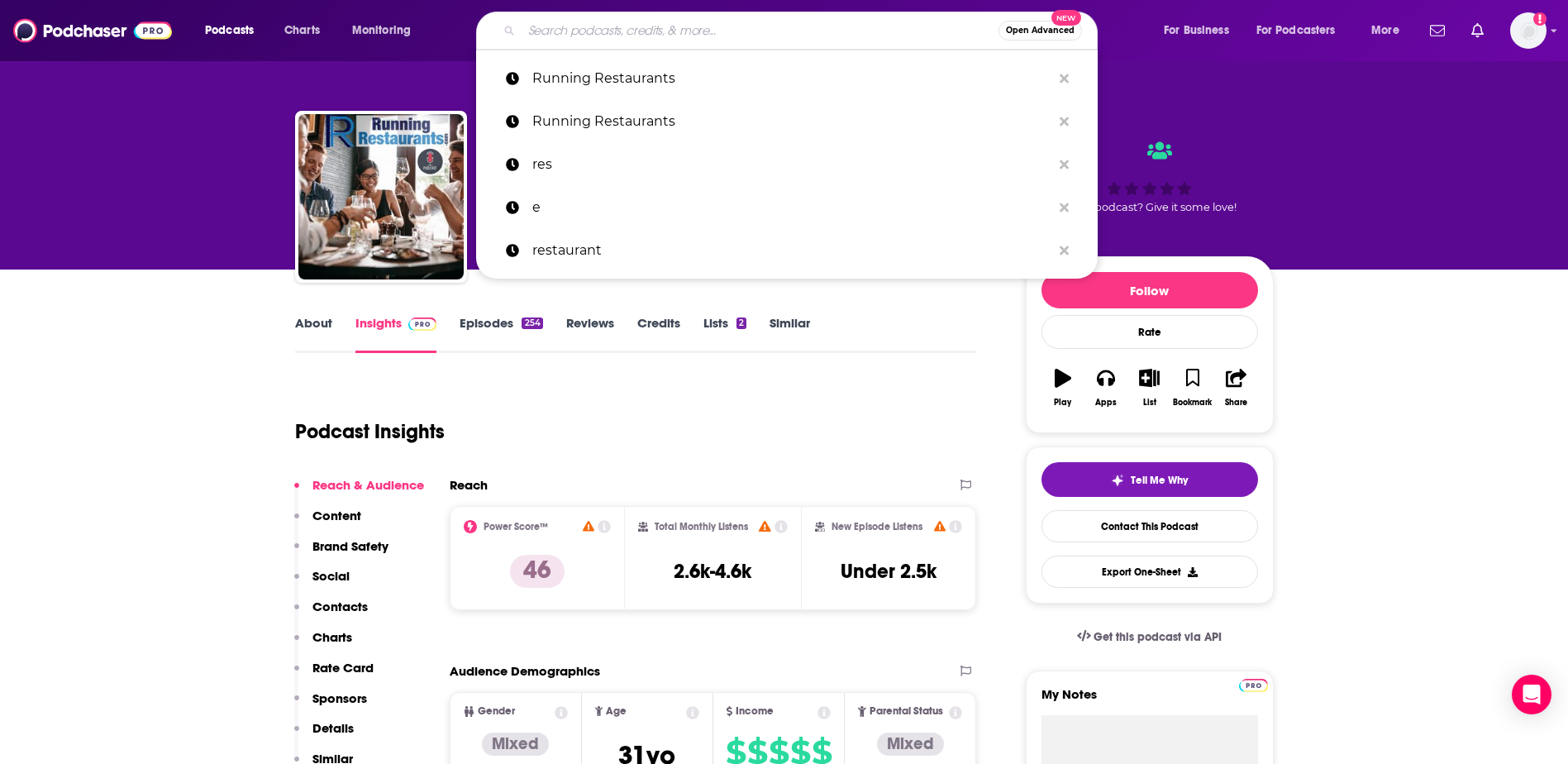
paste input "Extra Serving"
type input "Extra Serving"
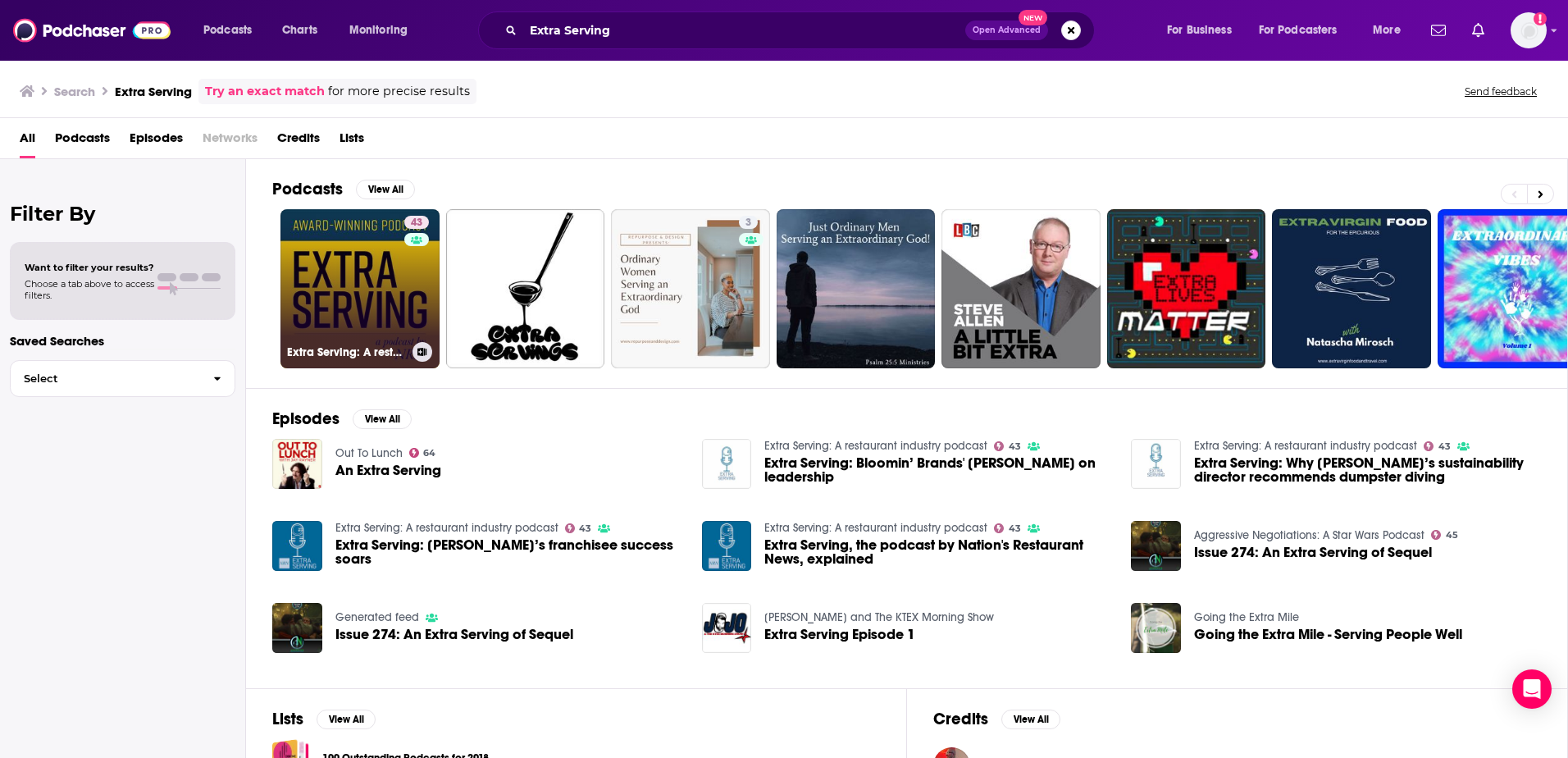
click at [341, 272] on link "43 Extra Serving: A restaurant industry podcast" at bounding box center [359, 288] width 159 height 159
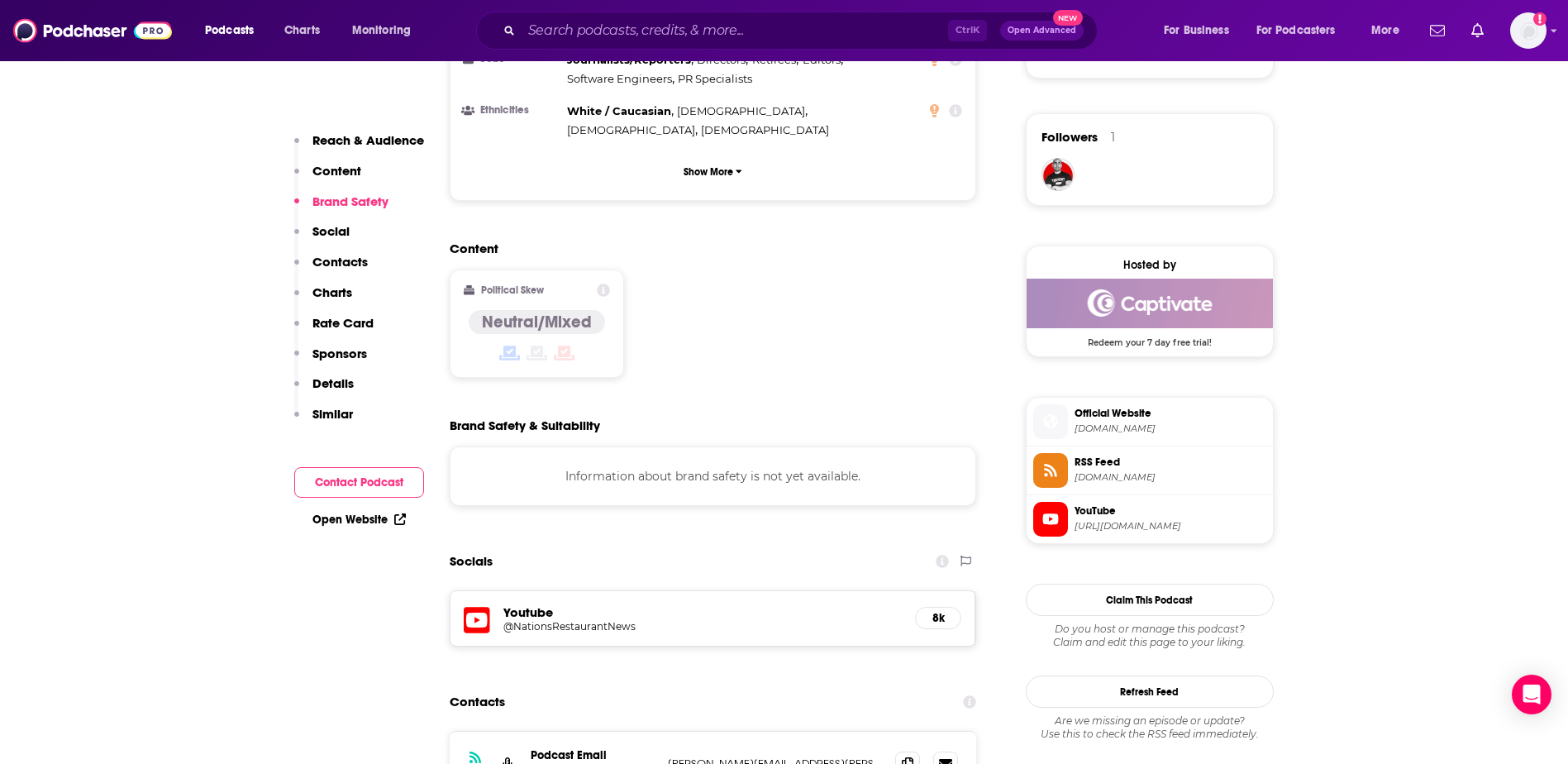
scroll to position [1489, 0]
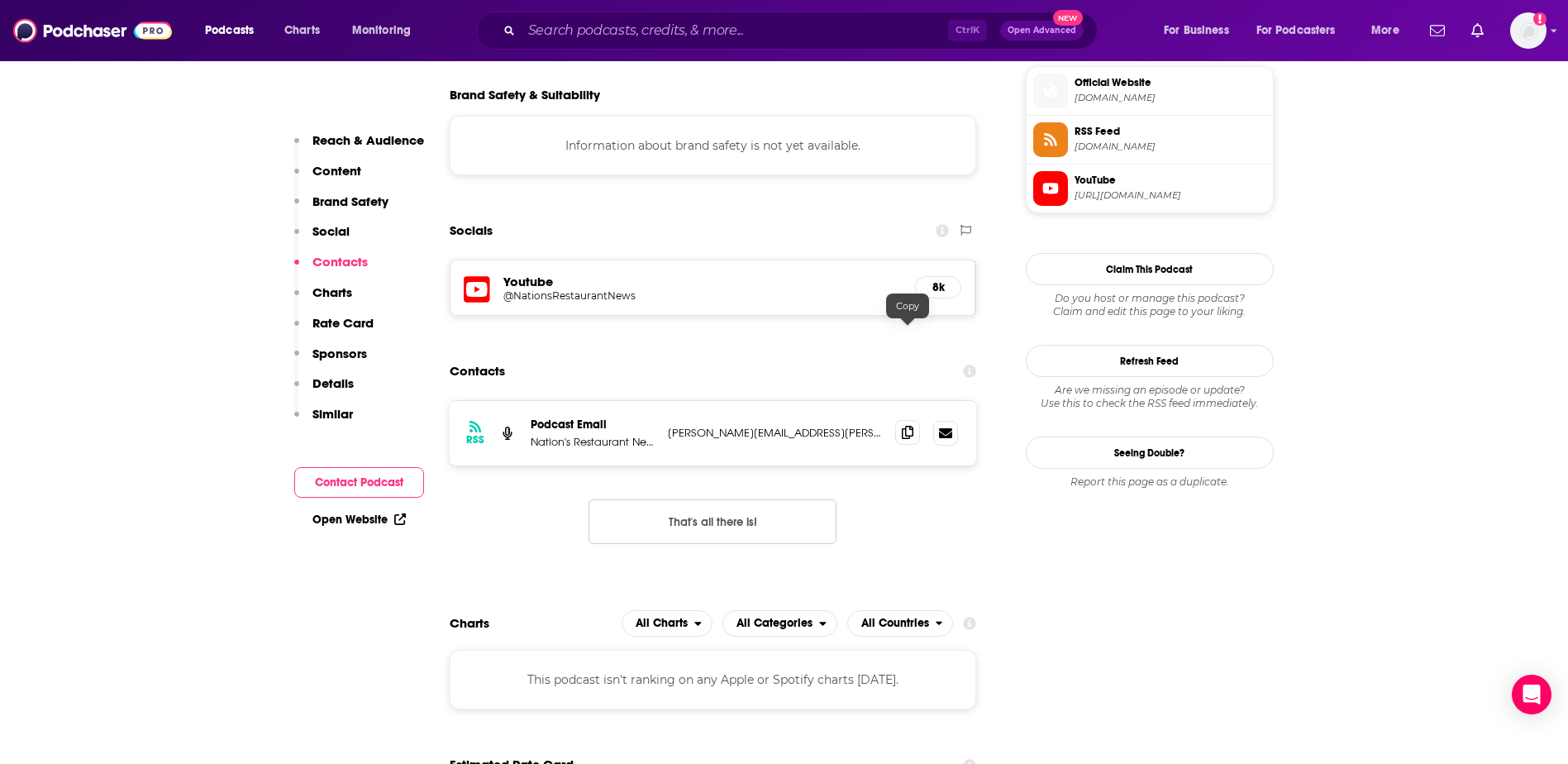
drag, startPoint x: 909, startPoint y: 339, endPoint x: 895, endPoint y: 341, distance: 14.1
click at [909, 426] on icon at bounding box center [908, 432] width 12 height 13
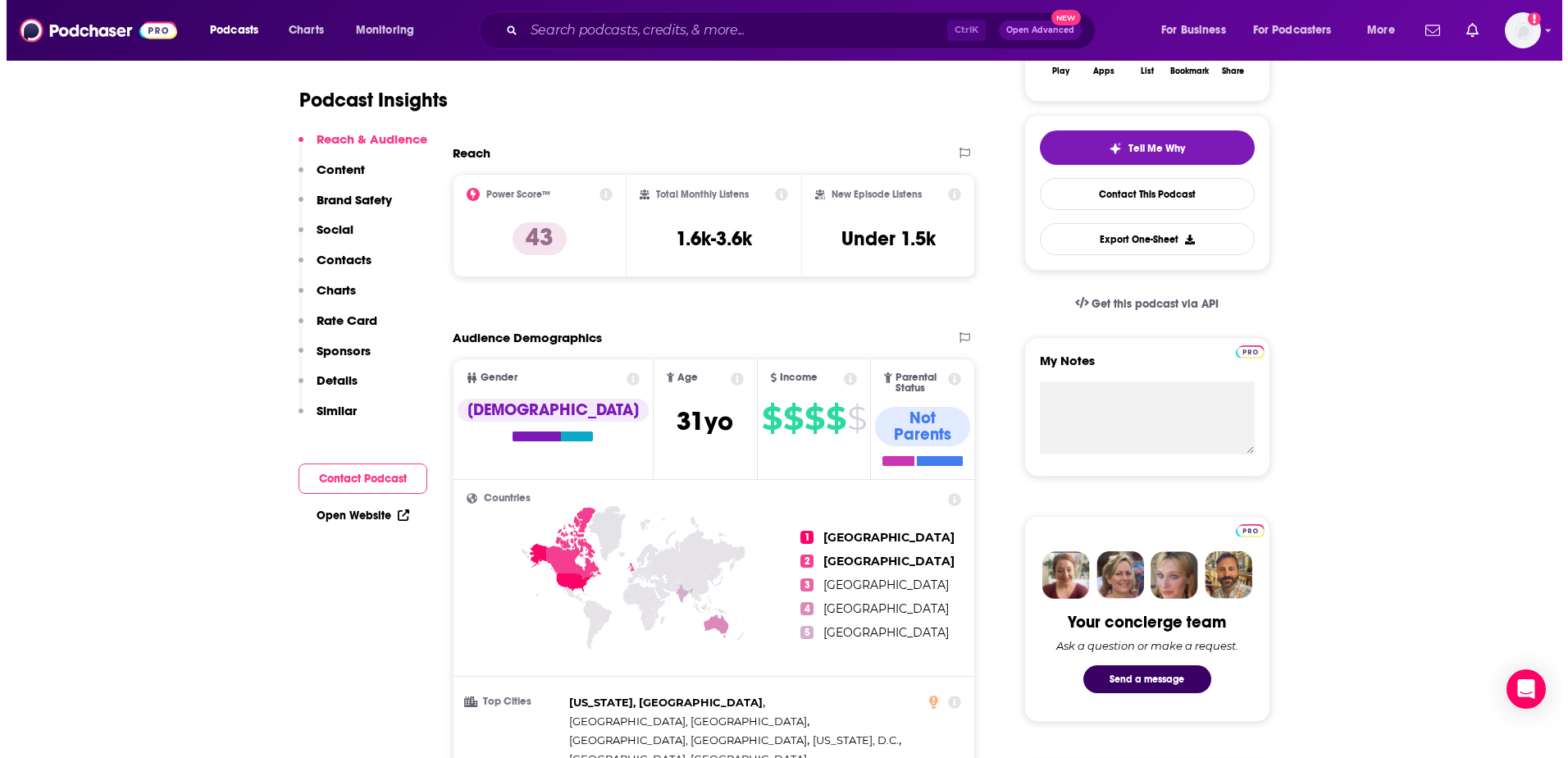
scroll to position [0, 0]
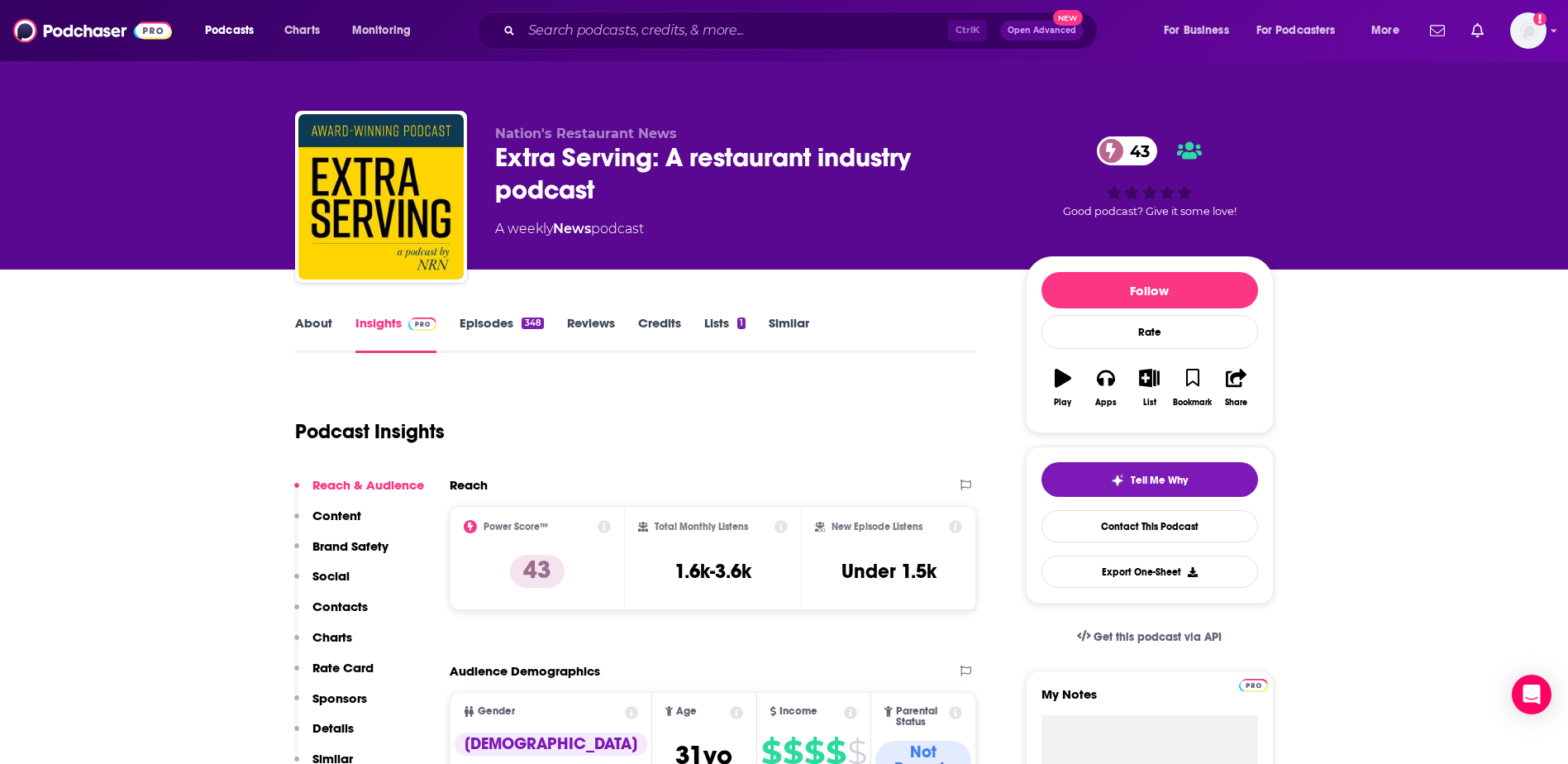
click at [606, 44] on div "Ctrl K Open Advanced New" at bounding box center [787, 31] width 622 height 38
click at [606, 36] on input "Search podcasts, credits, & more..." at bounding box center [735, 31] width 427 height 27
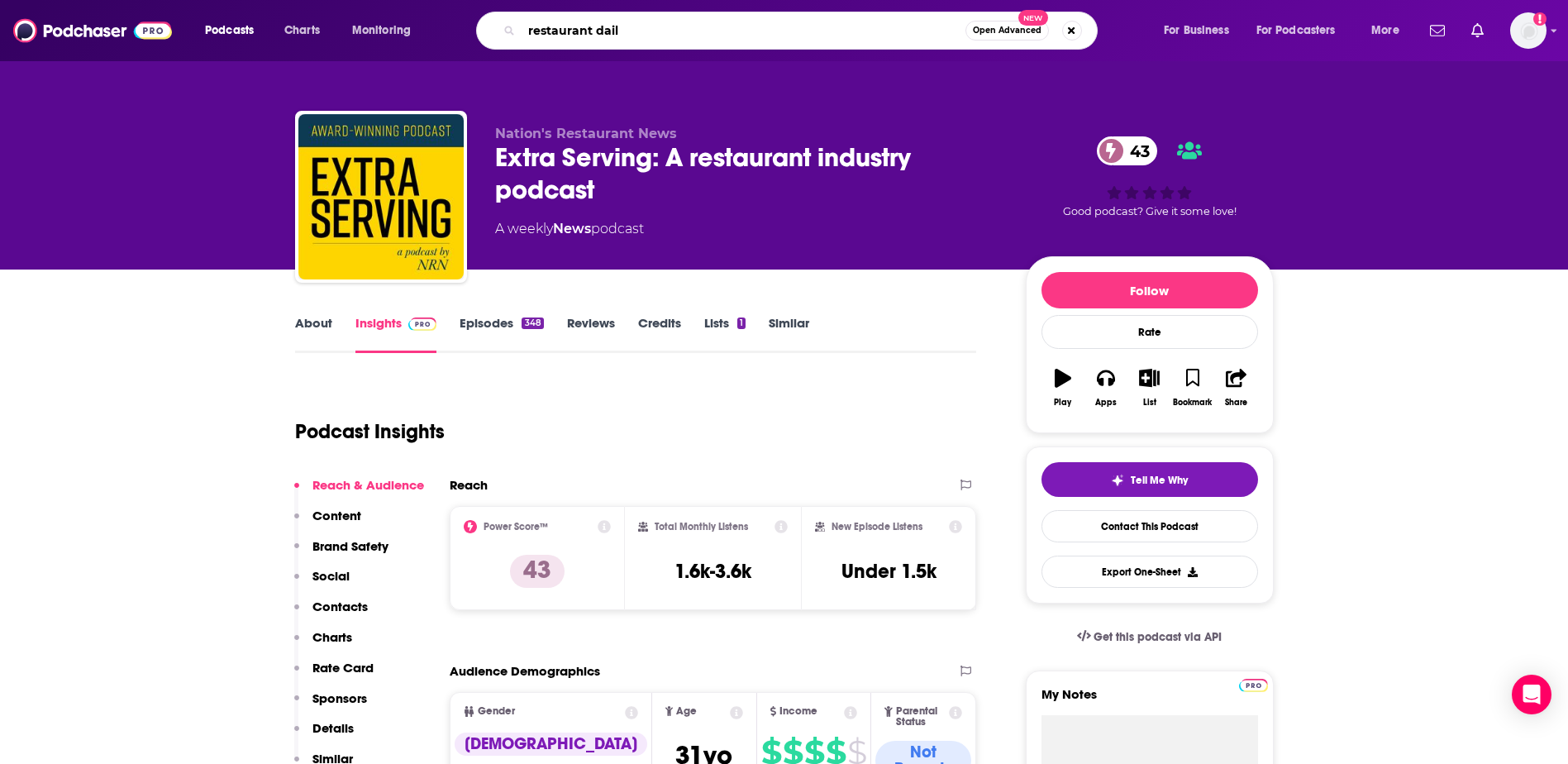
type input "restaurant daily"
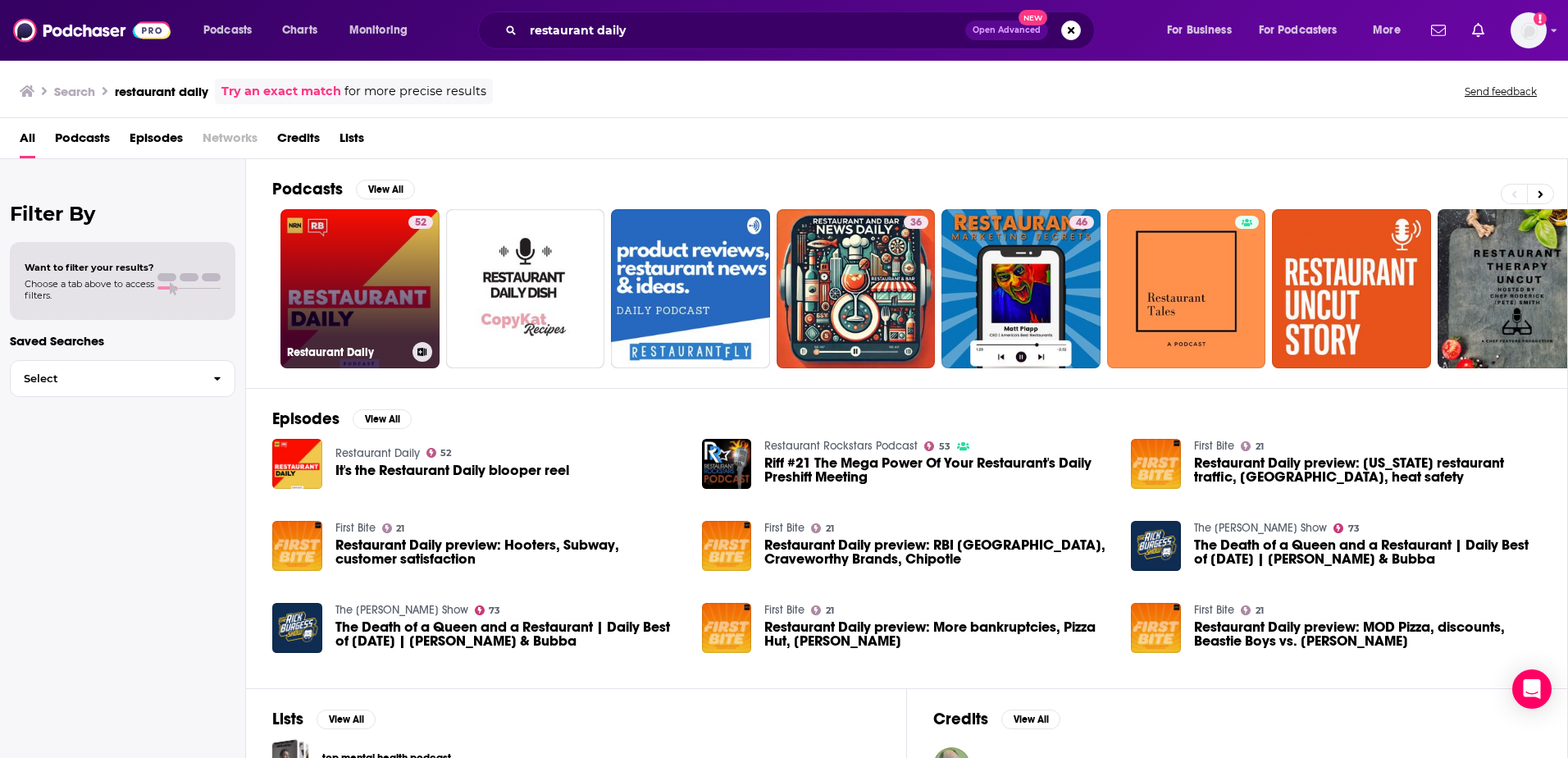
click at [360, 302] on link "52 Restaurant Daily" at bounding box center [359, 288] width 159 height 159
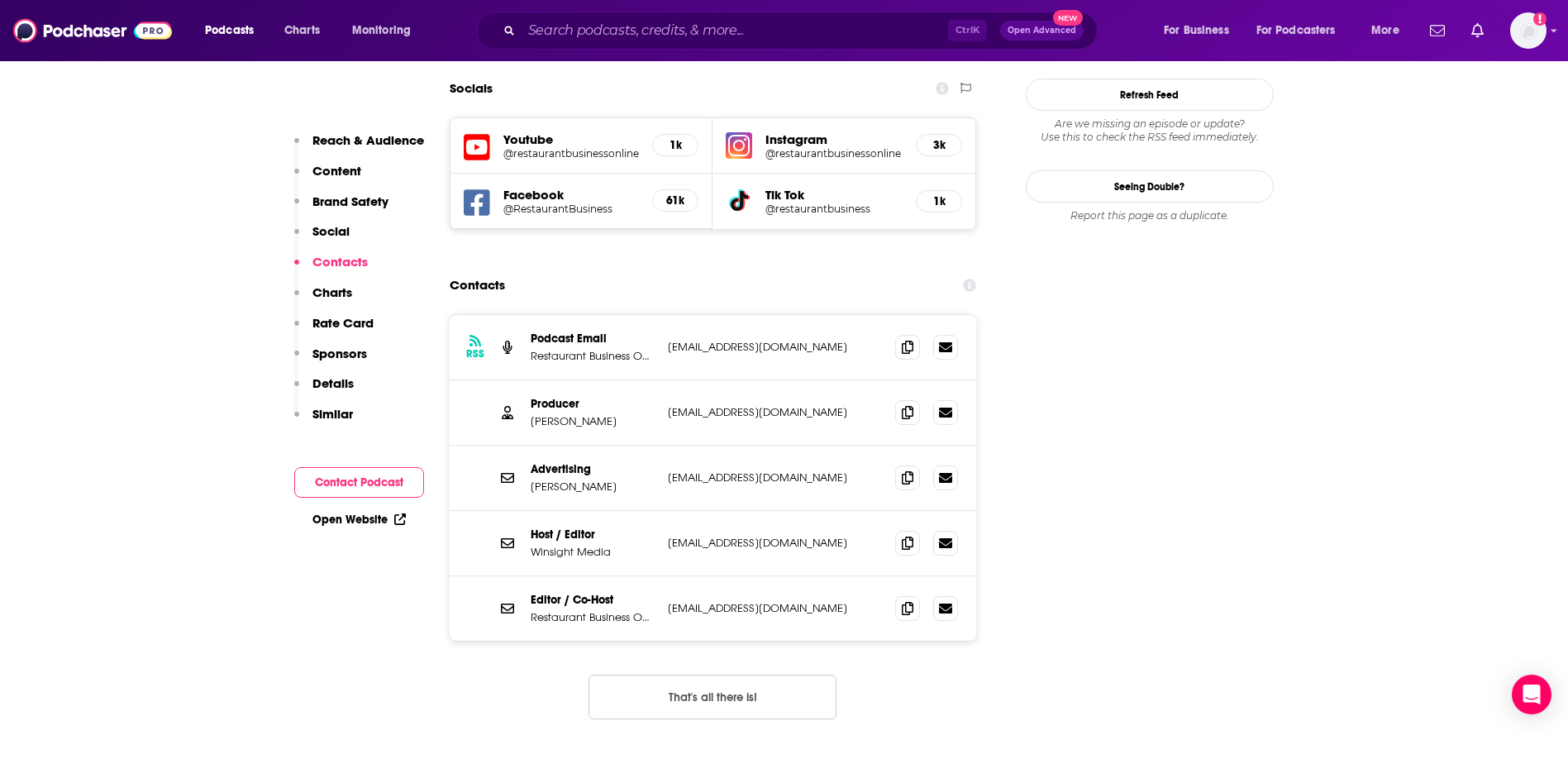
scroll to position [1654, 0]
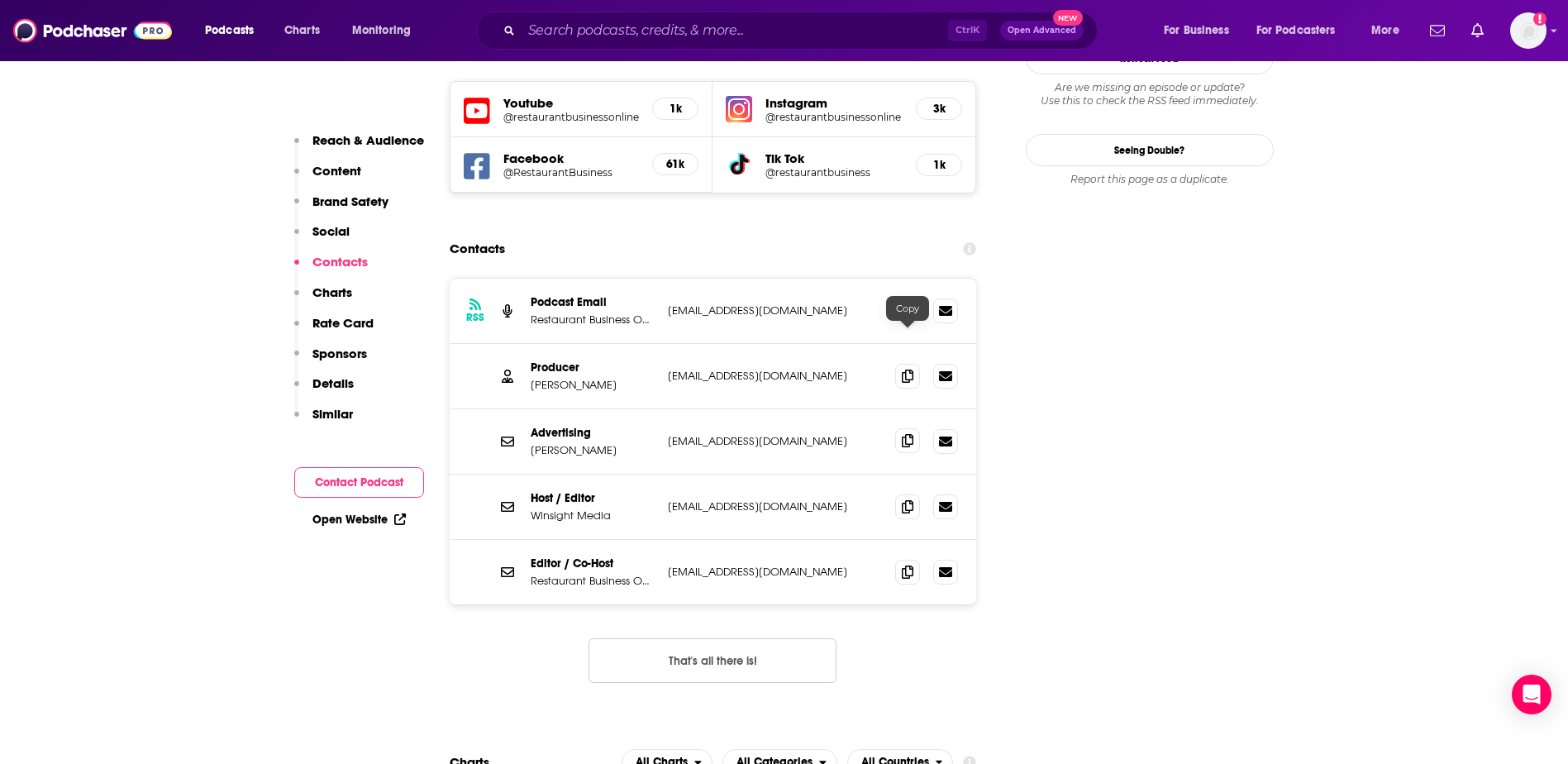
click at [907, 434] on icon at bounding box center [908, 441] width 12 height 13
drag, startPoint x: 903, startPoint y: 270, endPoint x: 625, endPoint y: 308, distance: 280.6
click at [903, 370] on icon at bounding box center [908, 377] width 12 height 13
drag, startPoint x: 600, startPoint y: 285, endPoint x: 527, endPoint y: 288, distance: 73.1
click at [527, 344] on div "Producer [PERSON_NAME] [EMAIL_ADDRESS][DOMAIN_NAME] [EMAIL_ADDRESS][DOMAIN_NAME]" at bounding box center [713, 377] width 527 height 65
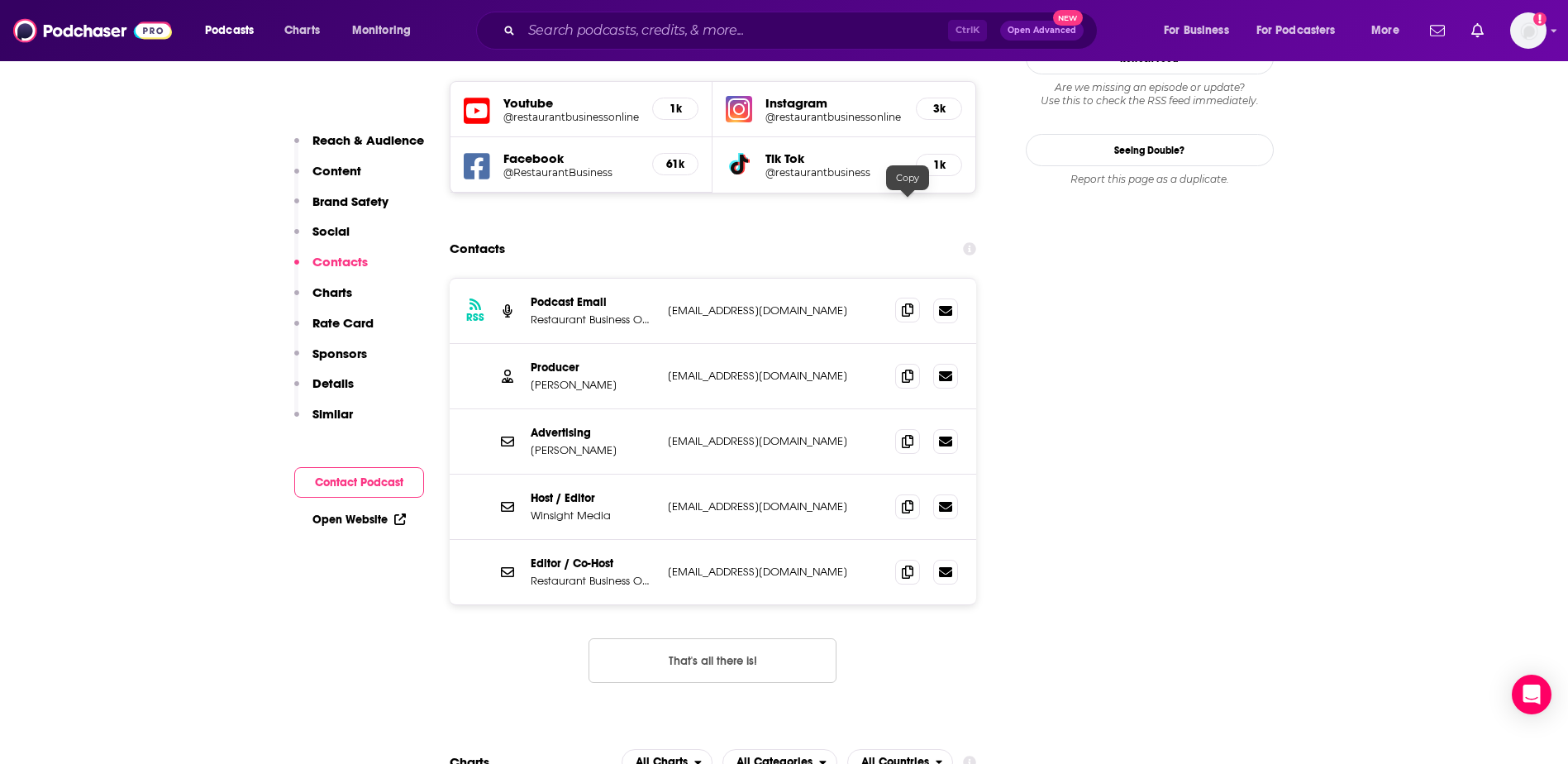
click at [903, 304] on icon at bounding box center [908, 310] width 12 height 13
